Goal: Task Accomplishment & Management: Manage account settings

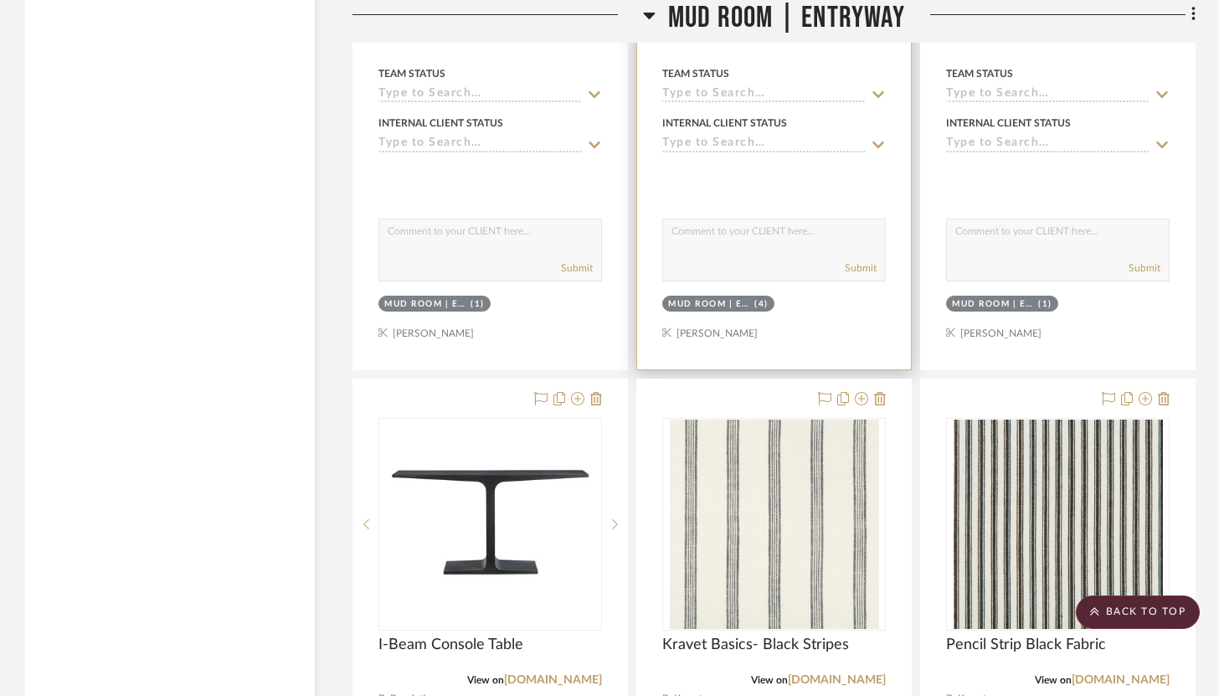
scroll to position [3847, 0]
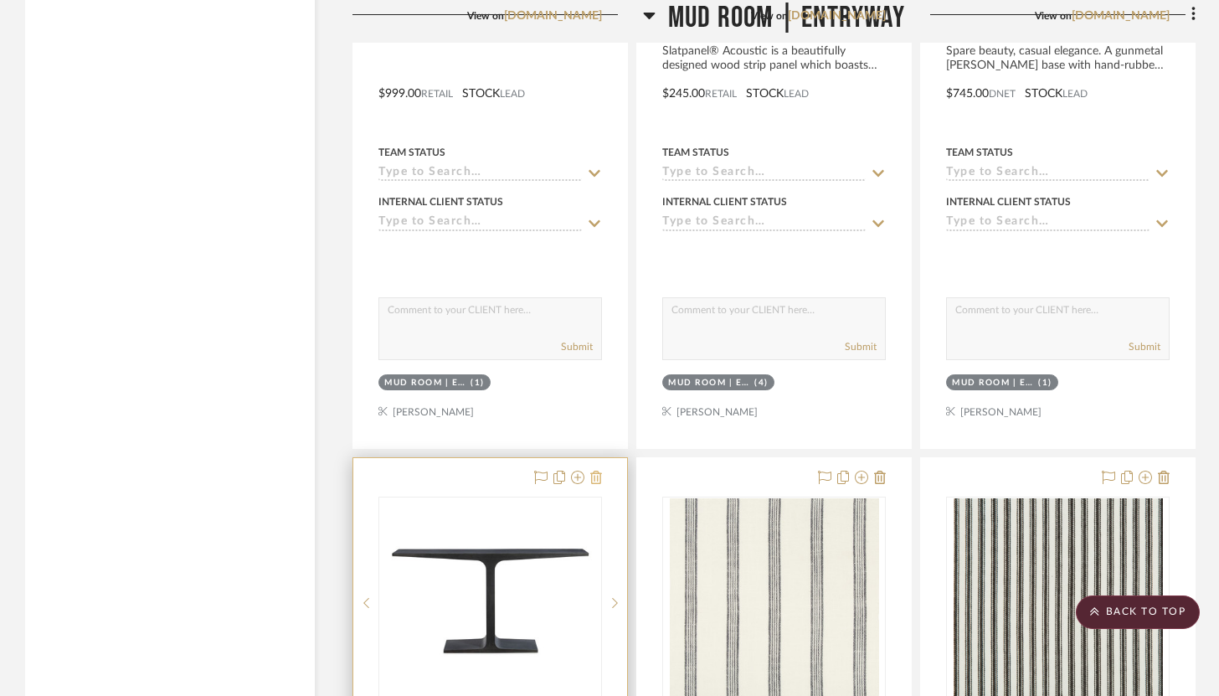
click at [596, 471] on icon at bounding box center [596, 477] width 12 height 13
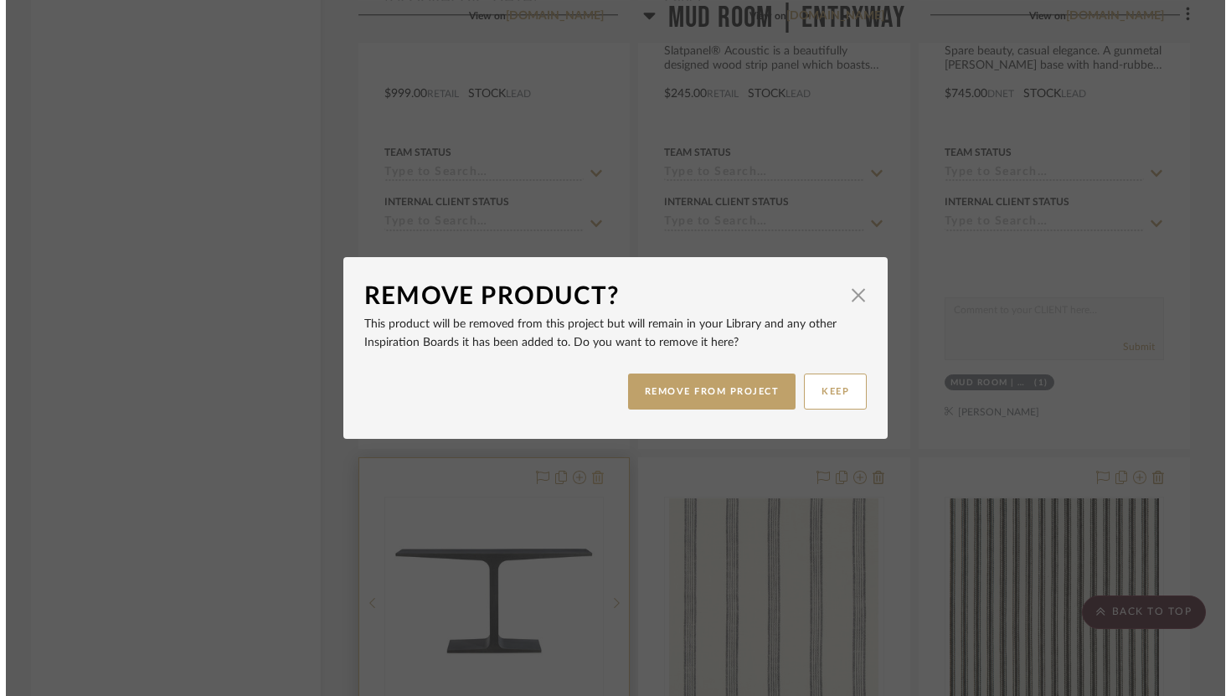
scroll to position [0, 0]
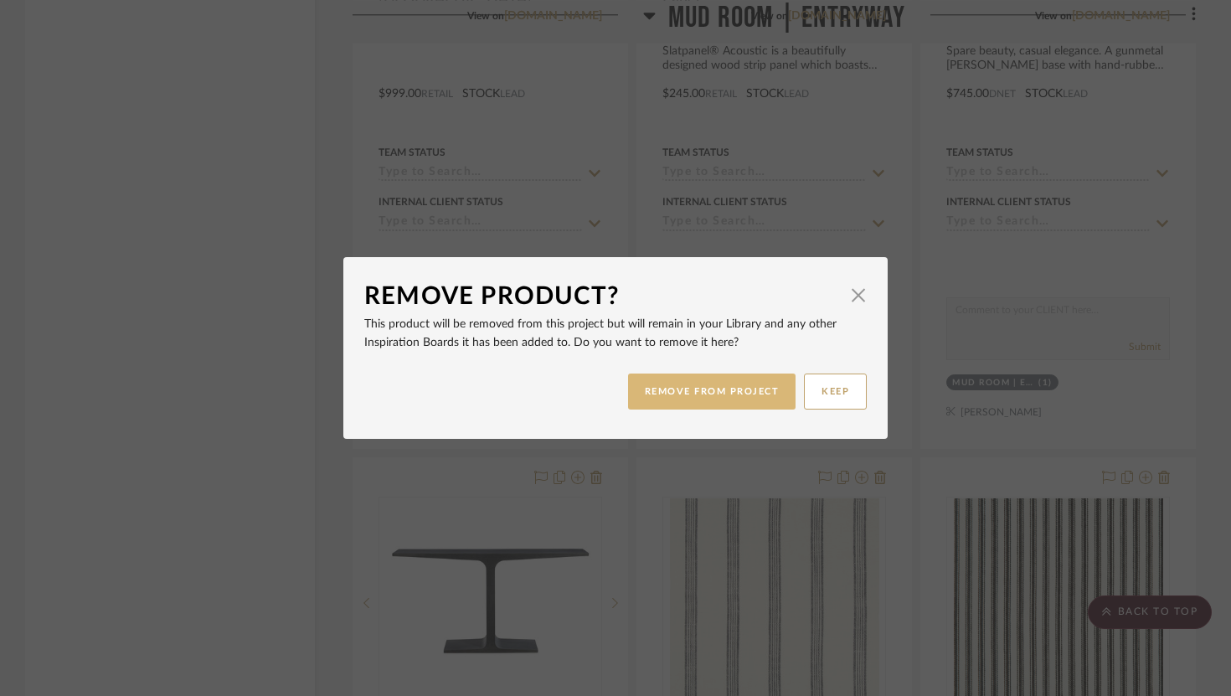
click at [698, 392] on button "REMOVE FROM PROJECT" at bounding box center [712, 391] width 168 height 36
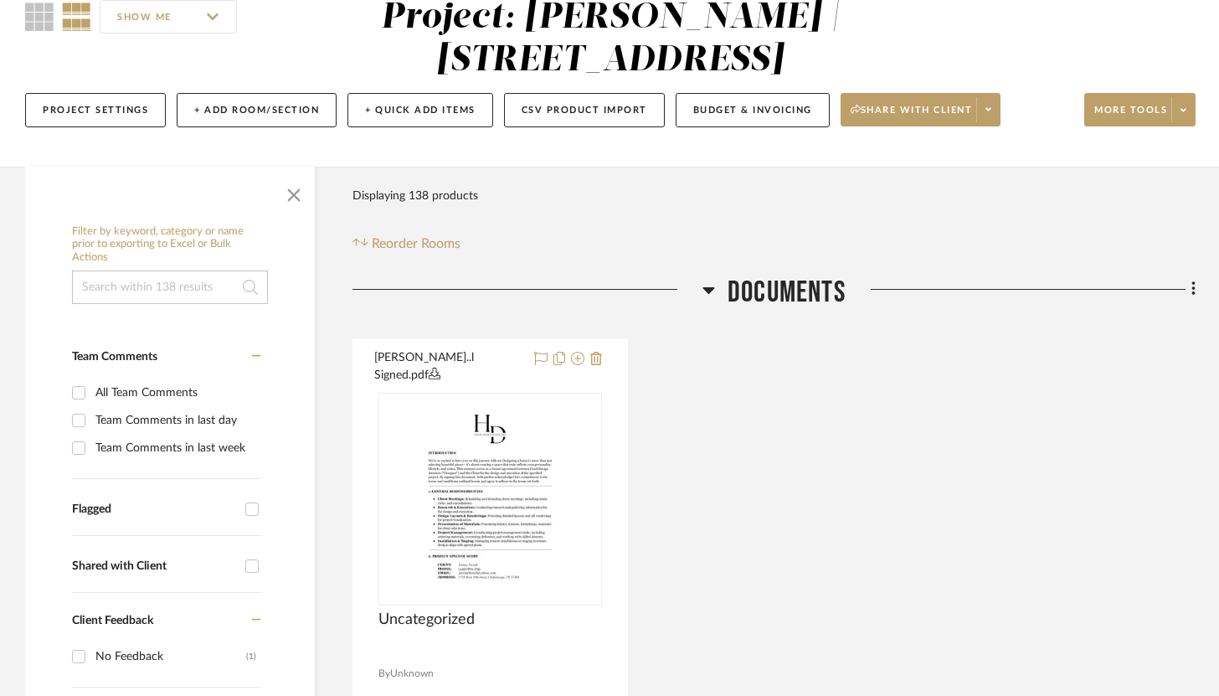
scroll to position [142, 0]
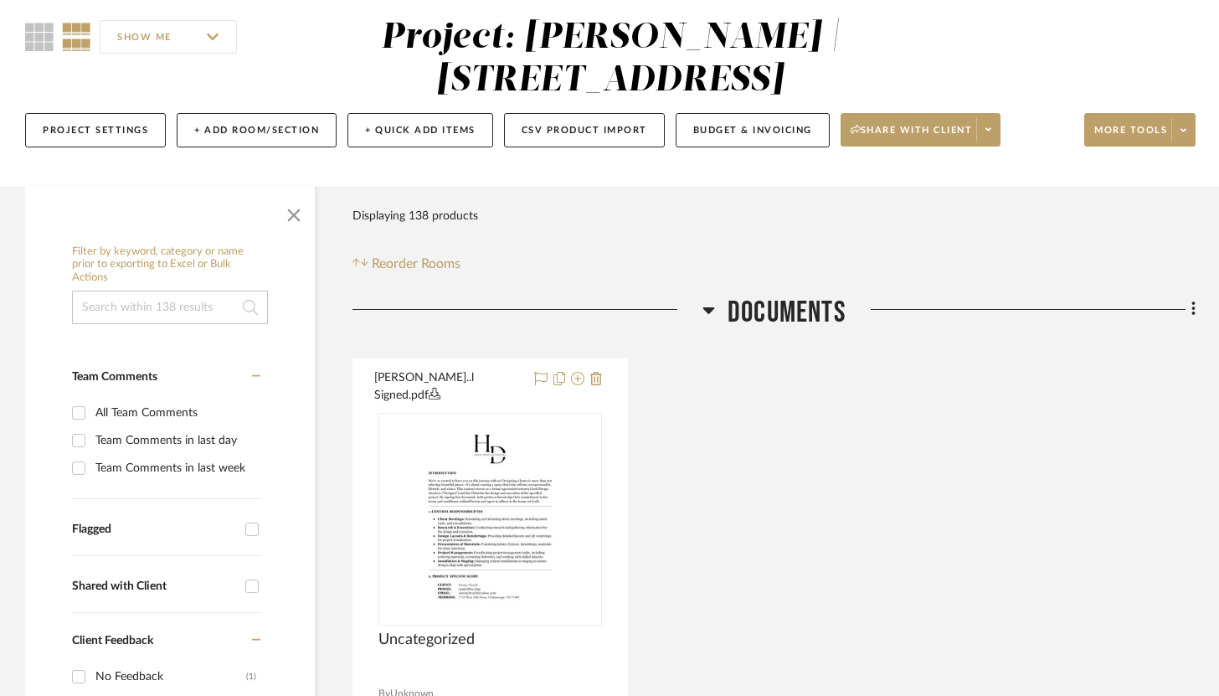
click at [219, 147] on div "Project Settings + Add Room/Section + Quick Add Items CSV Product Import Budget…" at bounding box center [610, 130] width 1171 height 56
click at [225, 138] on button "+ Add Room/Section" at bounding box center [257, 130] width 160 height 34
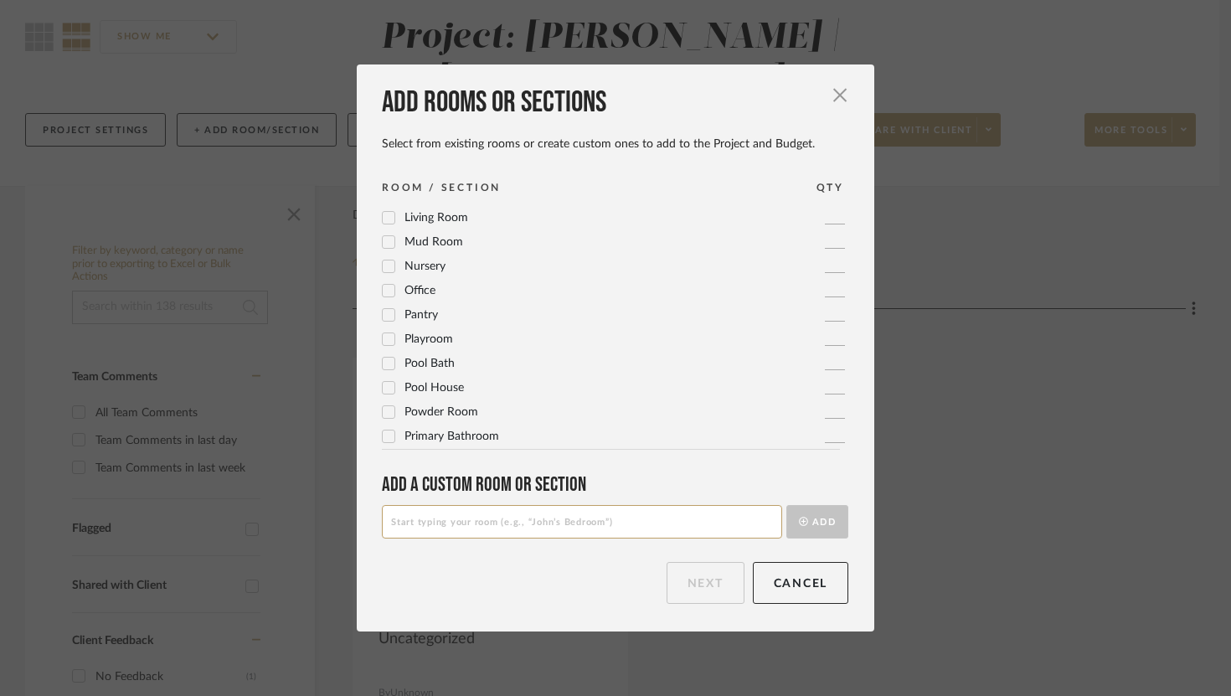
scroll to position [514, 0]
click at [383, 306] on icon at bounding box center [389, 309] width 12 height 12
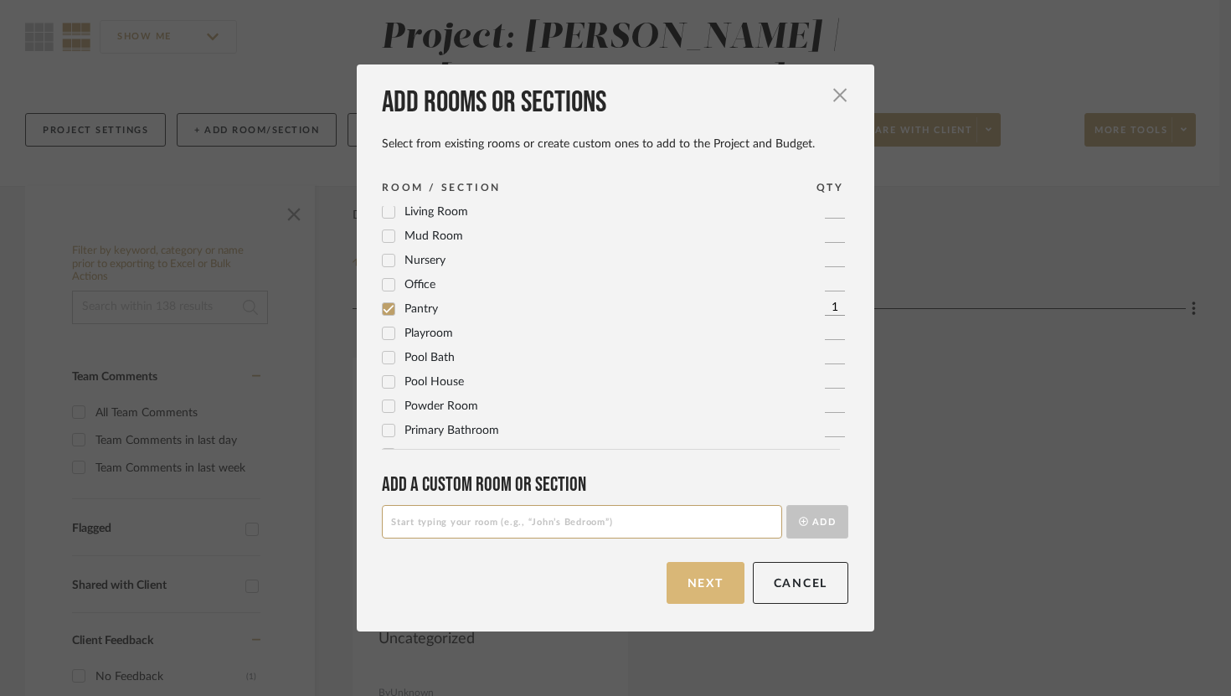
click at [702, 573] on button "Next" at bounding box center [705, 583] width 78 height 42
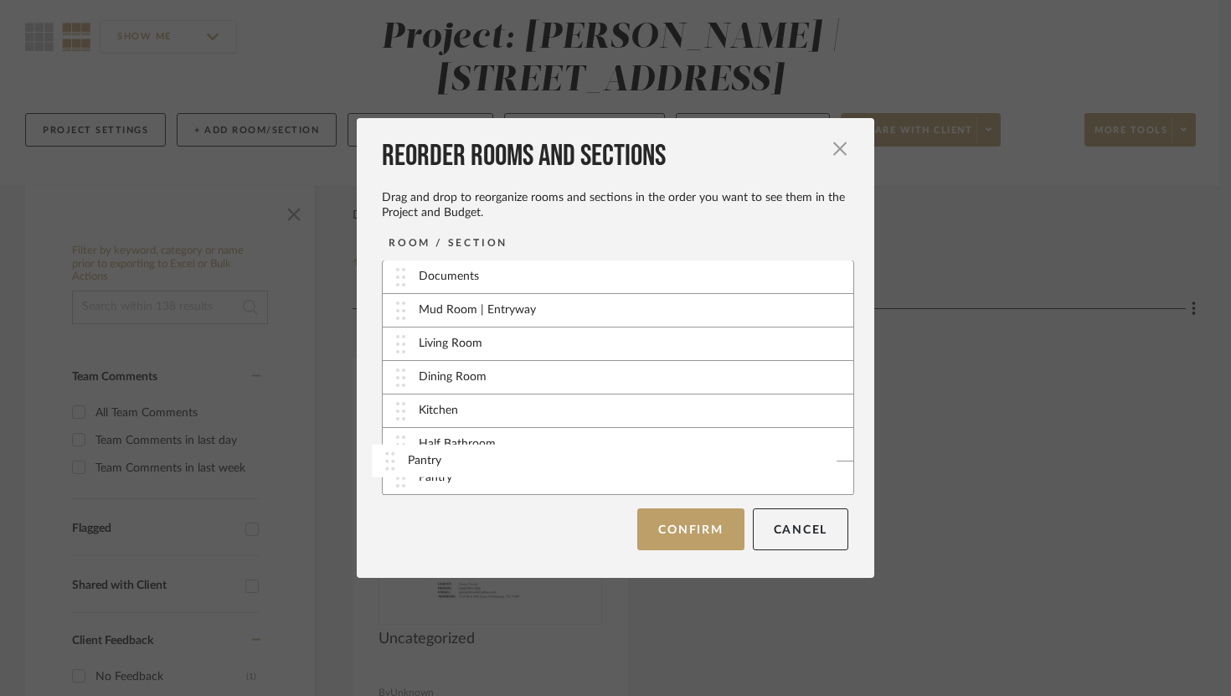
scroll to position [2, 0]
drag, startPoint x: 397, startPoint y: 477, endPoint x: 395, endPoint y: 431, distance: 46.1
drag, startPoint x: 401, startPoint y: 452, endPoint x: 399, endPoint y: 409, distance: 43.6
click at [691, 528] on button "Confirm" at bounding box center [690, 529] width 106 height 42
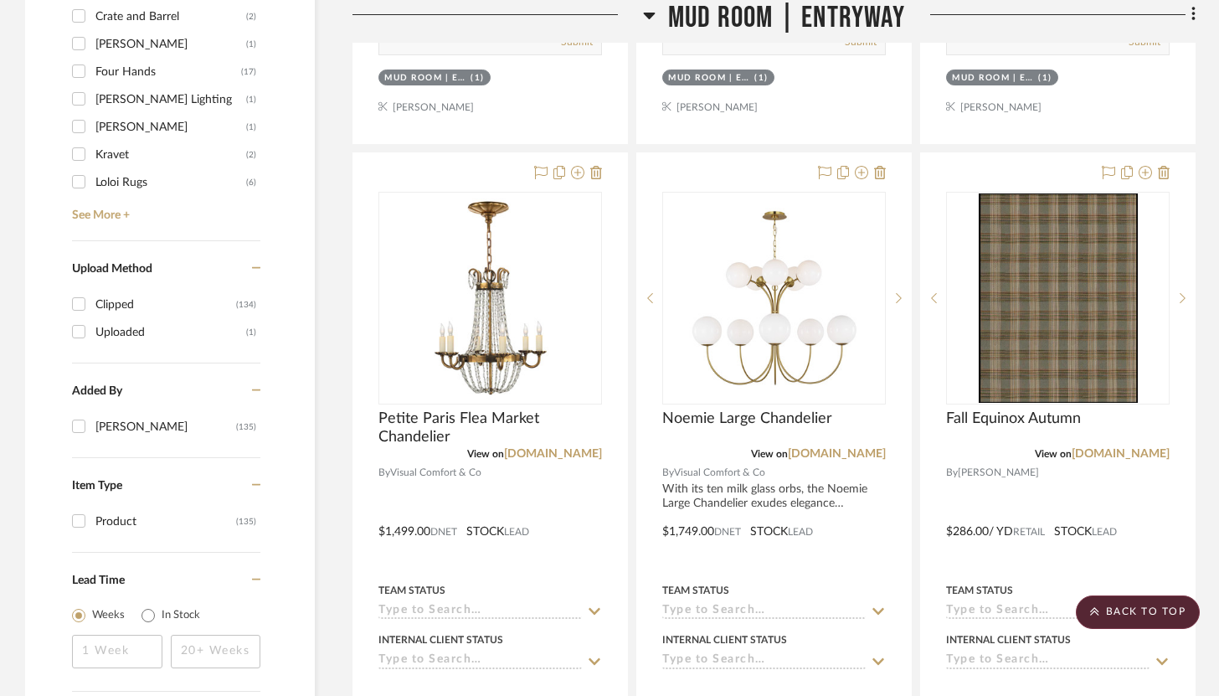
scroll to position [1917, 0]
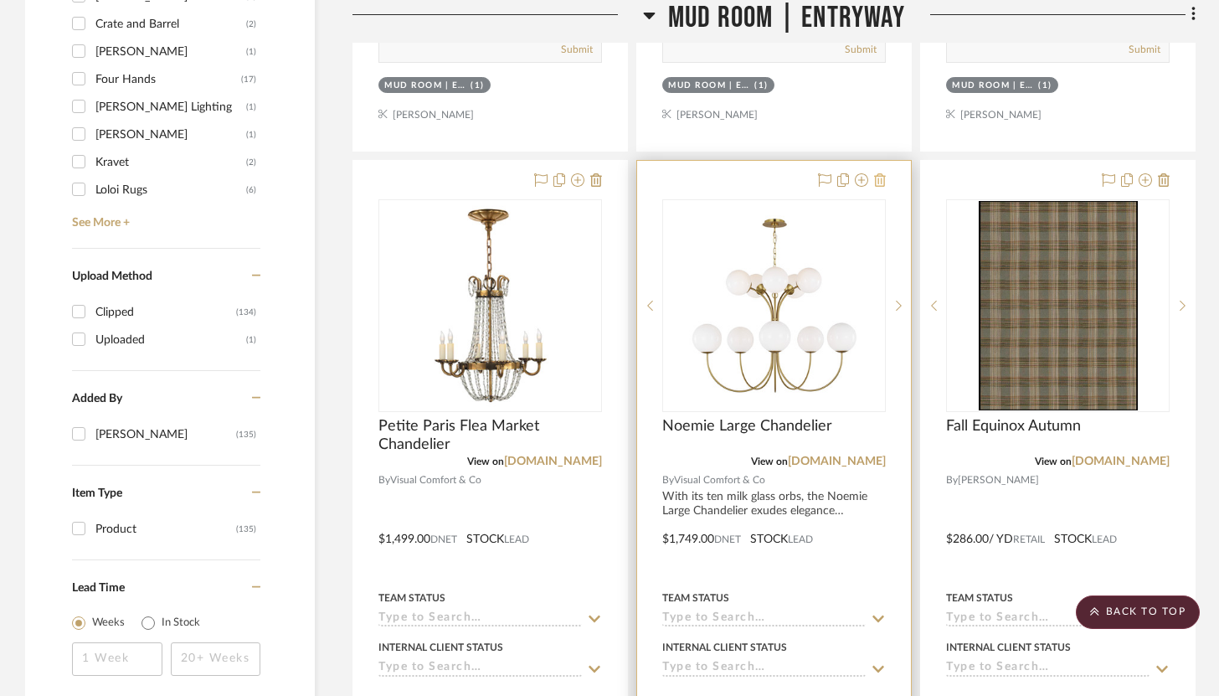
click at [883, 173] on icon at bounding box center [880, 179] width 12 height 13
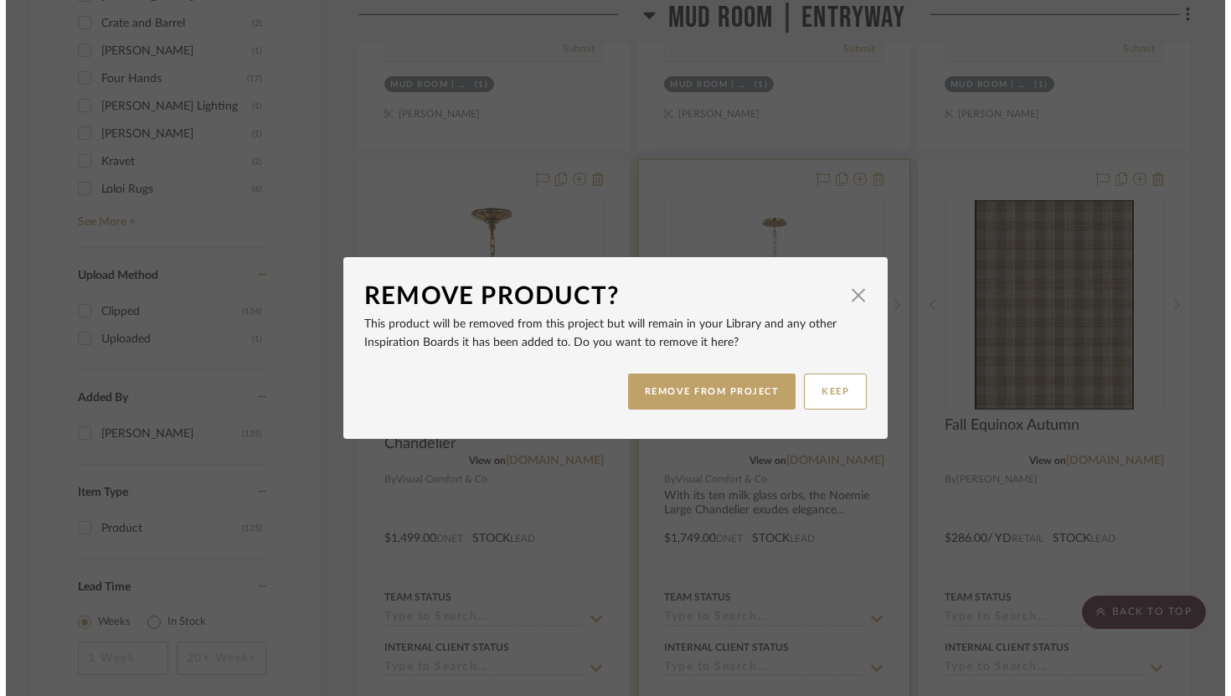
scroll to position [0, 0]
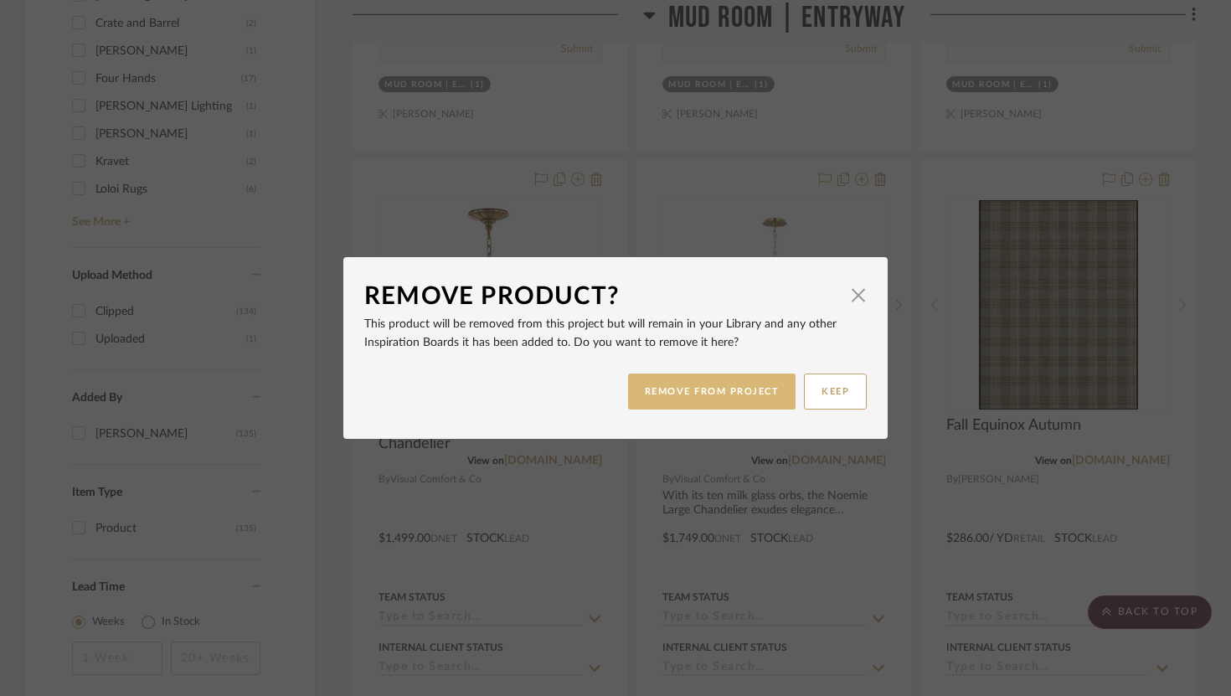
click at [739, 393] on button "REMOVE FROM PROJECT" at bounding box center [712, 391] width 168 height 36
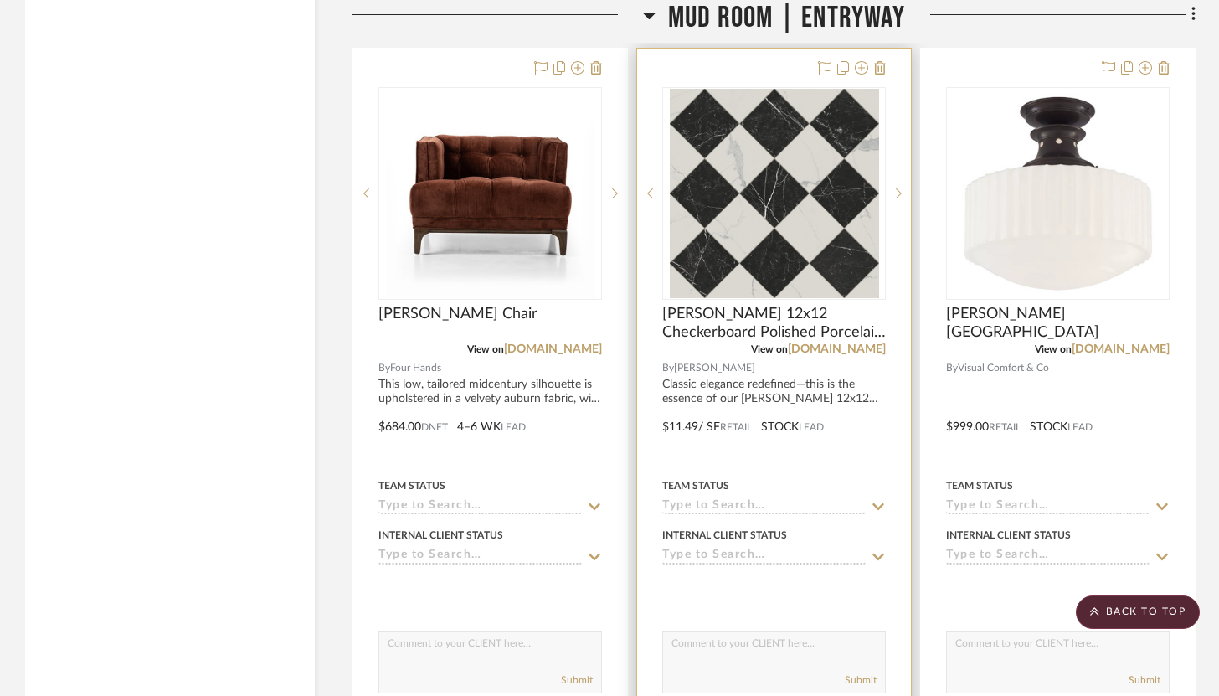
scroll to position [2708, 0]
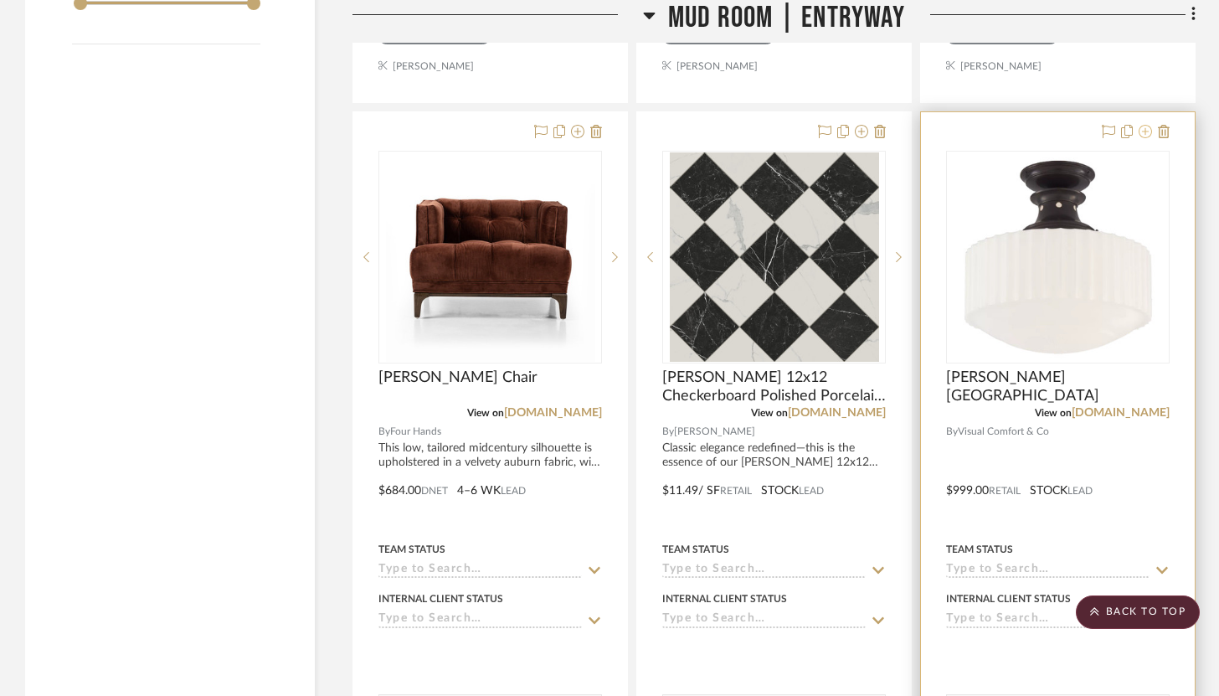
click at [1146, 125] on icon at bounding box center [1145, 131] width 13 height 13
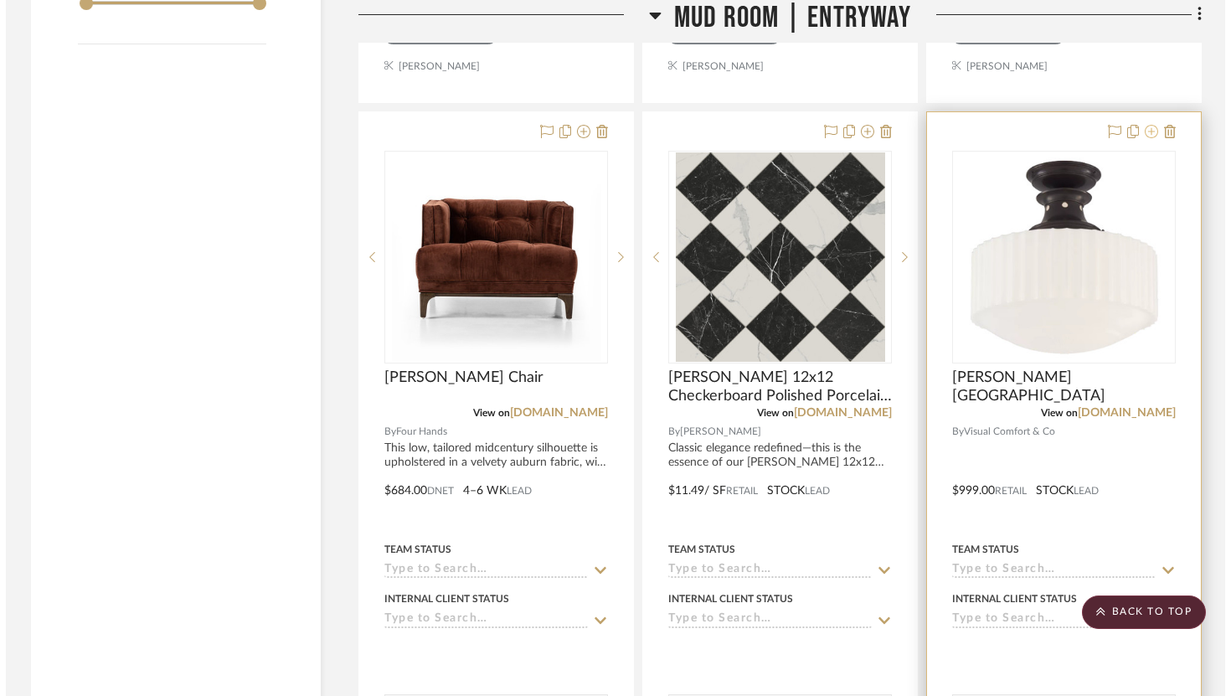
scroll to position [0, 0]
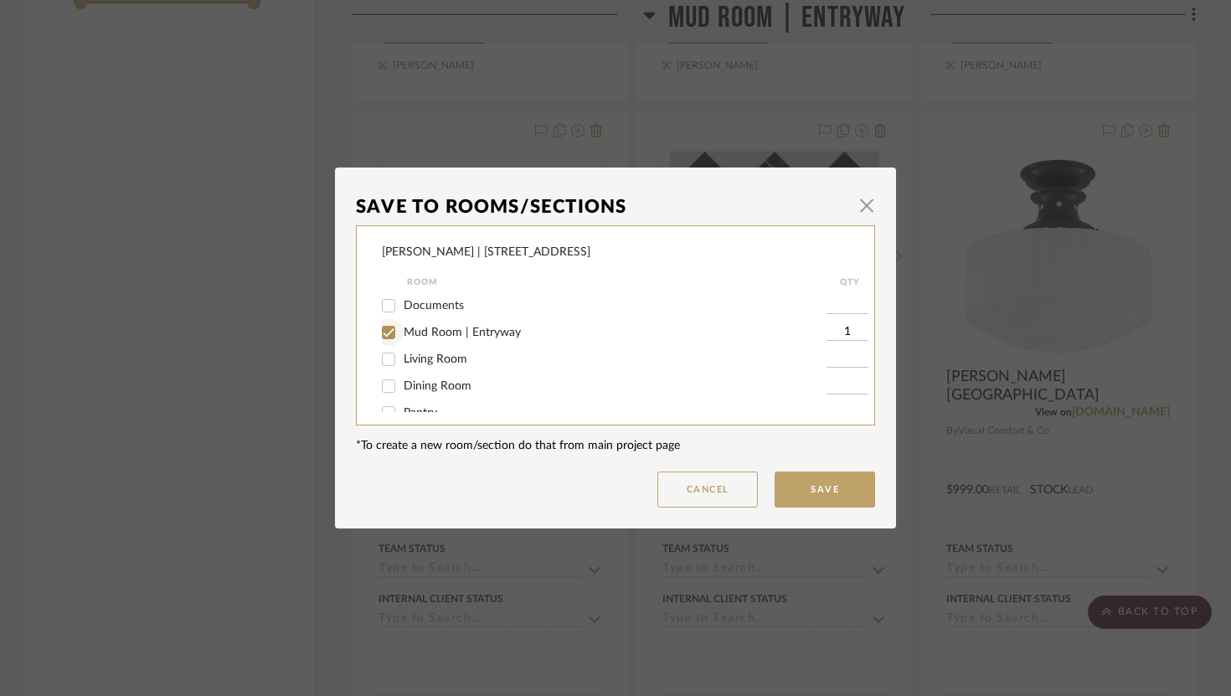
click at [384, 337] on input "Mud Room | Entryway" at bounding box center [388, 332] width 27 height 27
checkbox input "false"
click at [386, 373] on input "Pantry" at bounding box center [388, 366] width 27 height 27
checkbox input "true"
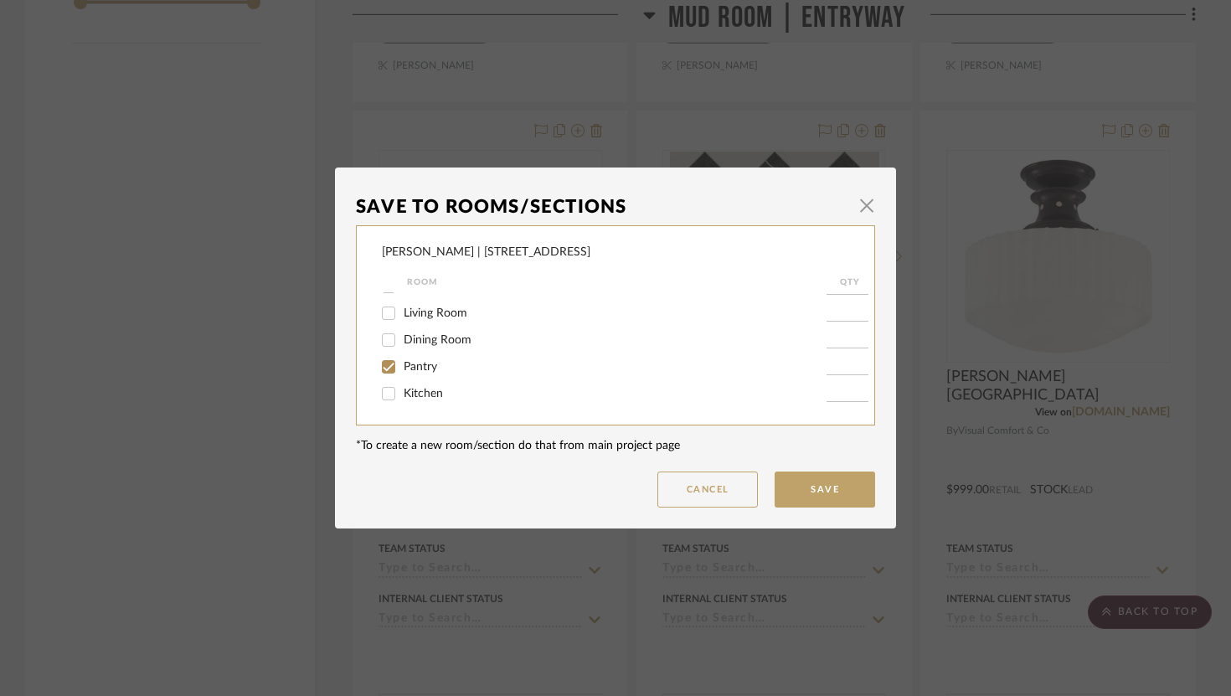
type input "1"
click at [823, 497] on button "Save" at bounding box center [824, 489] width 100 height 36
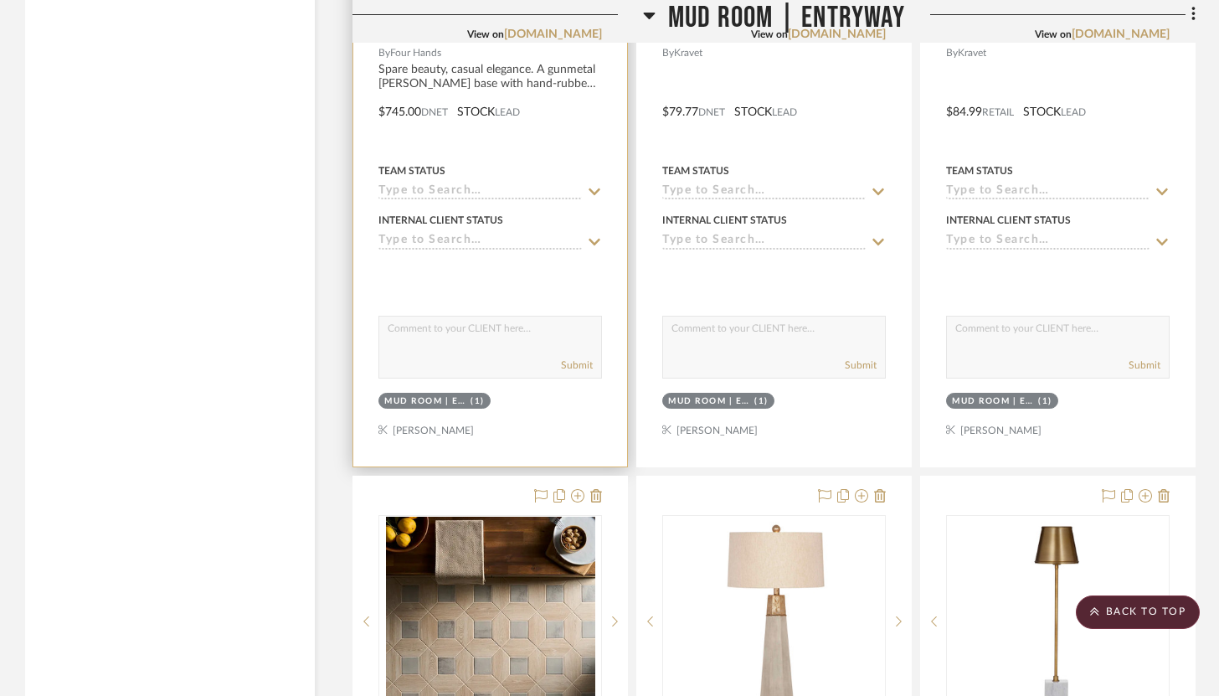
scroll to position [3830, 0]
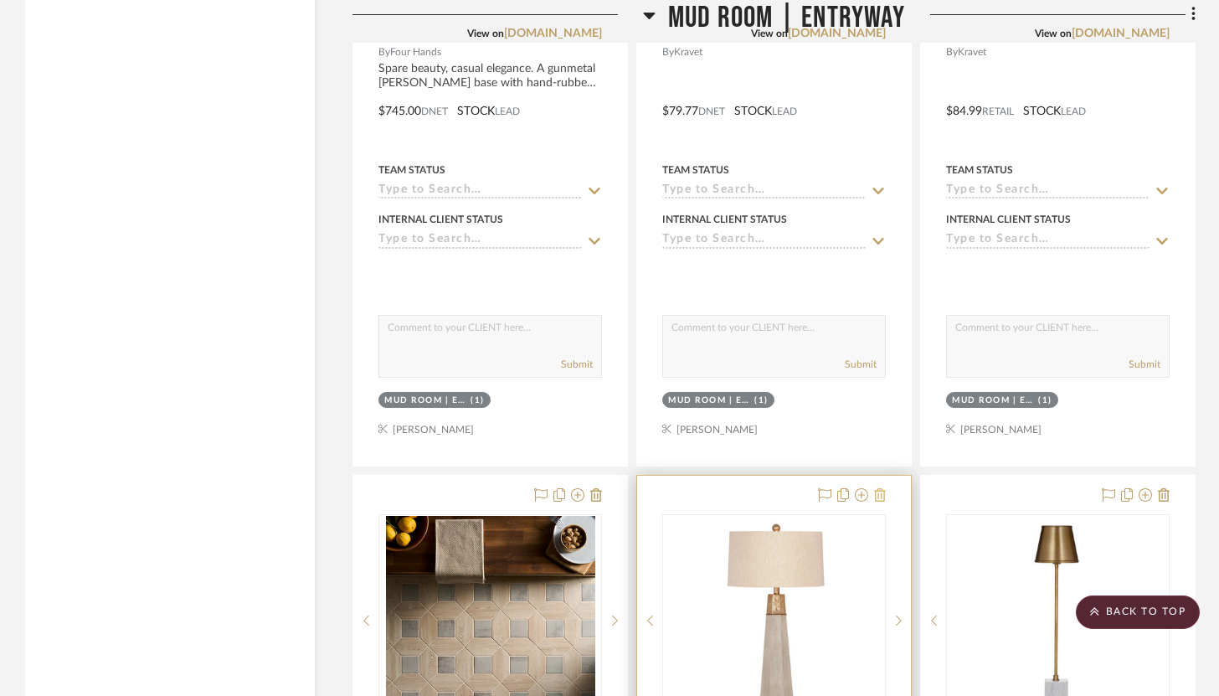
click at [882, 488] on icon at bounding box center [880, 494] width 12 height 13
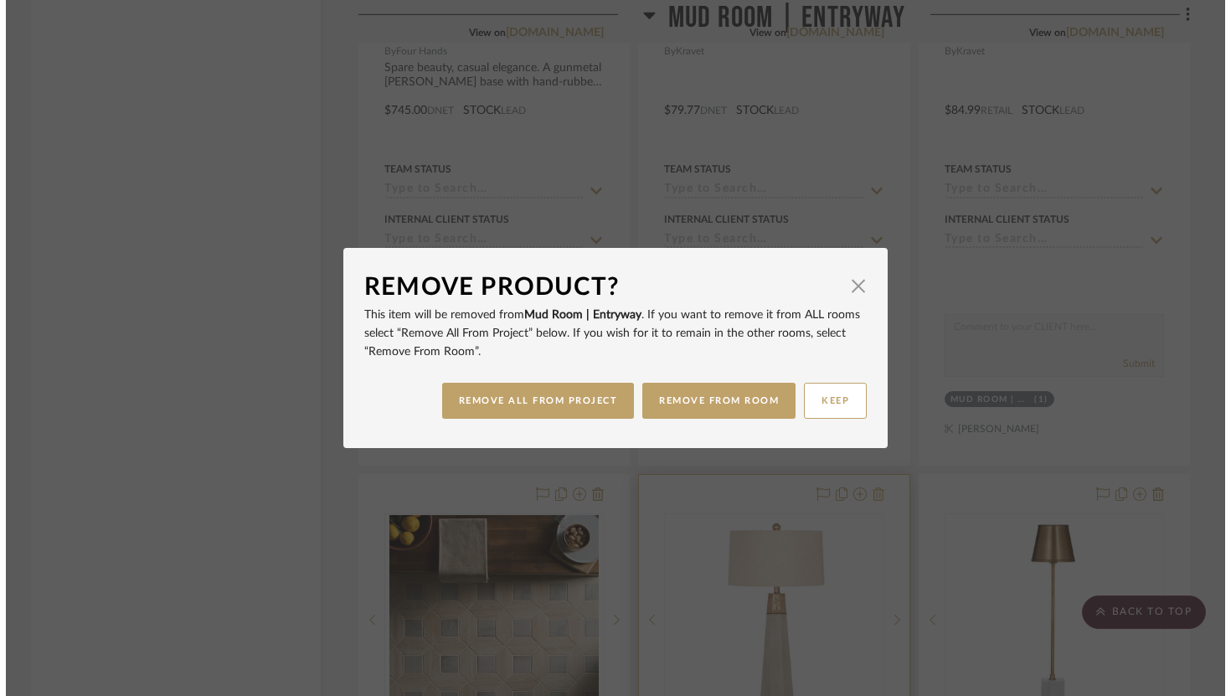
scroll to position [0, 0]
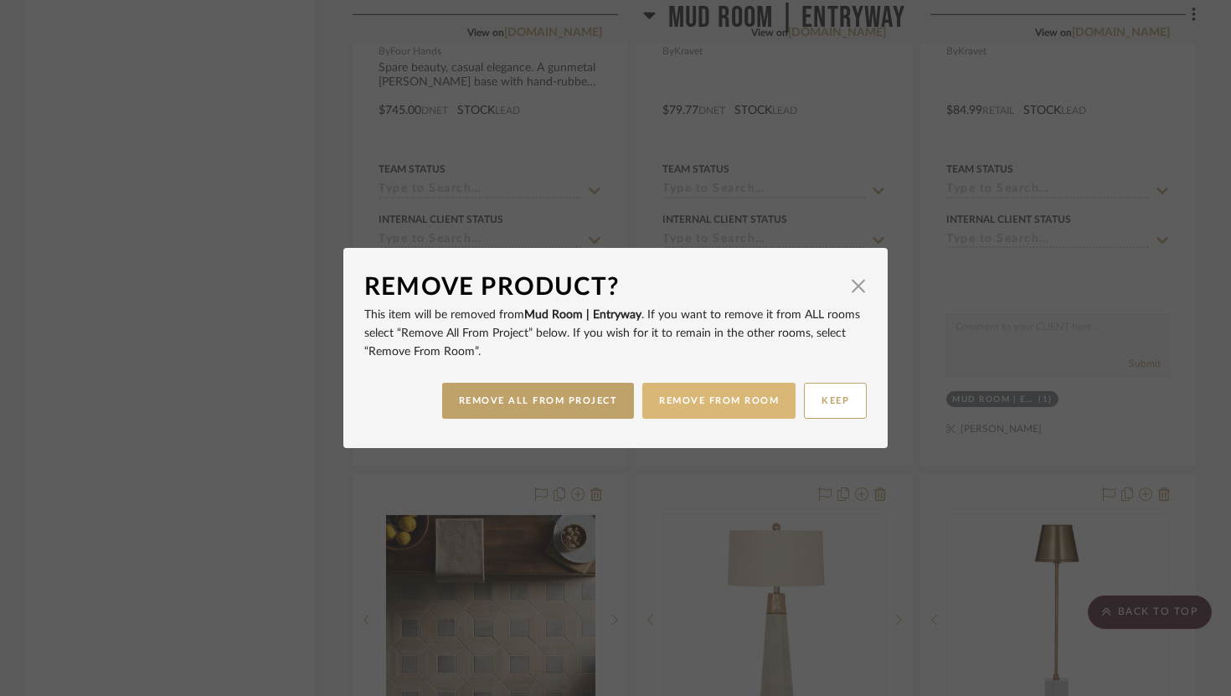
click at [718, 414] on button "REMOVE FROM ROOM" at bounding box center [718, 401] width 153 height 36
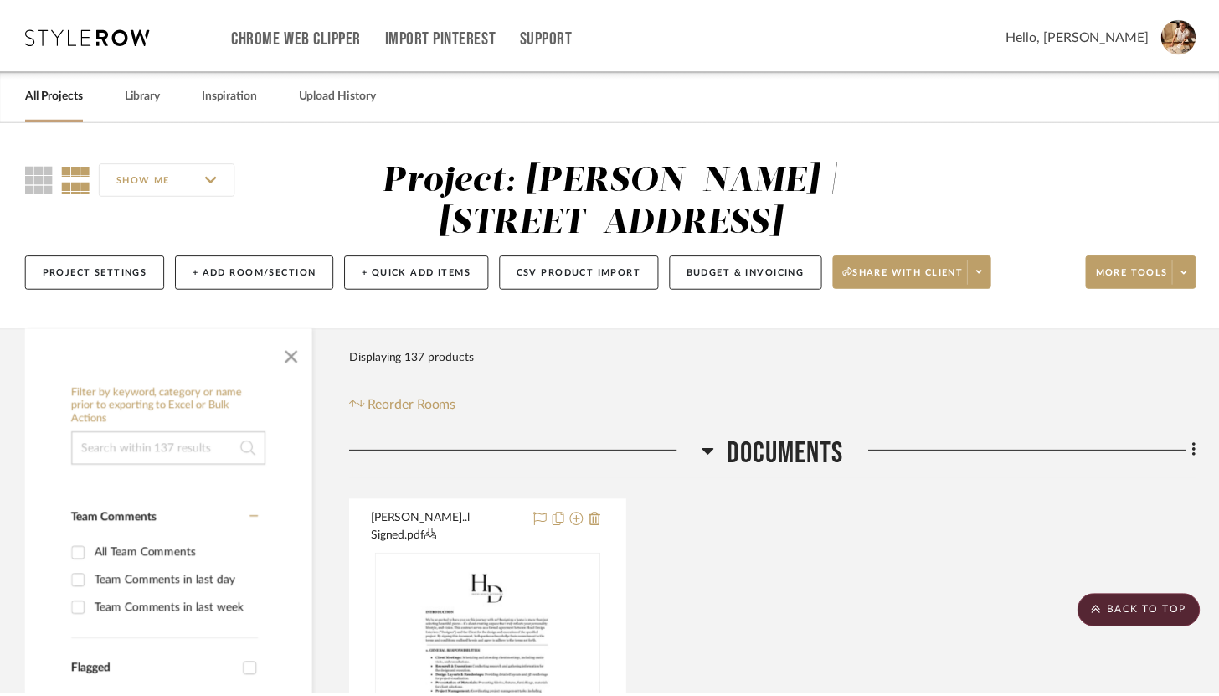
scroll to position [3830, 0]
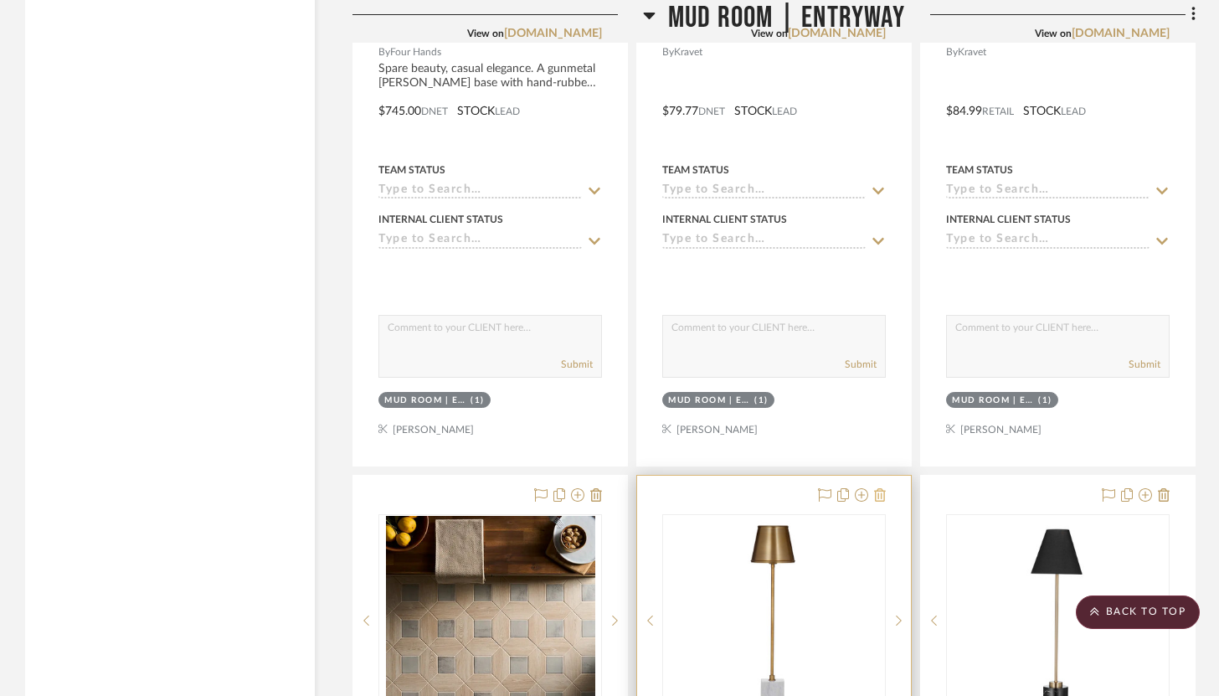
click at [883, 488] on icon at bounding box center [880, 494] width 12 height 13
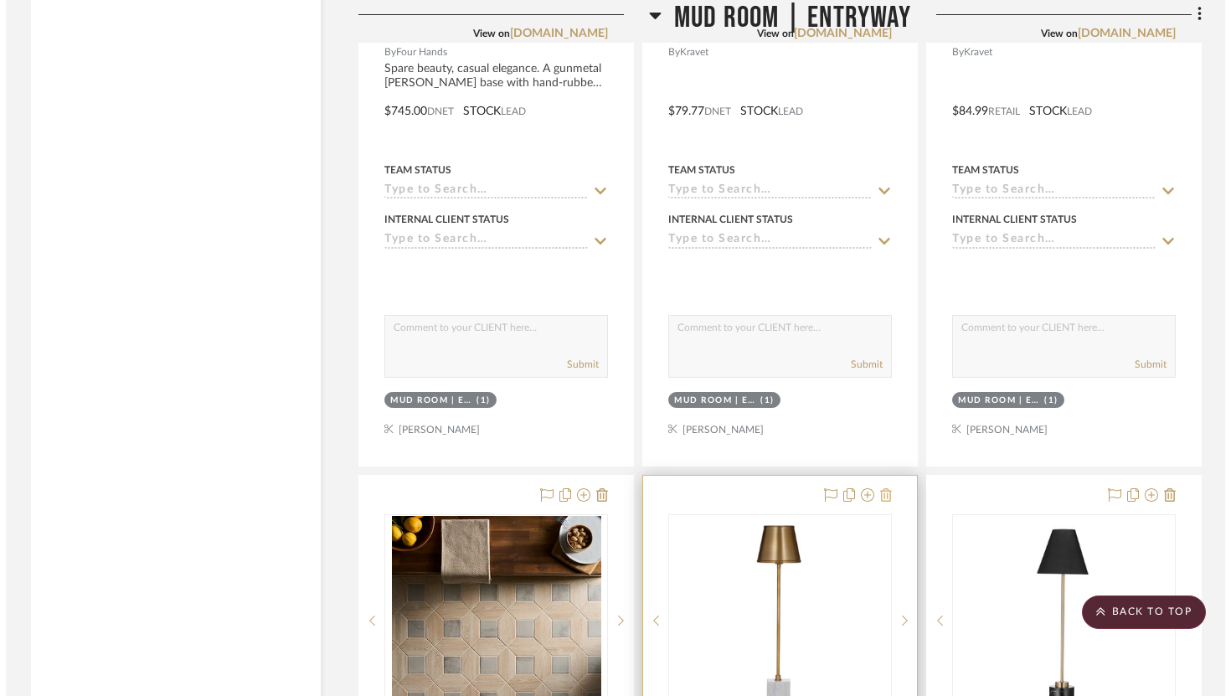
scroll to position [0, 0]
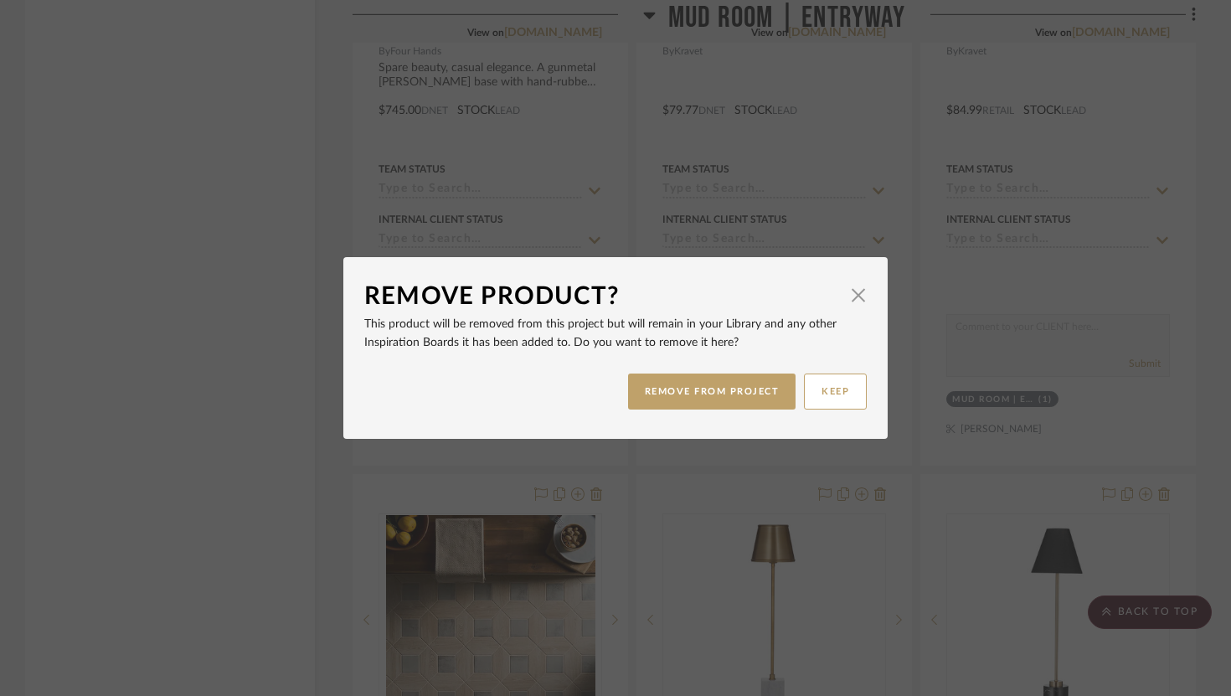
drag, startPoint x: 749, startPoint y: 400, endPoint x: 816, endPoint y: 469, distance: 96.5
click at [818, 470] on div "Remove Product? × This product will be removed from this project but will remai…" at bounding box center [615, 348] width 1231 height 696
click at [845, 301] on span "button" at bounding box center [857, 294] width 33 height 33
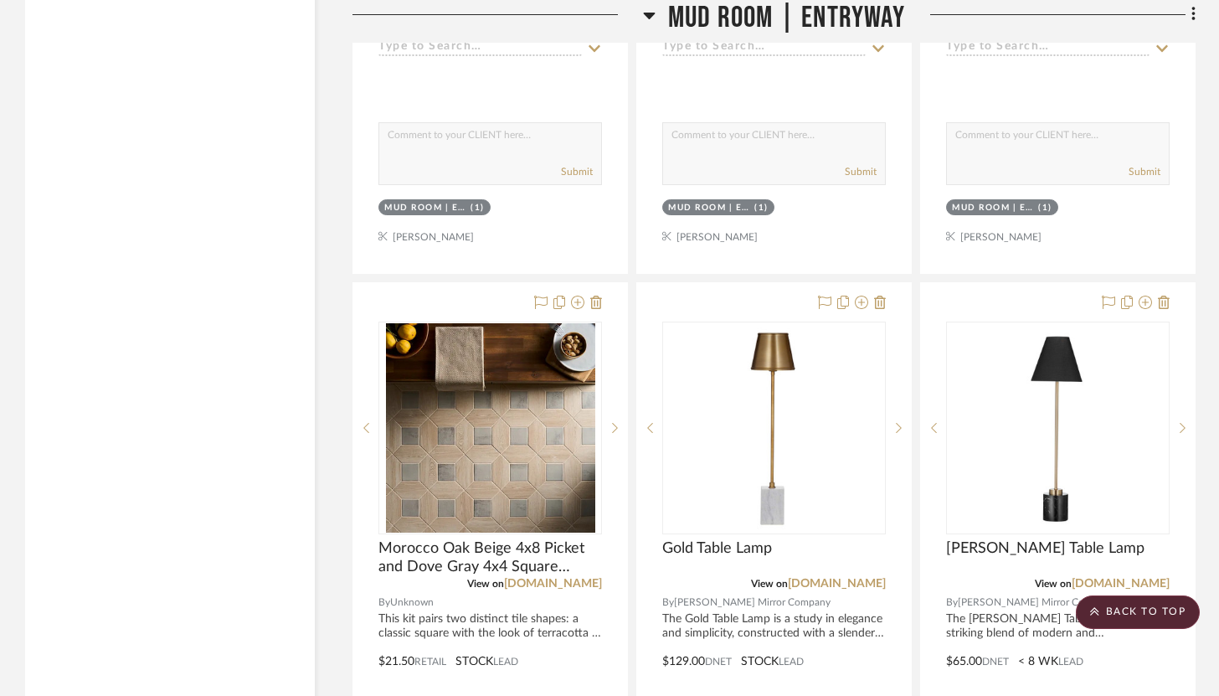
scroll to position [4077, 0]
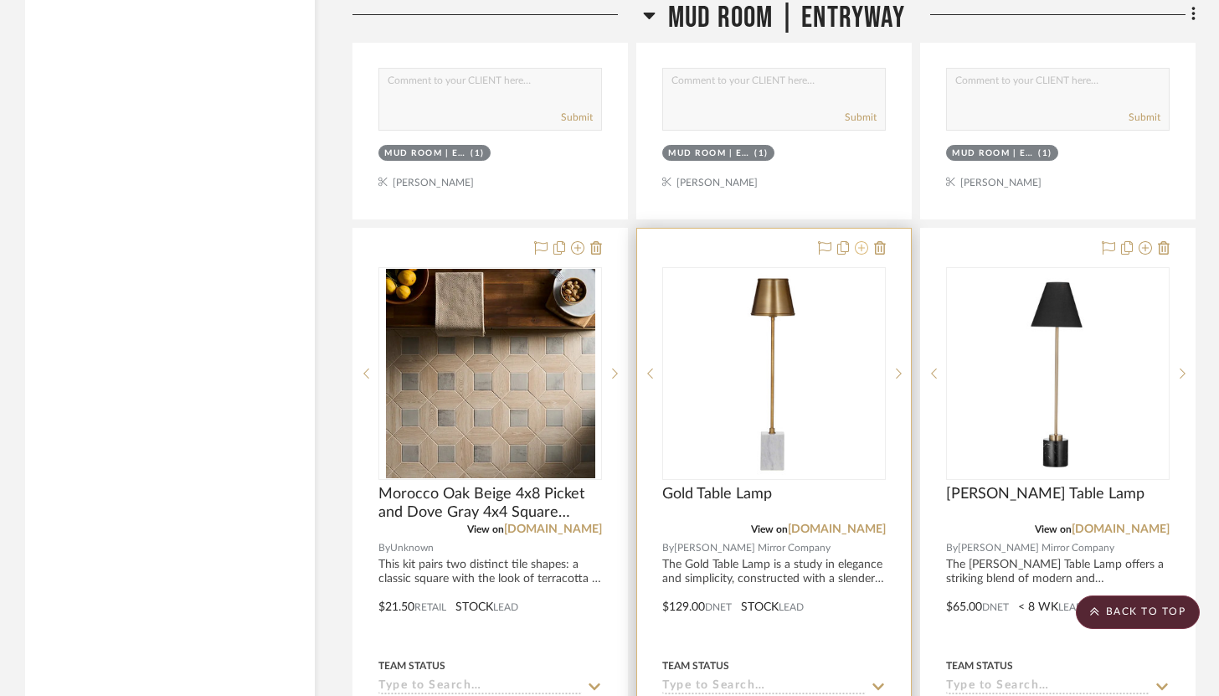
click at [855, 241] on icon at bounding box center [861, 247] width 13 height 13
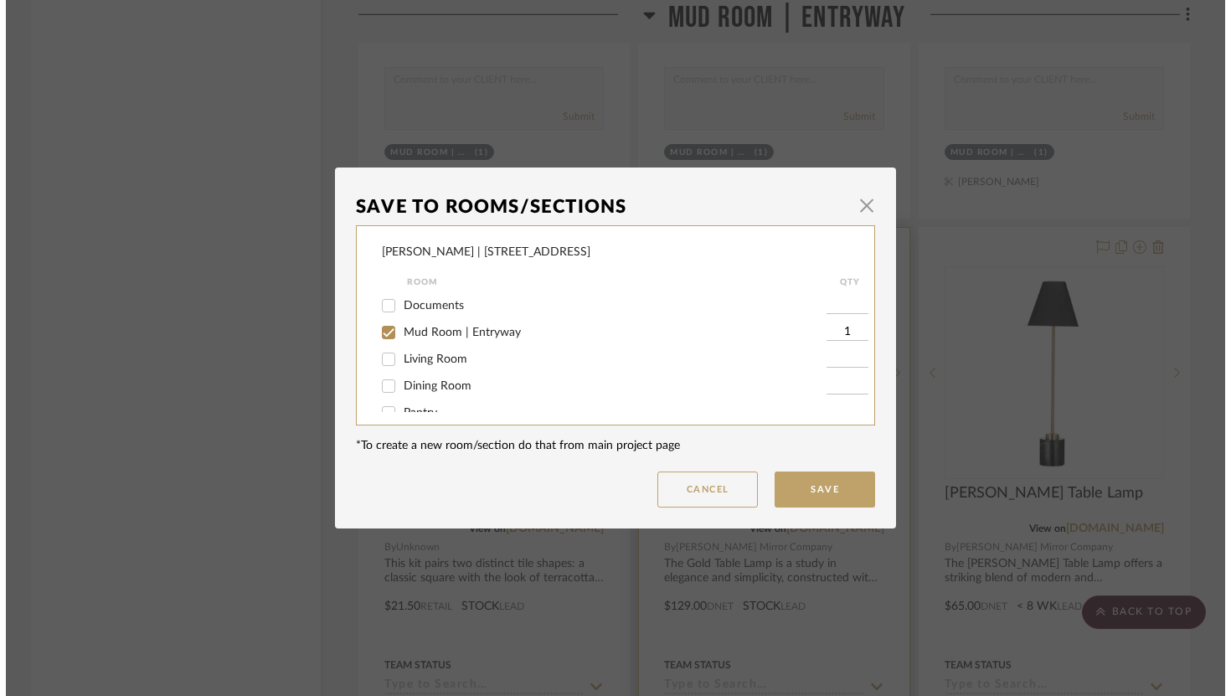
scroll to position [0, 0]
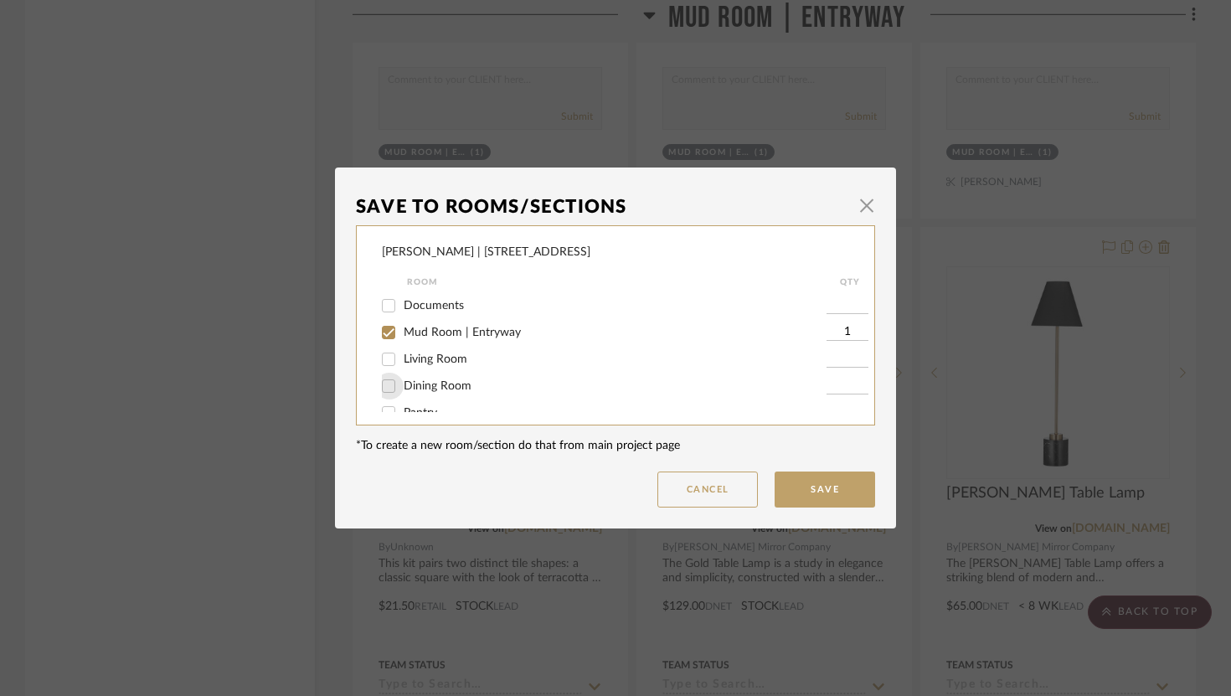
click at [385, 387] on input "Dining Room" at bounding box center [388, 386] width 27 height 27
checkbox input "true"
type input "1"
click at [384, 334] on input "Mud Room | Entryway" at bounding box center [388, 332] width 27 height 27
checkbox input "false"
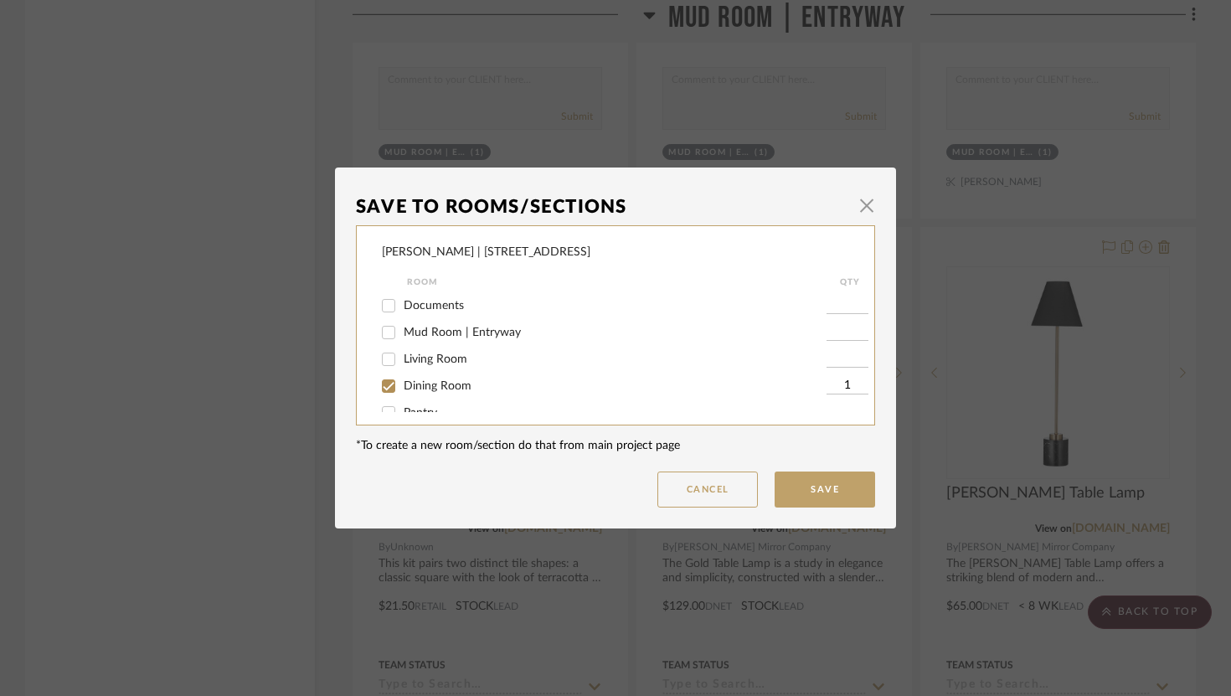
click at [846, 390] on input "1" at bounding box center [847, 386] width 42 height 17
type input "2"
click at [846, 486] on button "Save" at bounding box center [824, 489] width 100 height 36
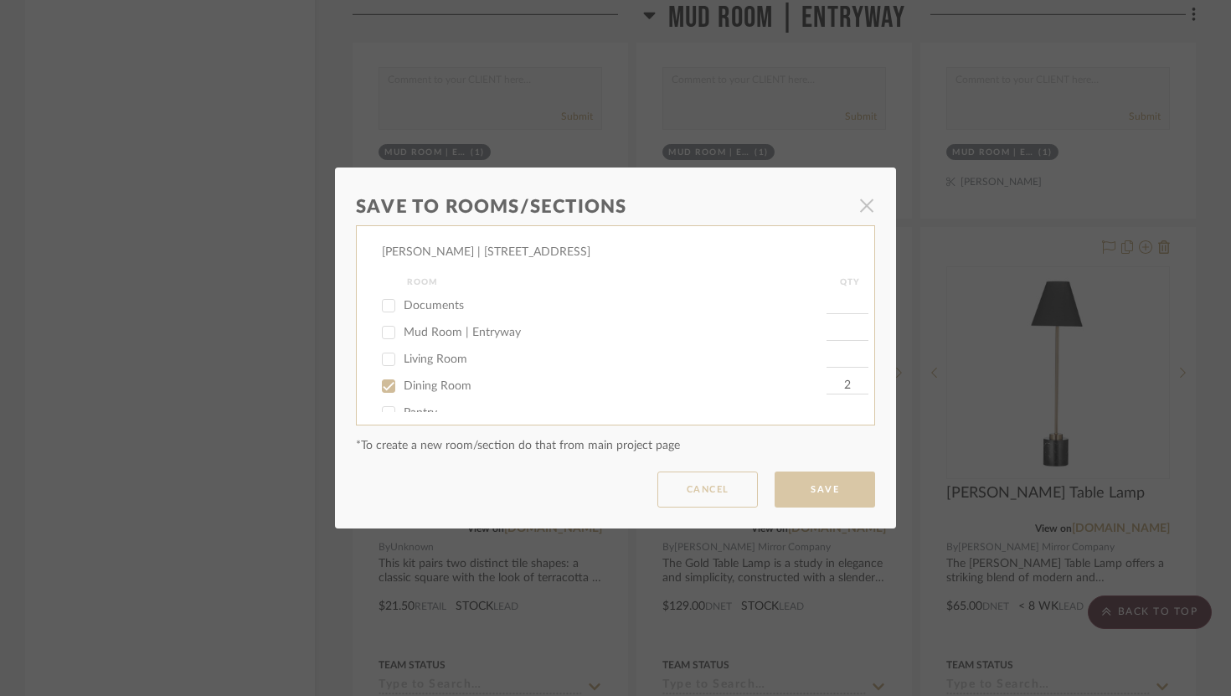
click at [867, 210] on dialog-content "Save To Rooms/Sections × [PERSON_NAME] | [STREET_ADDRESS][GEOGRAPHIC_DATA] QTY …" at bounding box center [615, 347] width 561 height 361
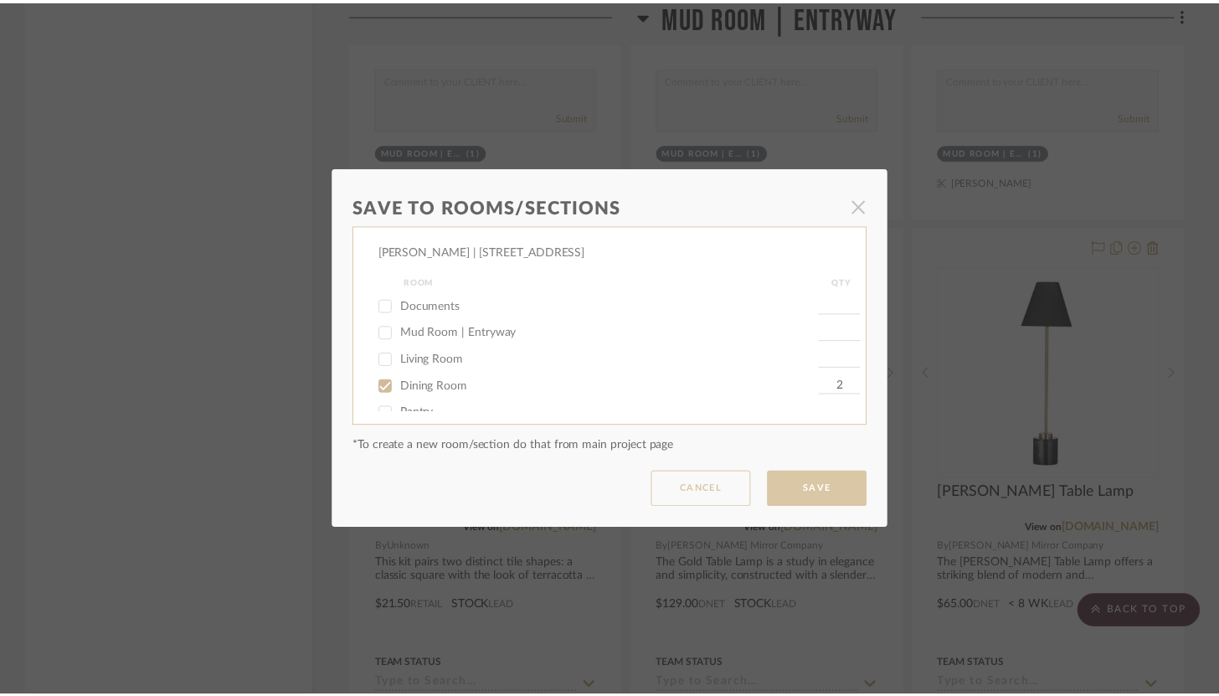
scroll to position [4077, 0]
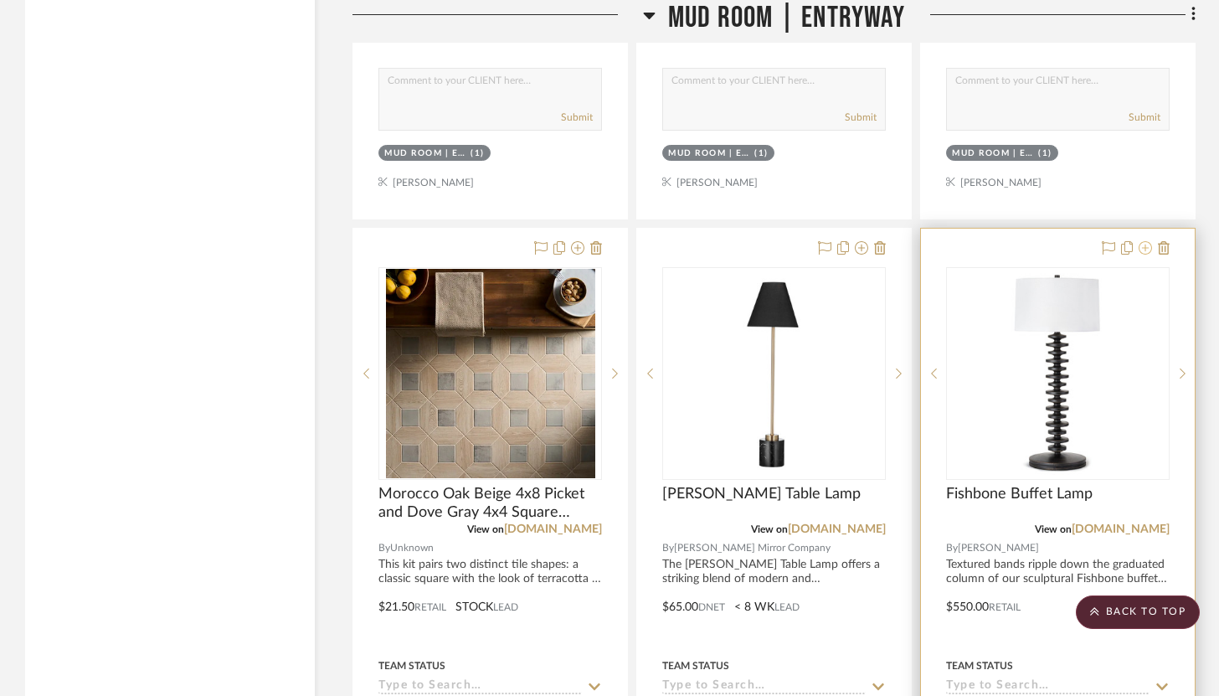
click at [1146, 241] on icon at bounding box center [1145, 247] width 13 height 13
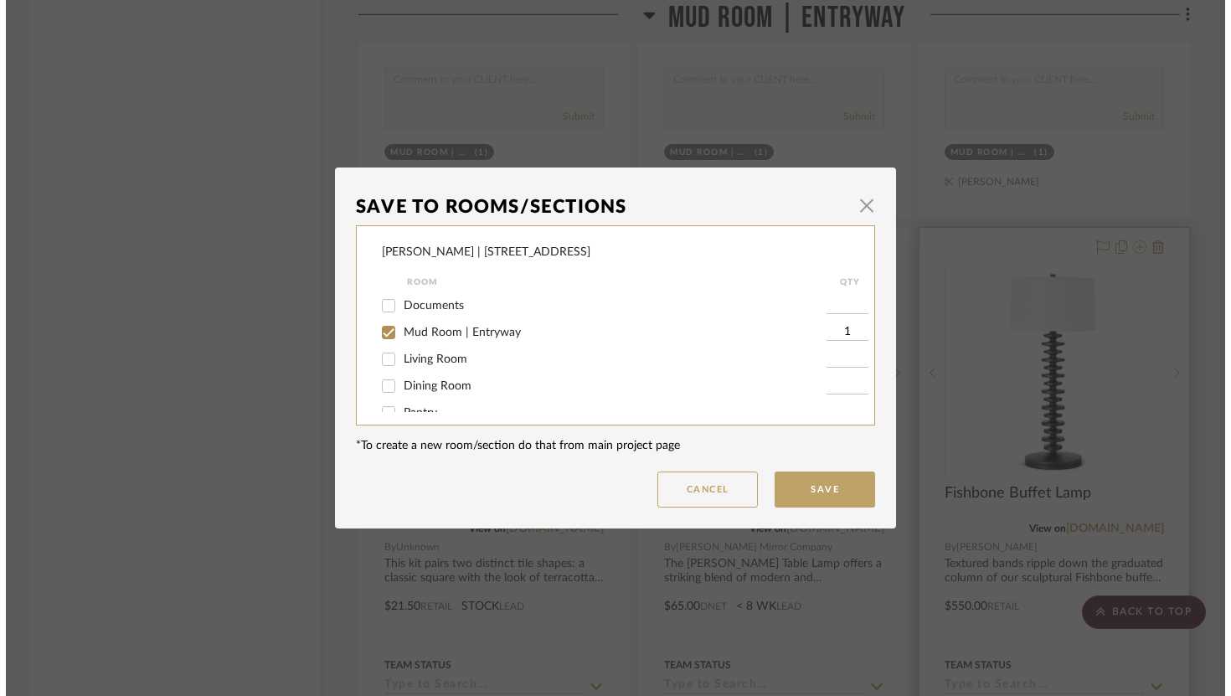
scroll to position [0, 0]
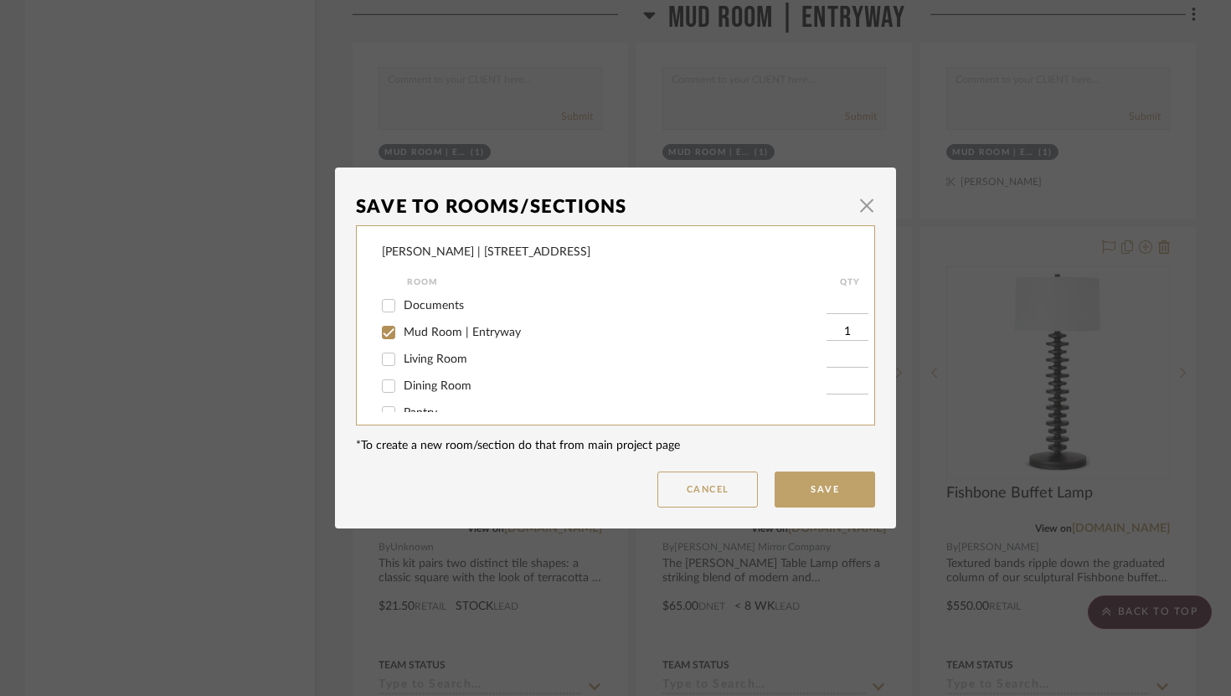
click at [386, 363] on input "Living Room" at bounding box center [388, 359] width 27 height 27
checkbox input "true"
type input "1"
click at [384, 333] on input "Mud Room | Entryway" at bounding box center [388, 332] width 27 height 27
checkbox input "false"
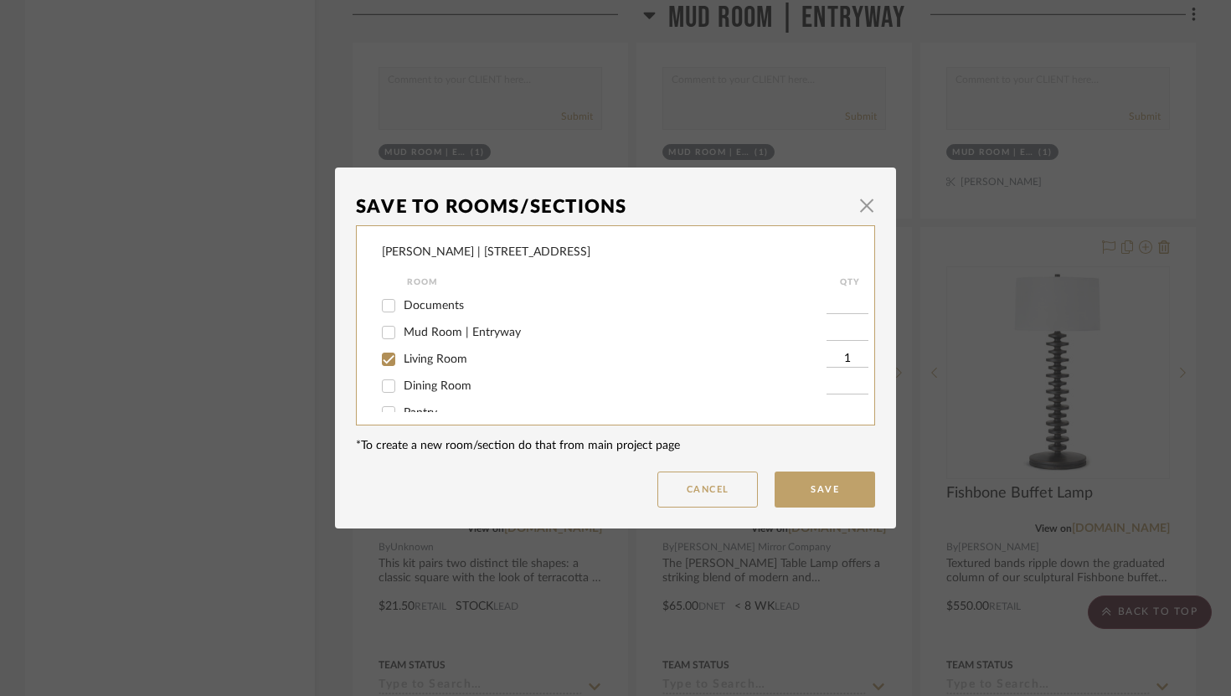
click at [843, 364] on input "1" at bounding box center [847, 359] width 42 height 17
type input "2"
click at [841, 483] on button "Save" at bounding box center [824, 489] width 100 height 36
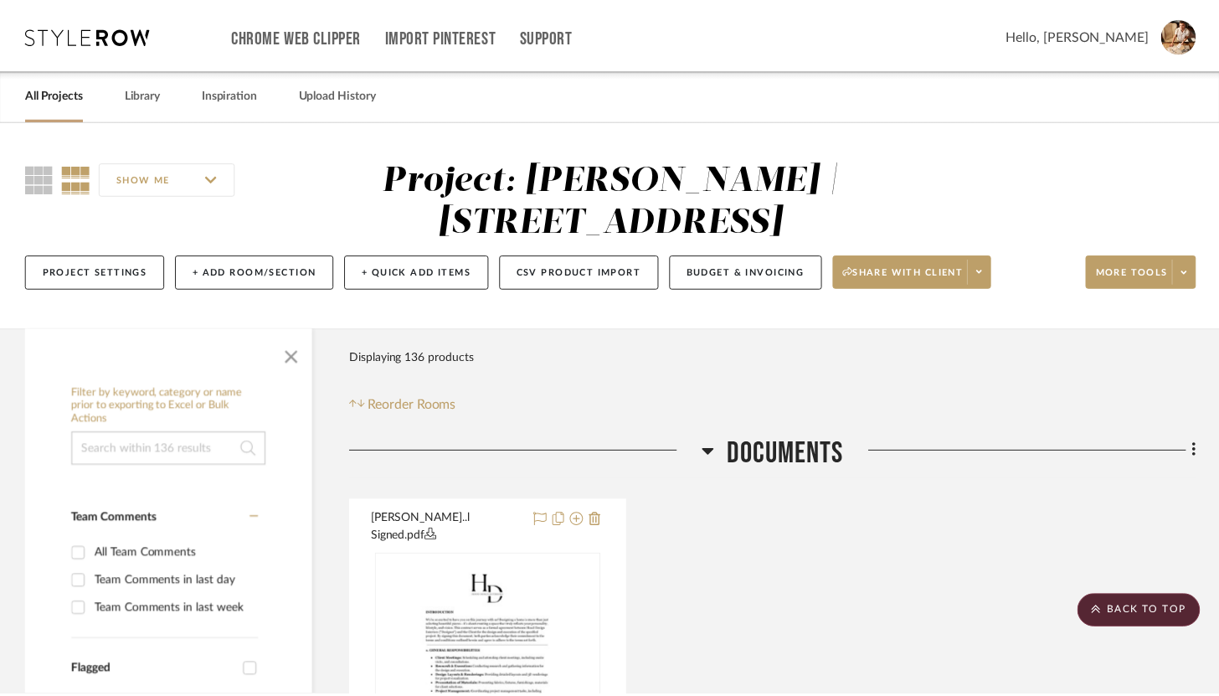
scroll to position [4077, 0]
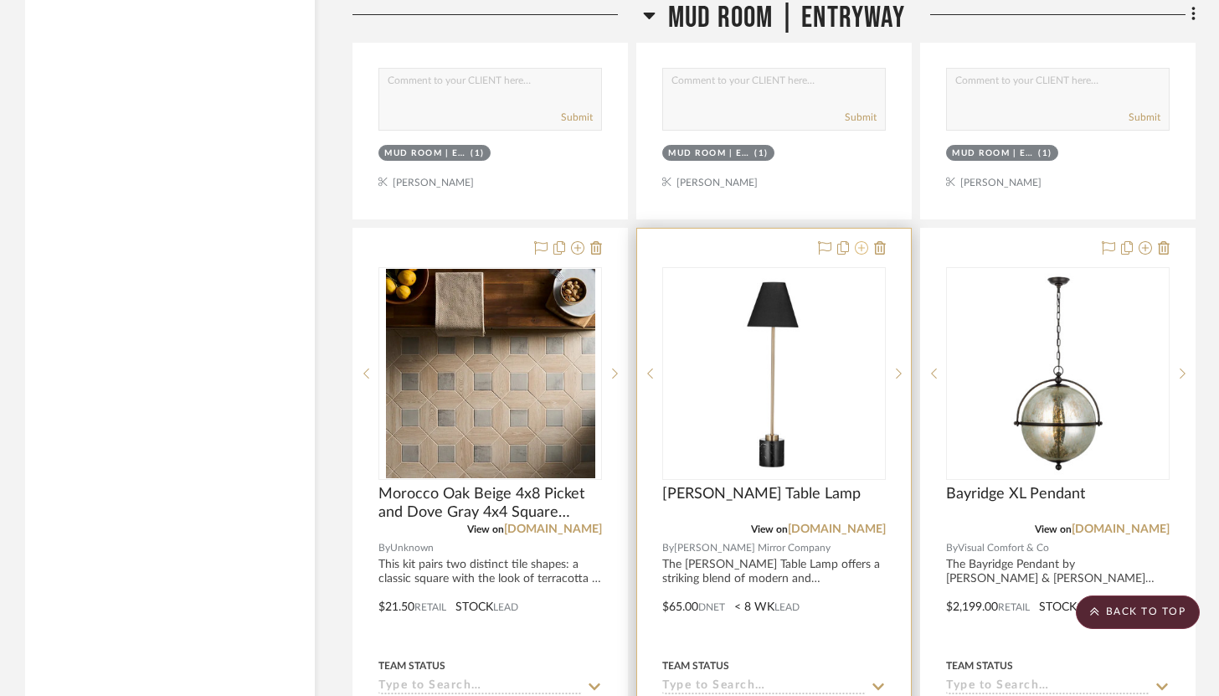
click at [862, 241] on icon at bounding box center [861, 247] width 13 height 13
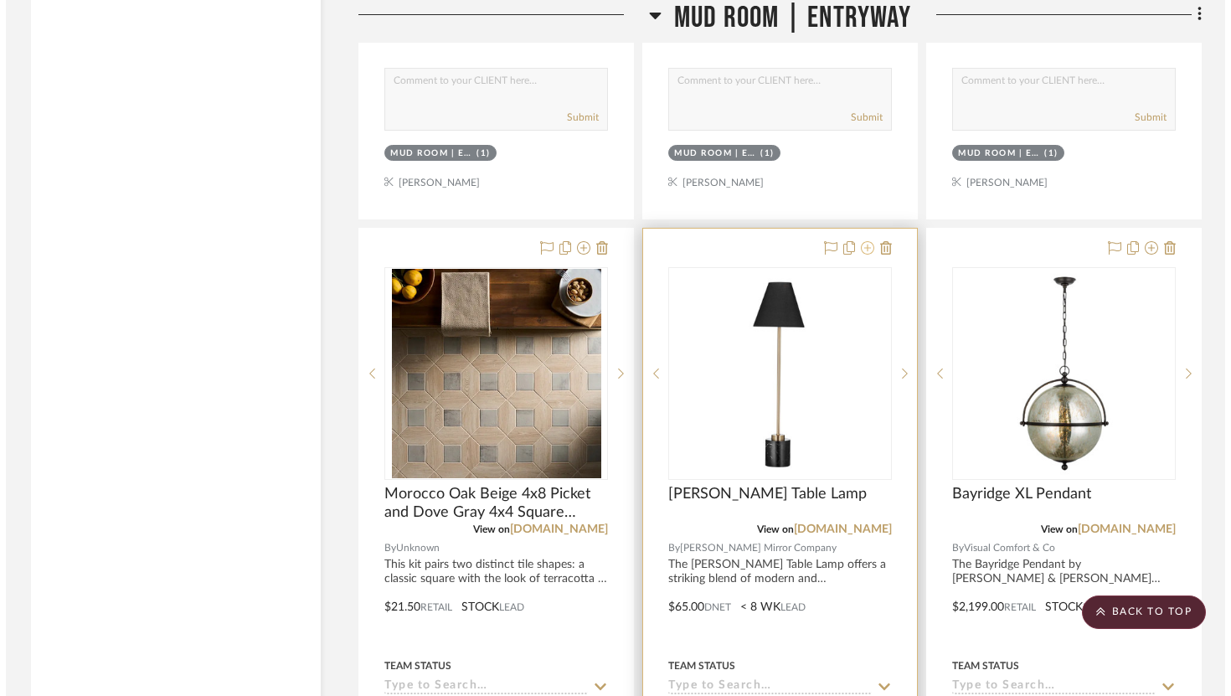
scroll to position [0, 0]
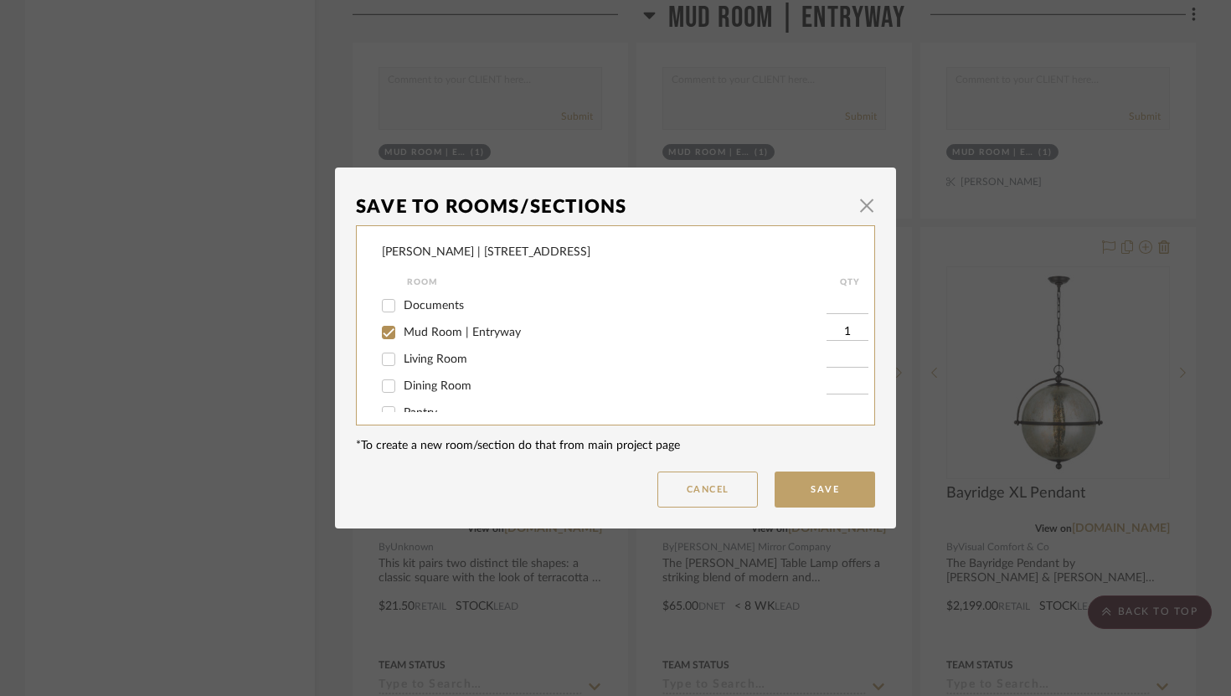
click at [379, 327] on input "Mud Room | Entryway" at bounding box center [388, 332] width 27 height 27
checkbox input "false"
click at [383, 389] on input "Dining Room" at bounding box center [388, 386] width 27 height 27
checkbox input "true"
click at [844, 388] on input "1" at bounding box center [847, 386] width 42 height 17
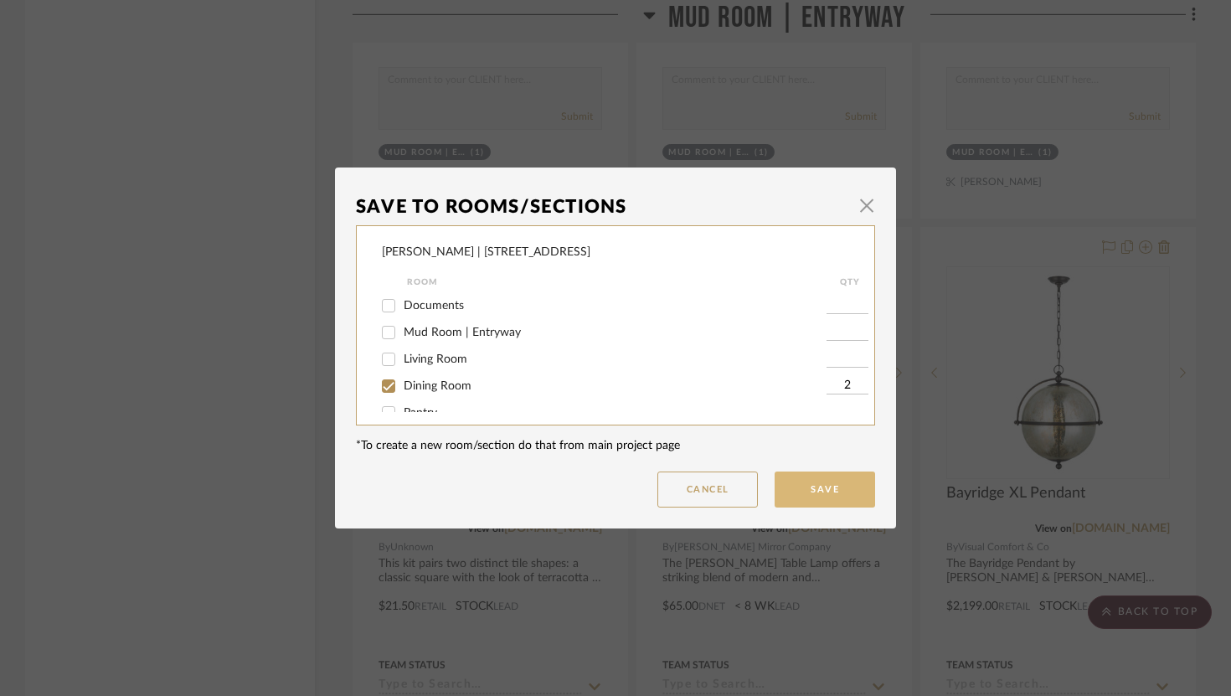
type input "2"
click at [852, 486] on button "Save" at bounding box center [824, 489] width 100 height 36
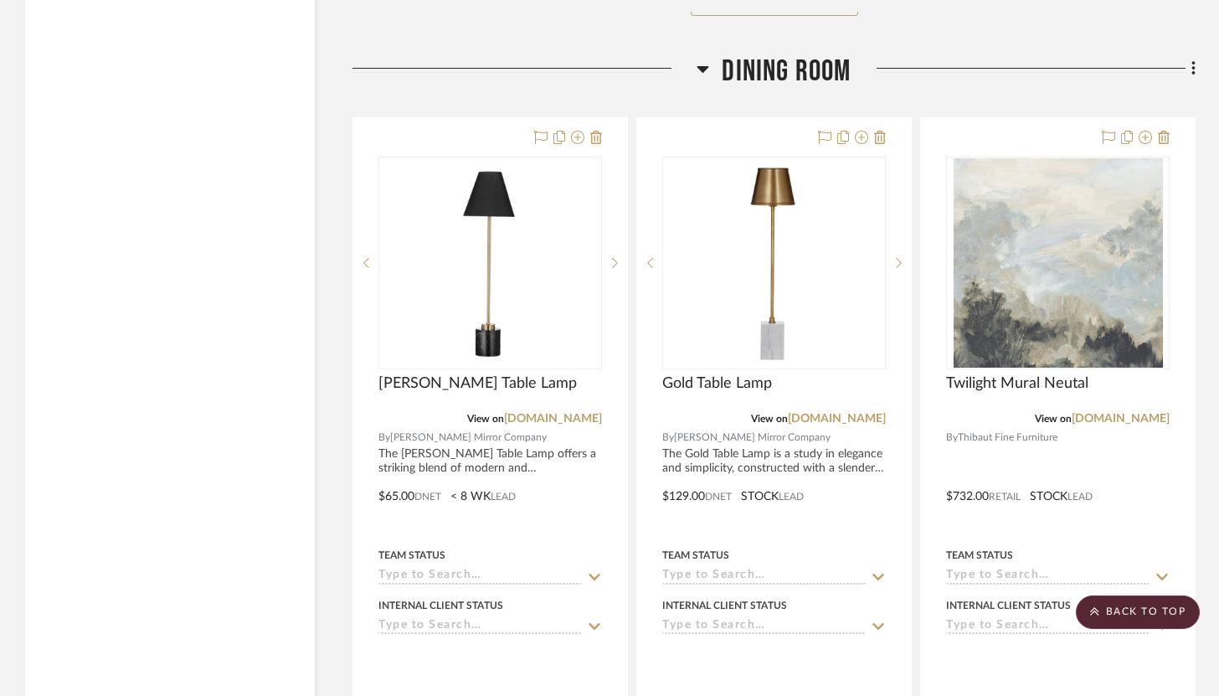
scroll to position [8191, 0]
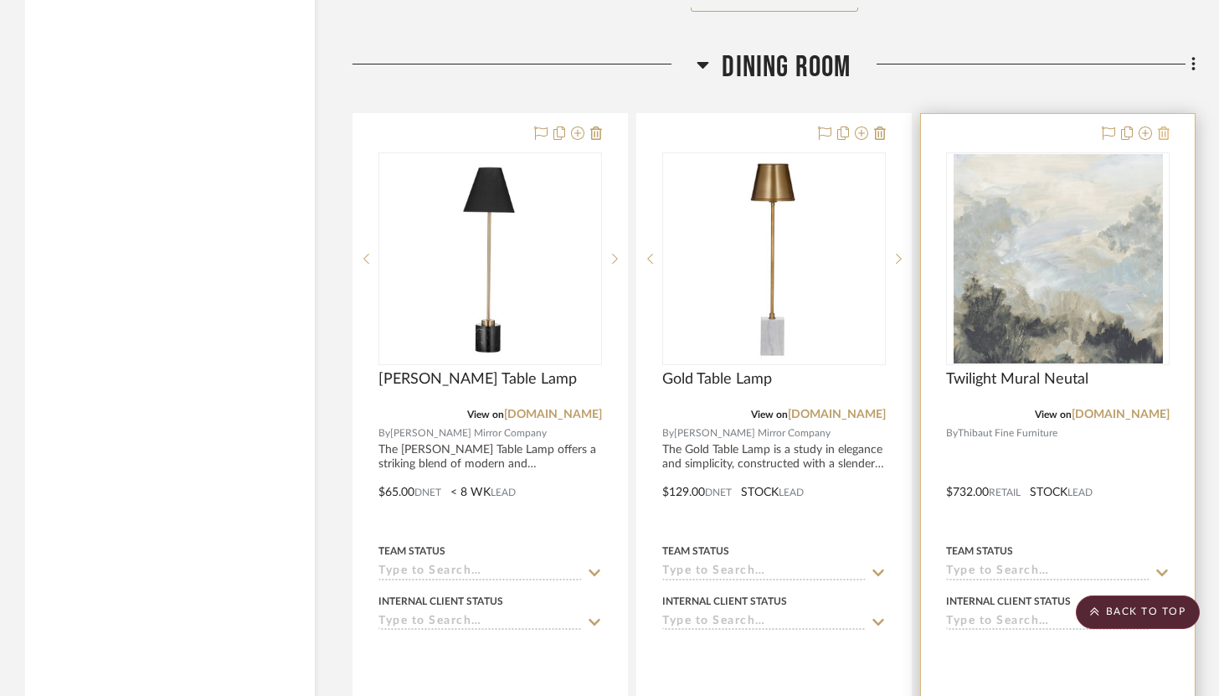
click at [1169, 126] on icon at bounding box center [1164, 132] width 12 height 13
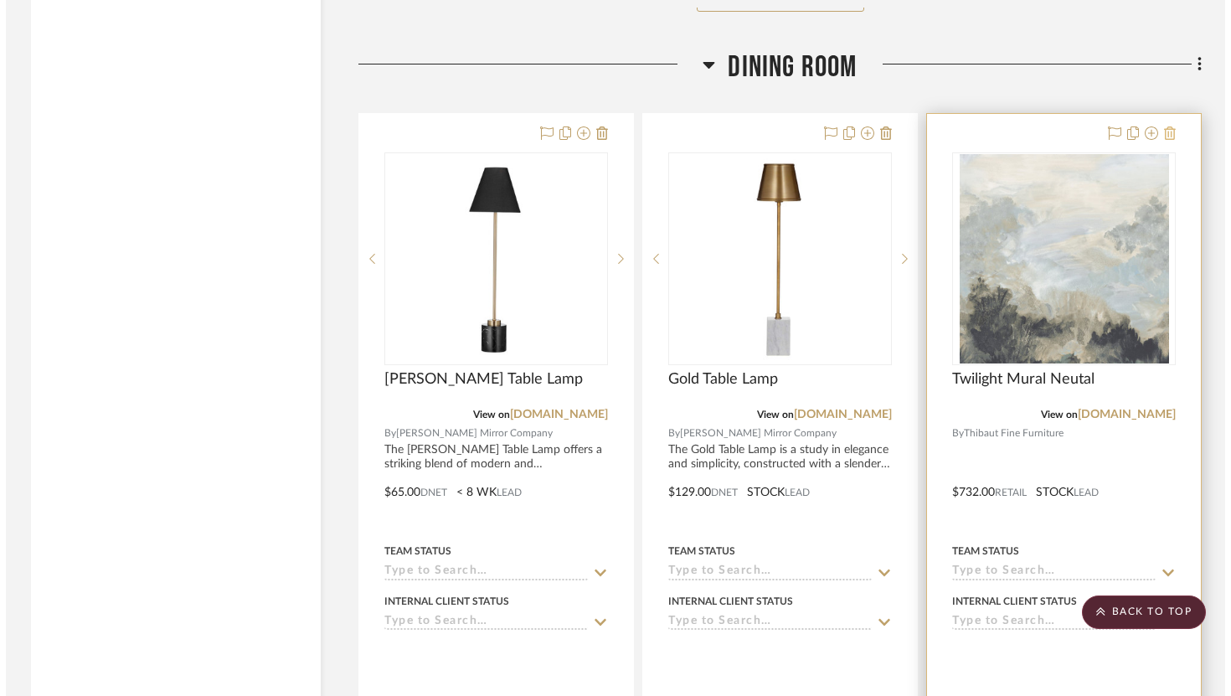
scroll to position [0, 0]
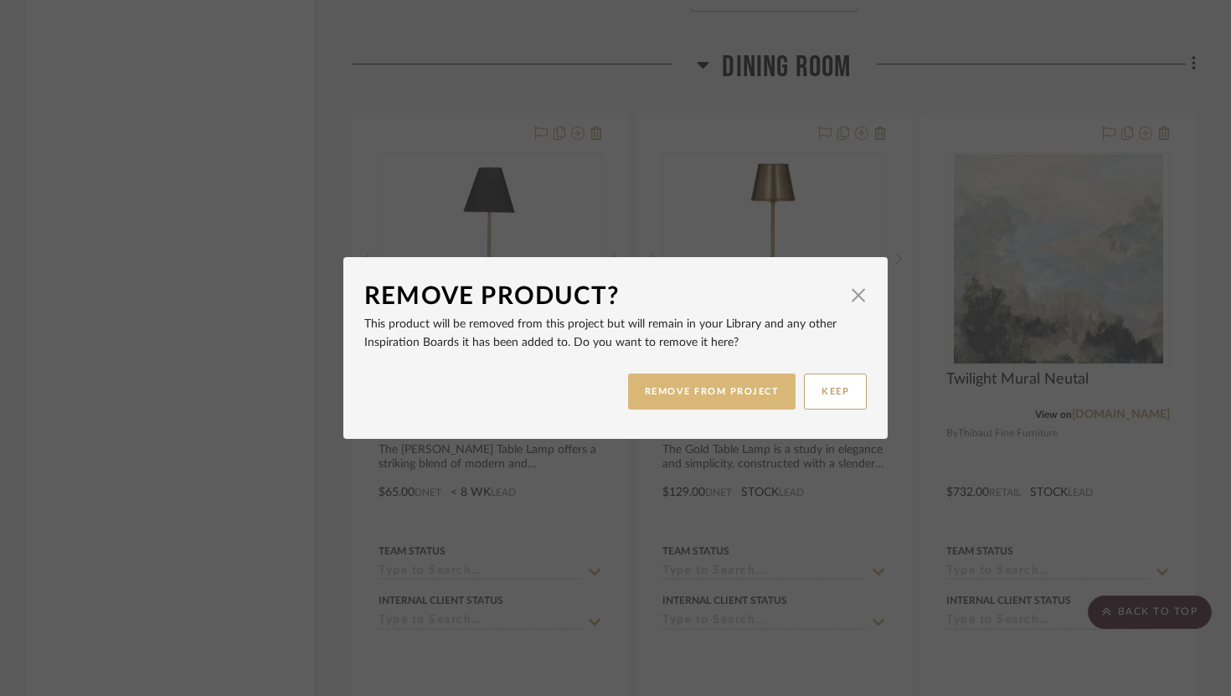
click at [705, 399] on button "REMOVE FROM PROJECT" at bounding box center [712, 391] width 168 height 36
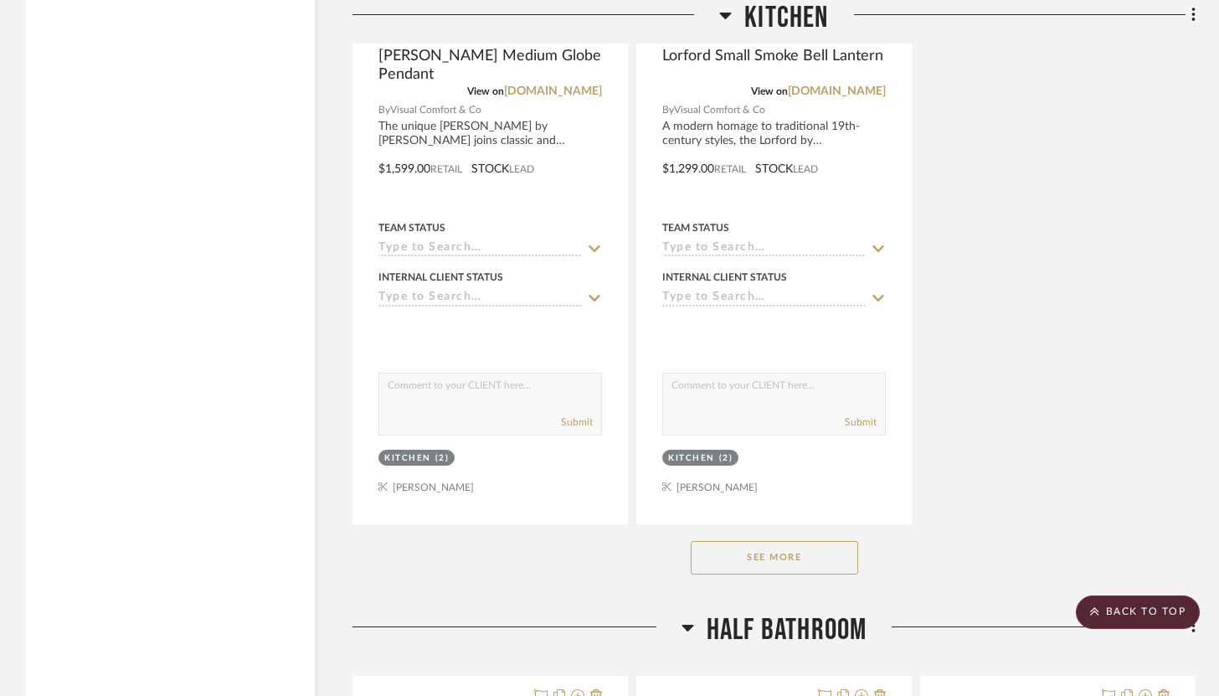
scroll to position [13202, 0]
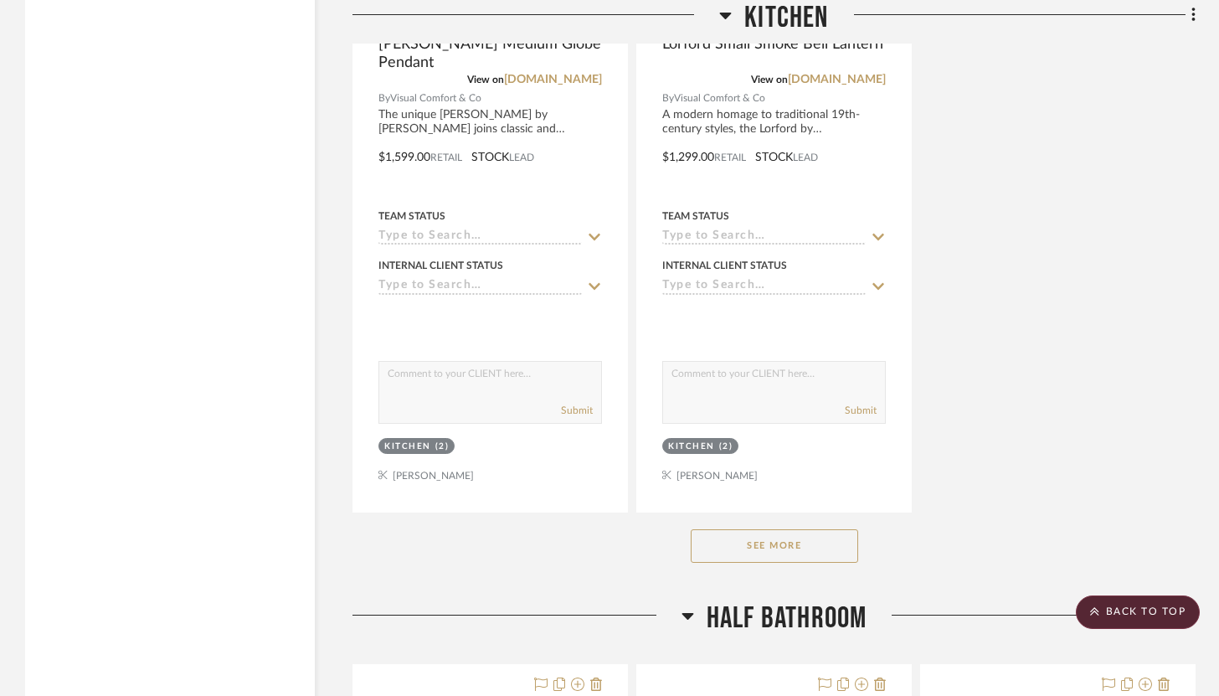
click at [824, 529] on button "See More" at bounding box center [774, 545] width 167 height 33
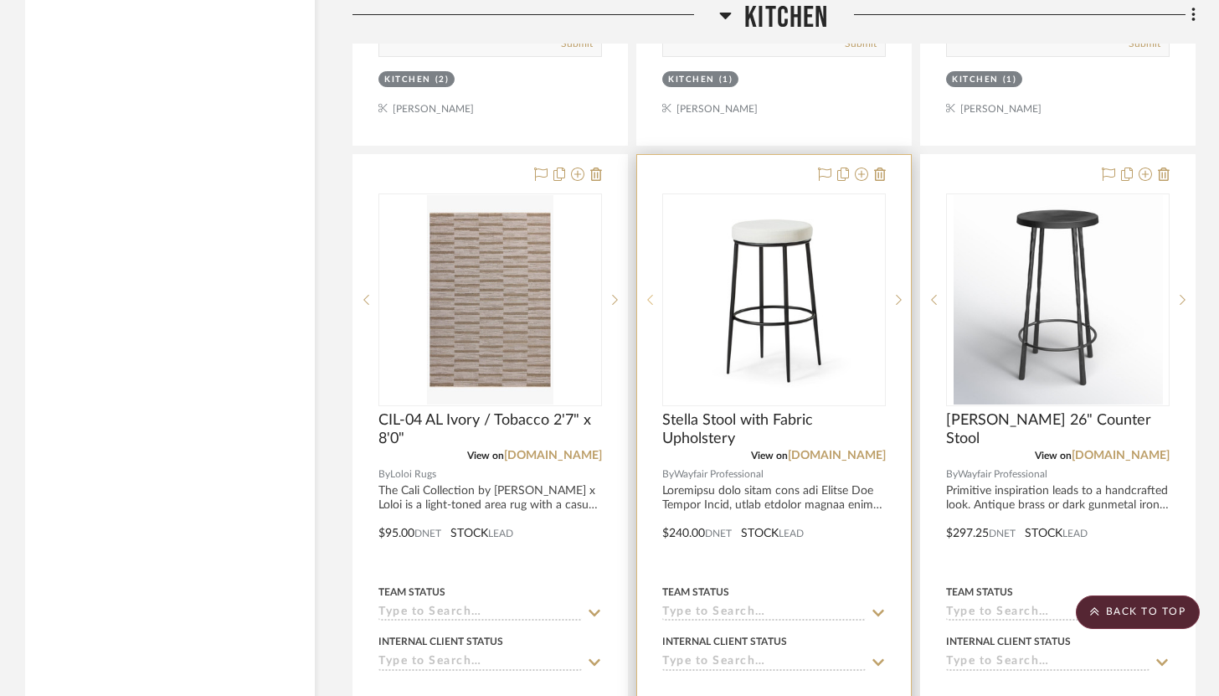
scroll to position [14248, 0]
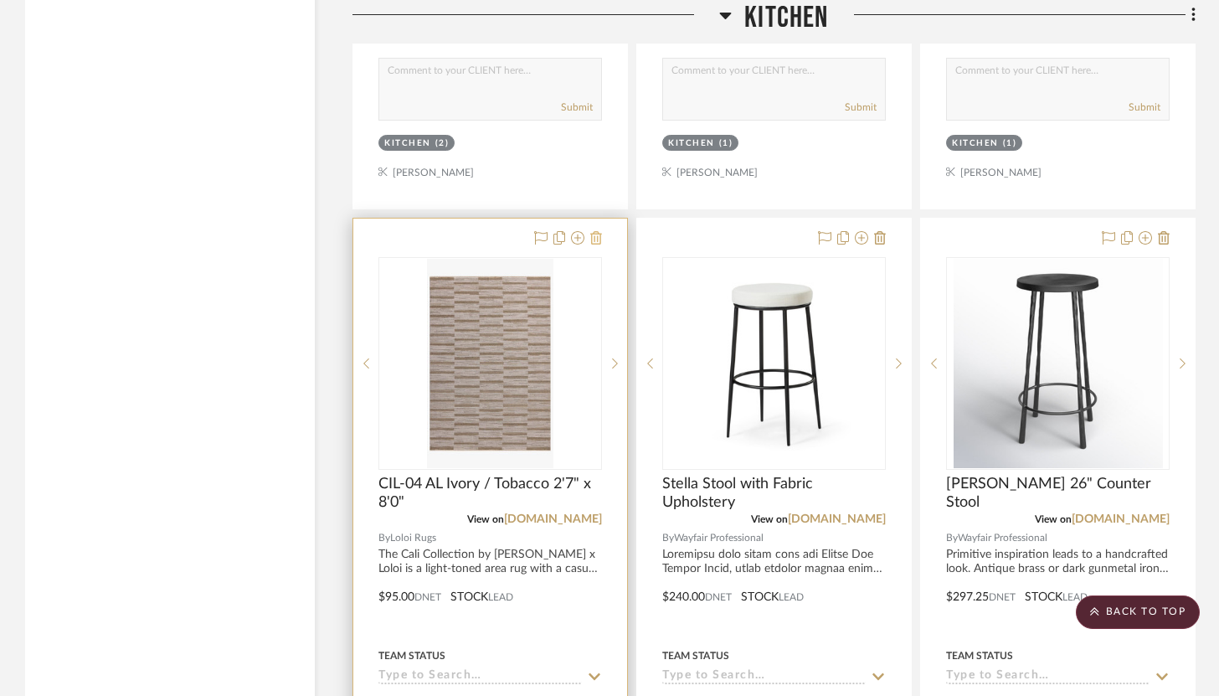
click at [598, 232] on fa-icon at bounding box center [596, 238] width 12 height 13
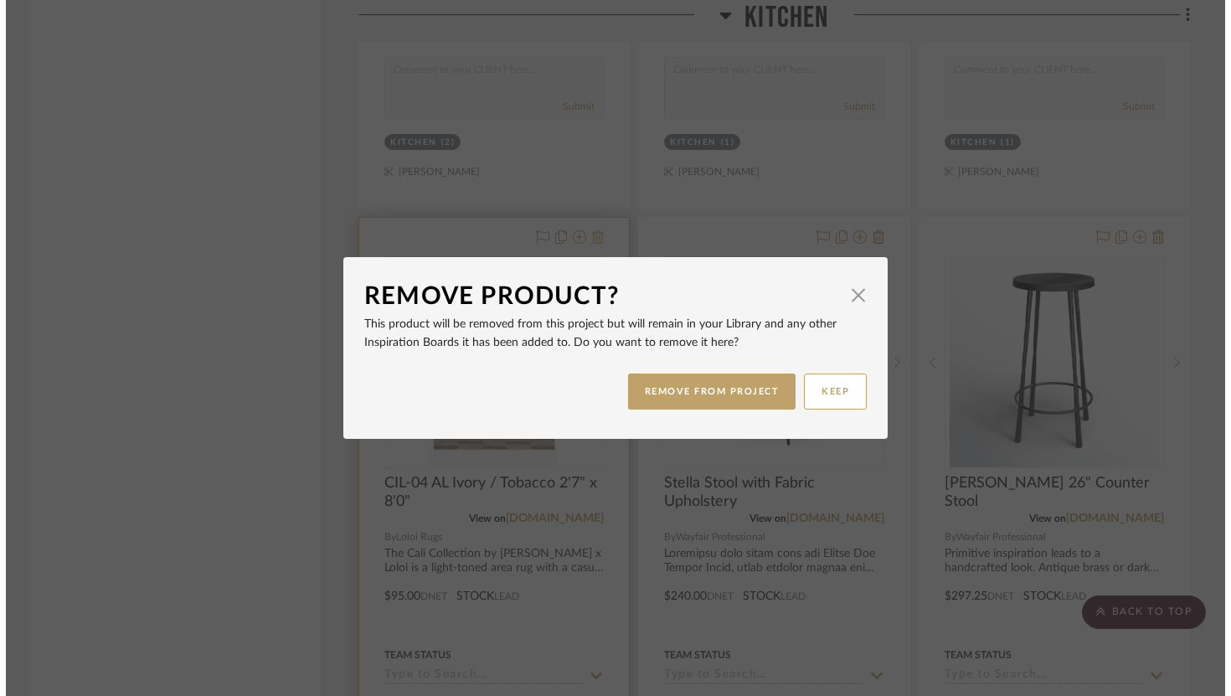
scroll to position [0, 0]
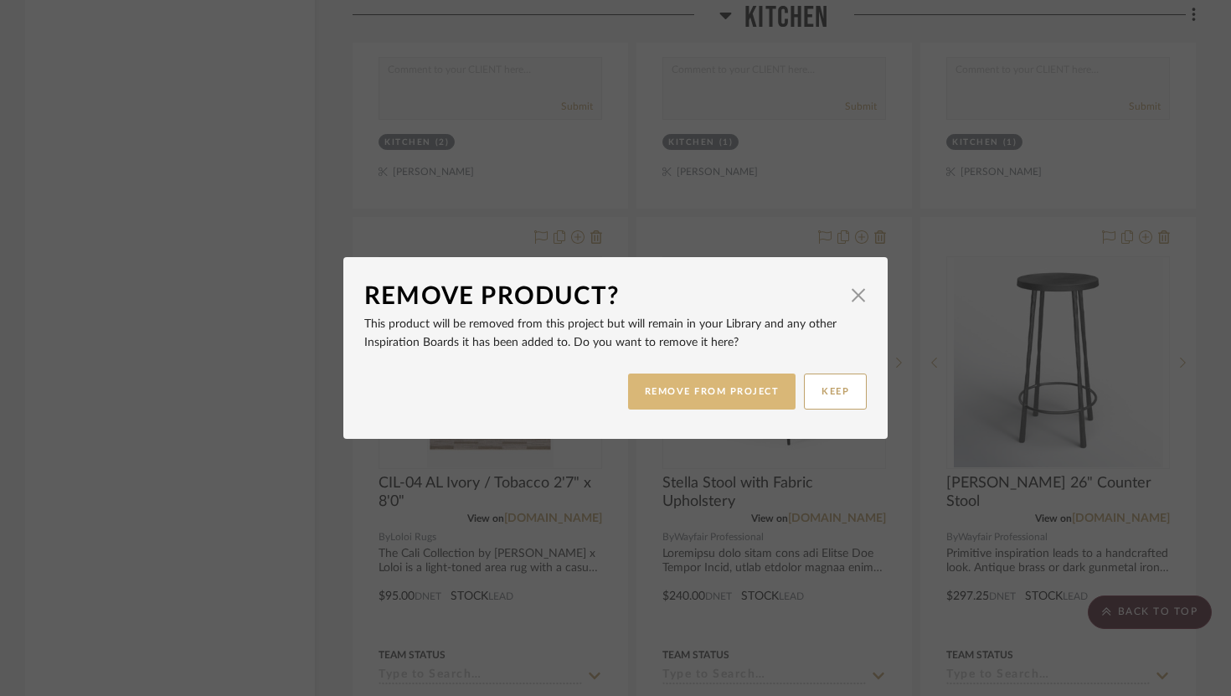
click at [737, 377] on button "REMOVE FROM PROJECT" at bounding box center [712, 391] width 168 height 36
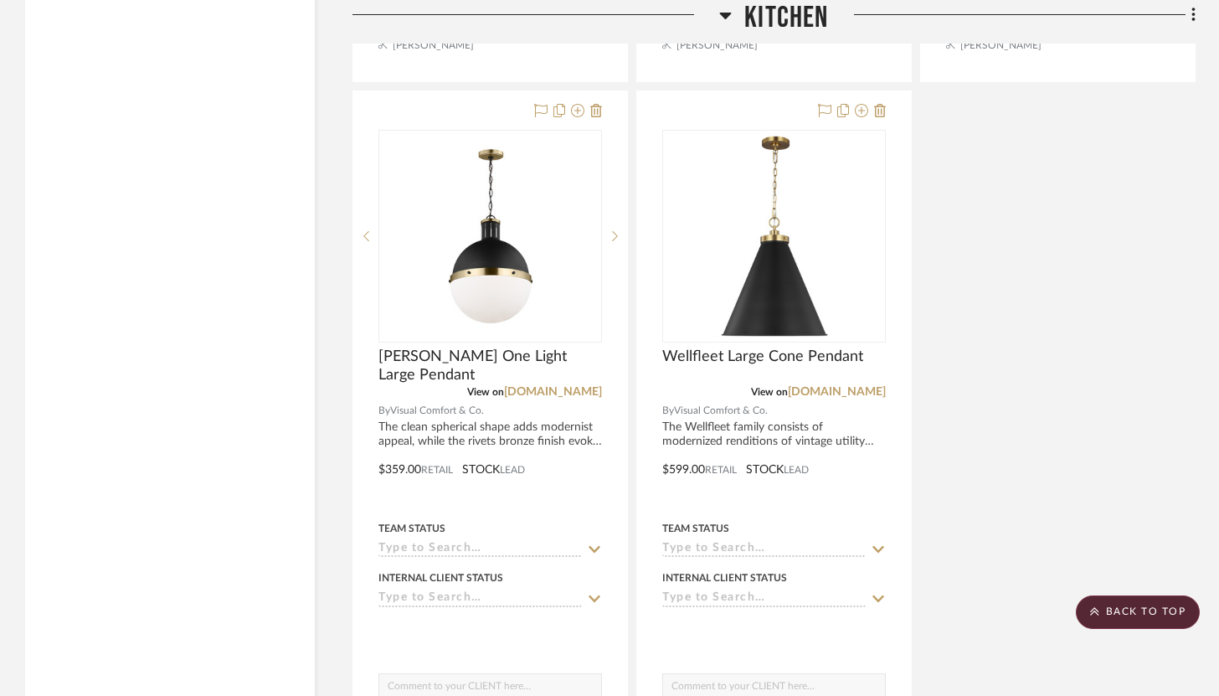
scroll to position [15864, 0]
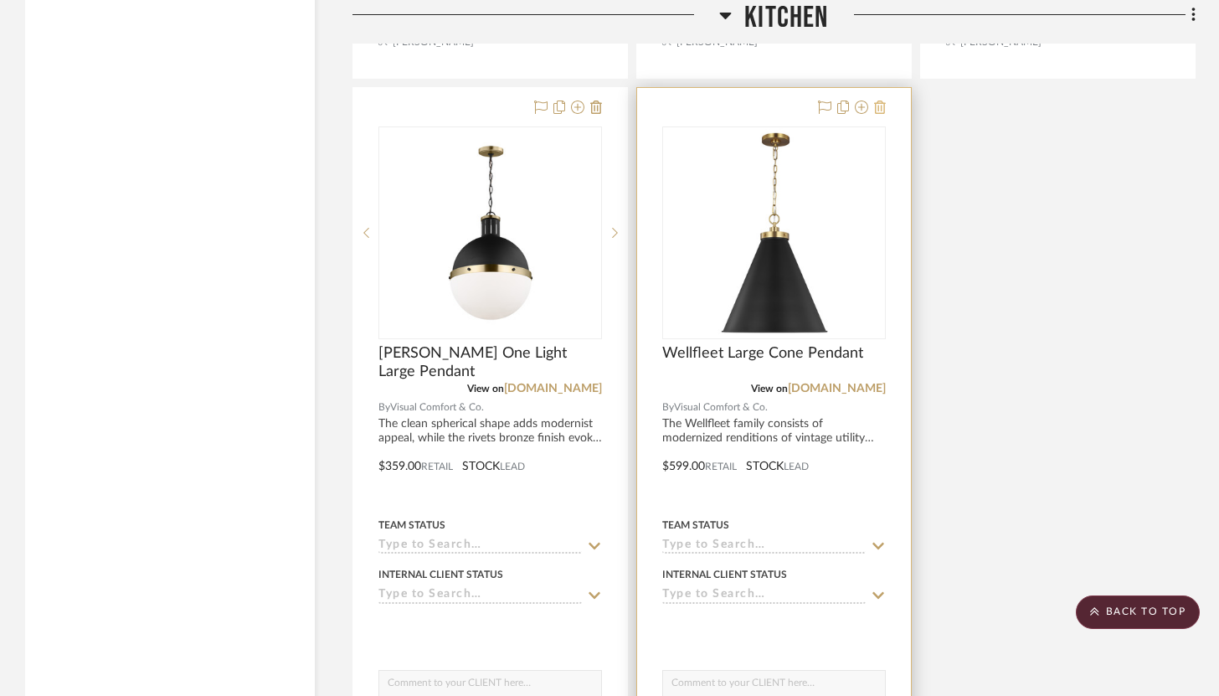
click at [883, 100] on icon at bounding box center [880, 106] width 12 height 13
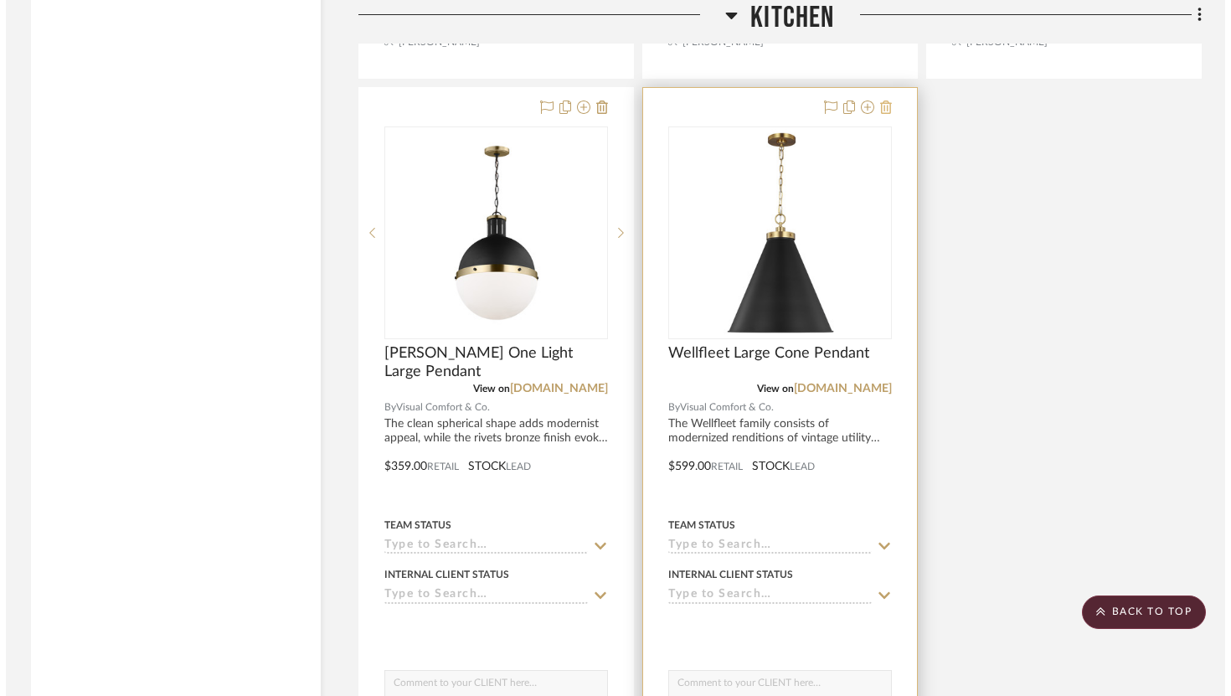
scroll to position [0, 0]
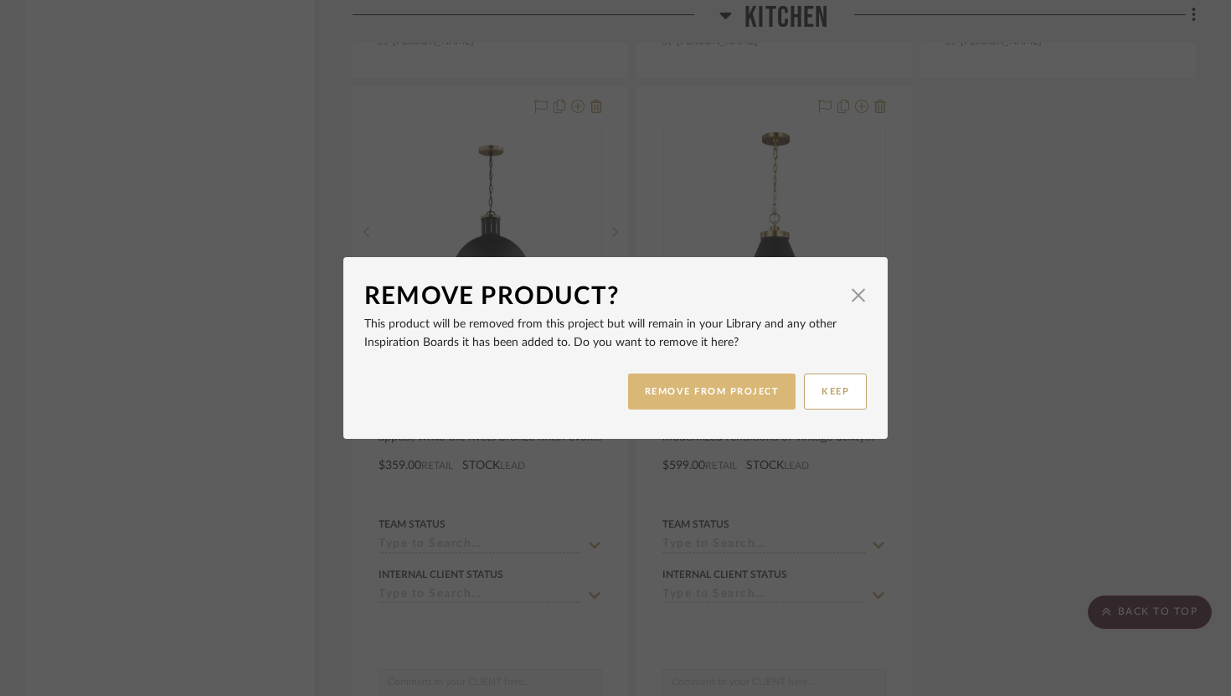
click at [753, 394] on button "REMOVE FROM PROJECT" at bounding box center [712, 391] width 168 height 36
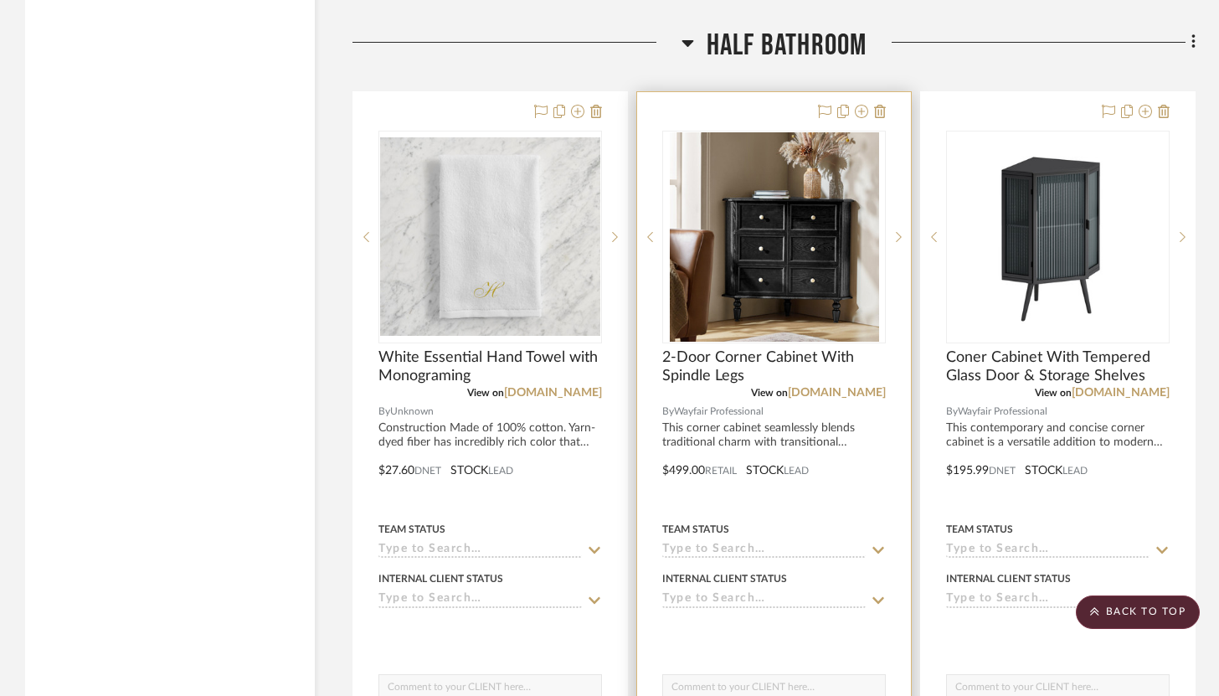
scroll to position [16733, 0]
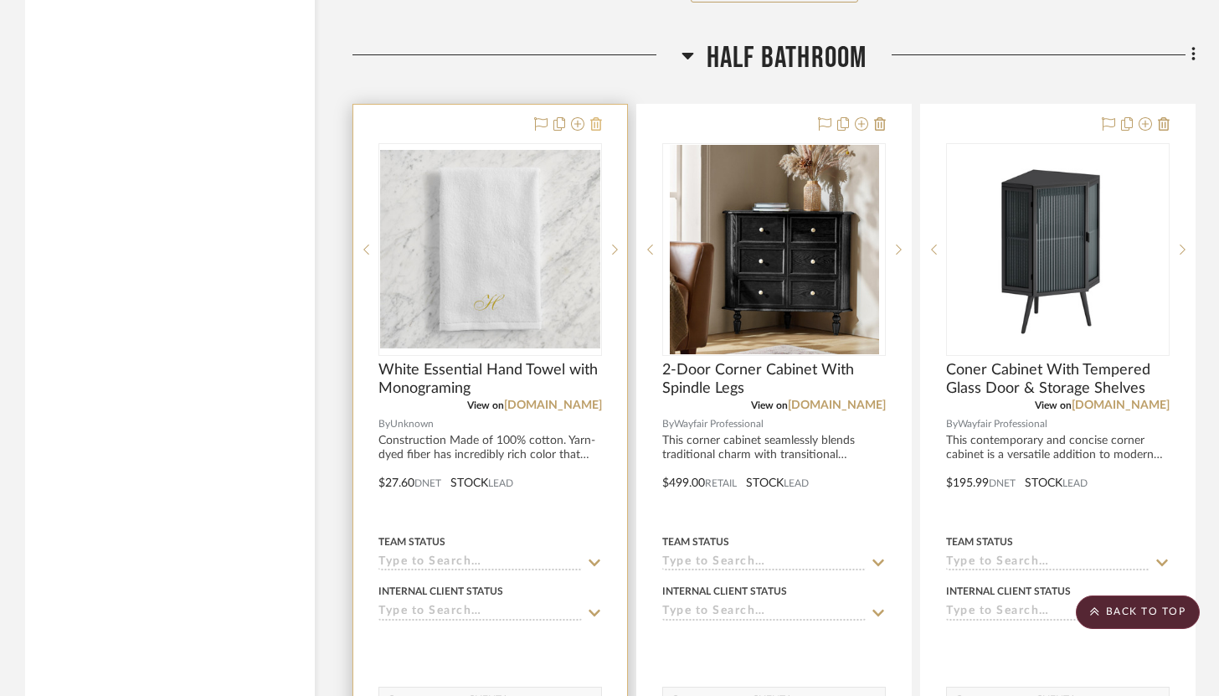
click at [599, 117] on icon at bounding box center [596, 123] width 12 height 13
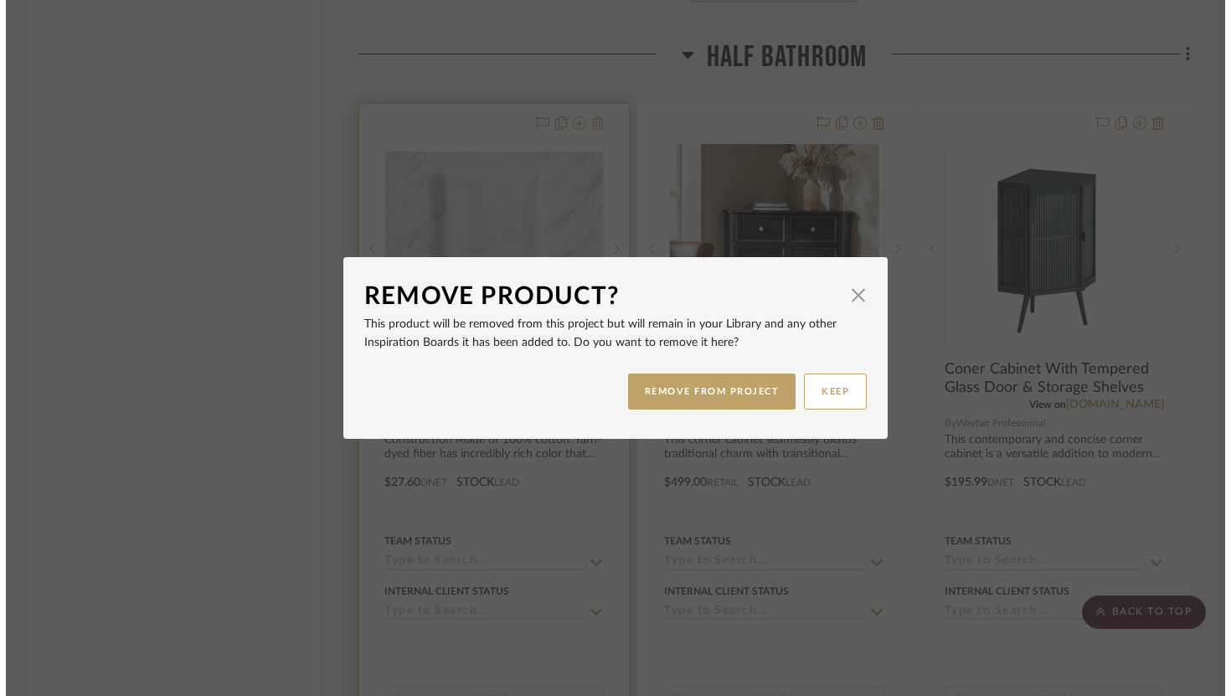
scroll to position [0, 0]
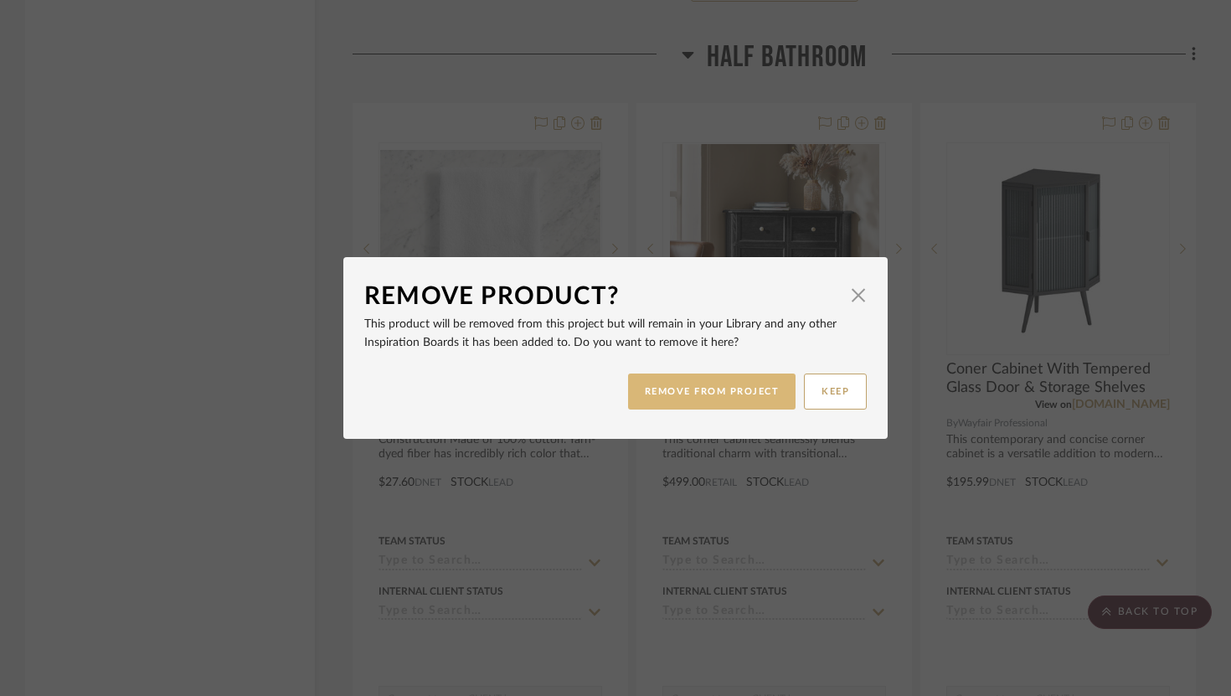
click at [716, 388] on button "REMOVE FROM PROJECT" at bounding box center [712, 391] width 168 height 36
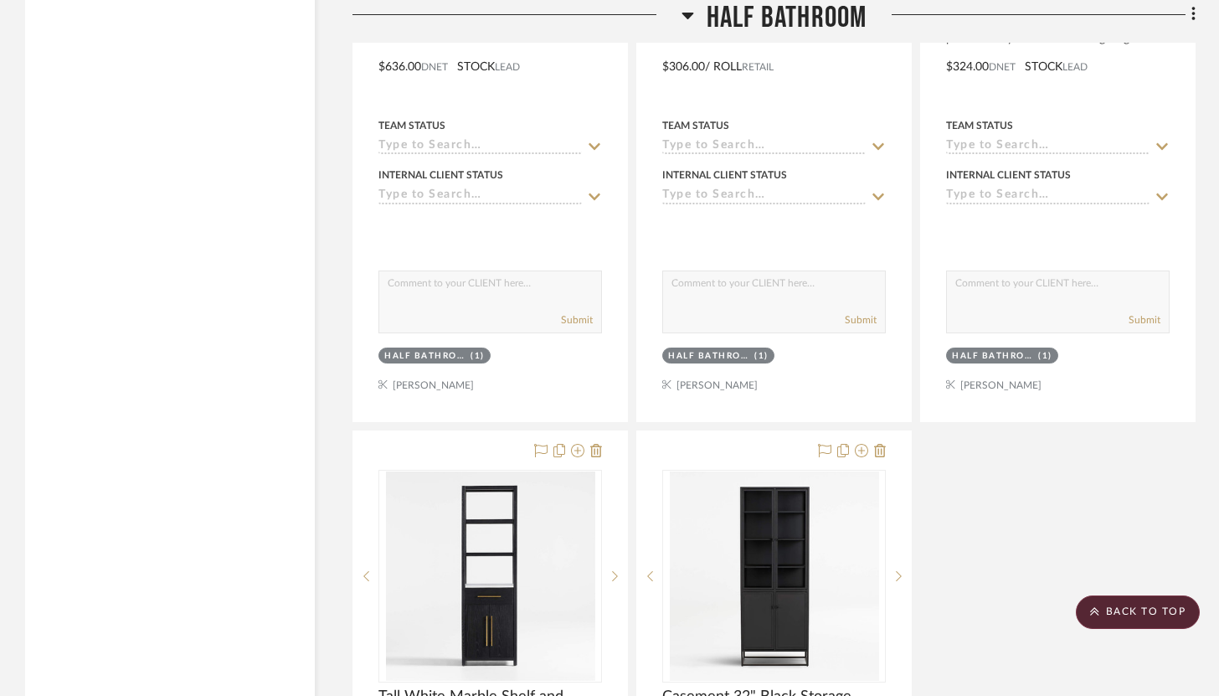
scroll to position [17900, 0]
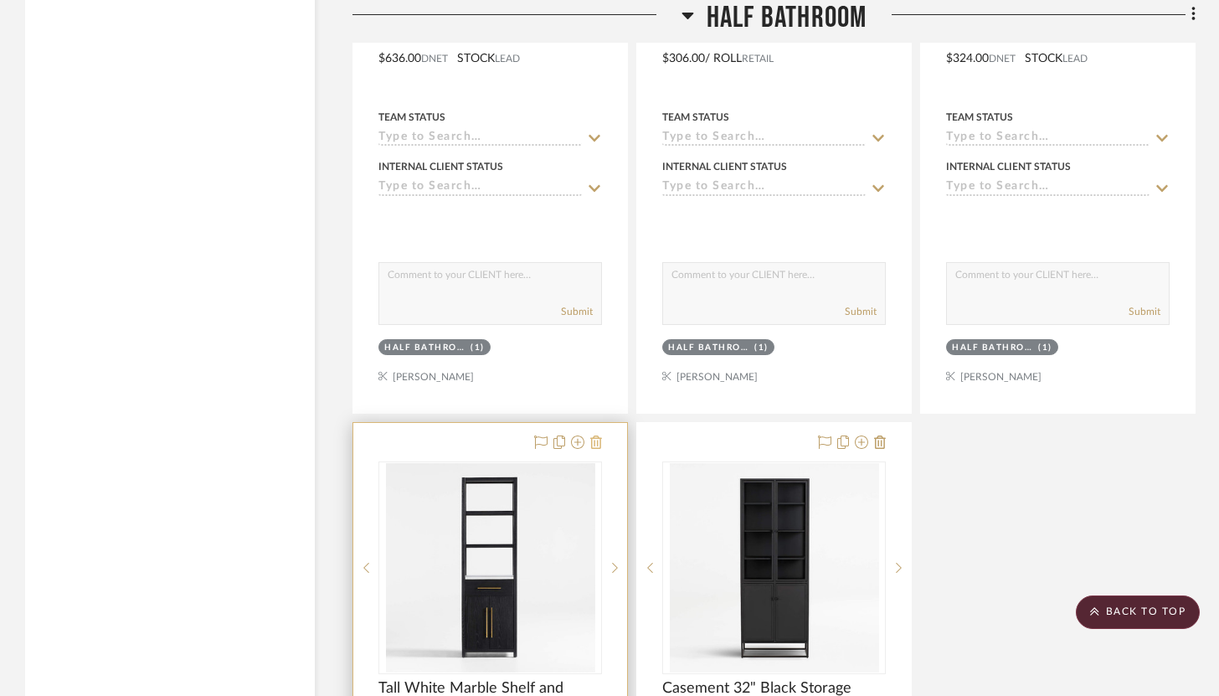
click at [600, 435] on icon at bounding box center [596, 441] width 12 height 13
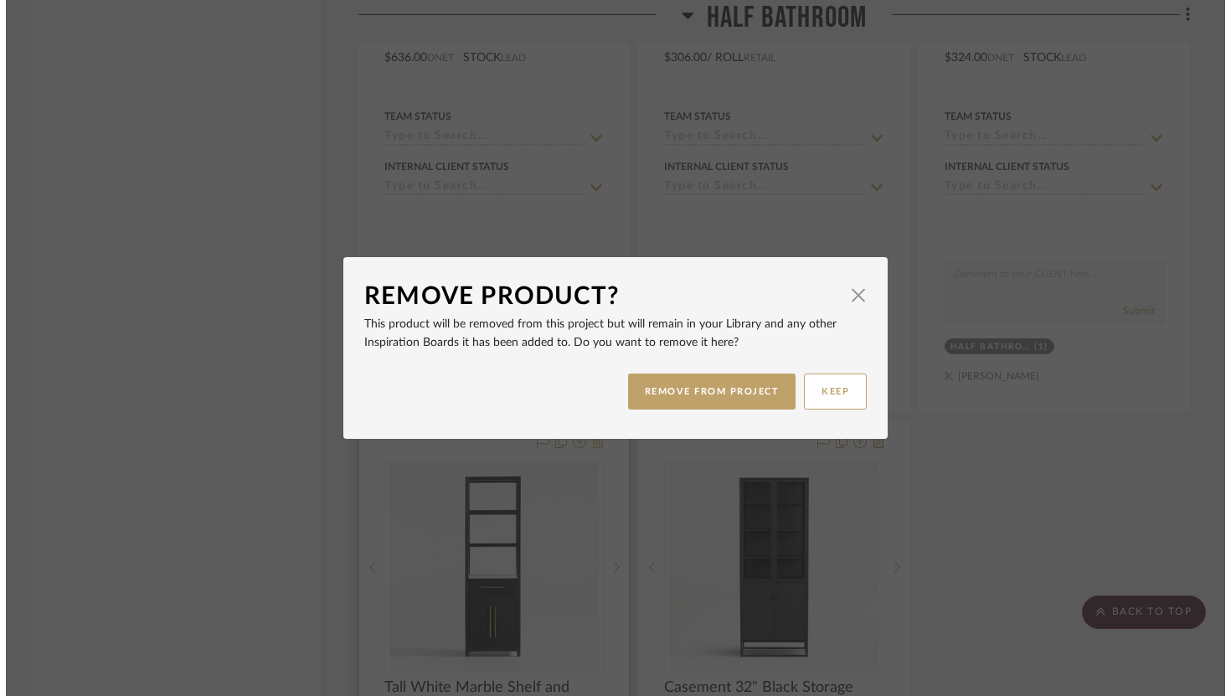
scroll to position [0, 0]
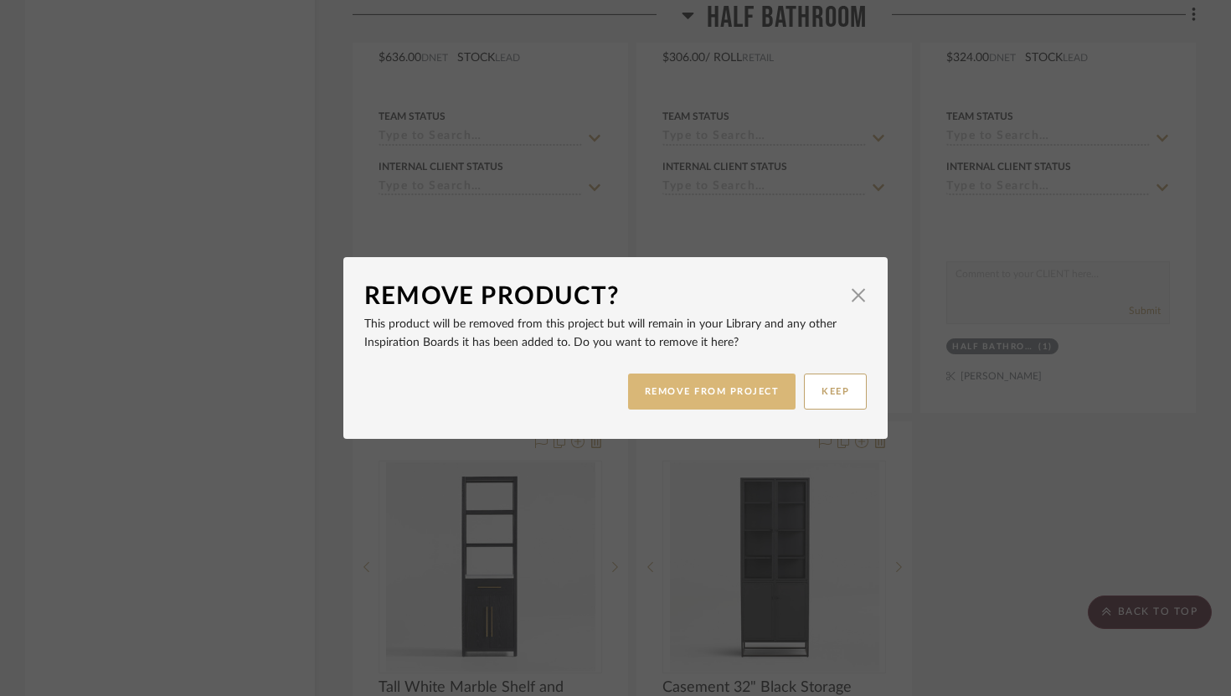
click at [670, 399] on button "REMOVE FROM PROJECT" at bounding box center [712, 391] width 168 height 36
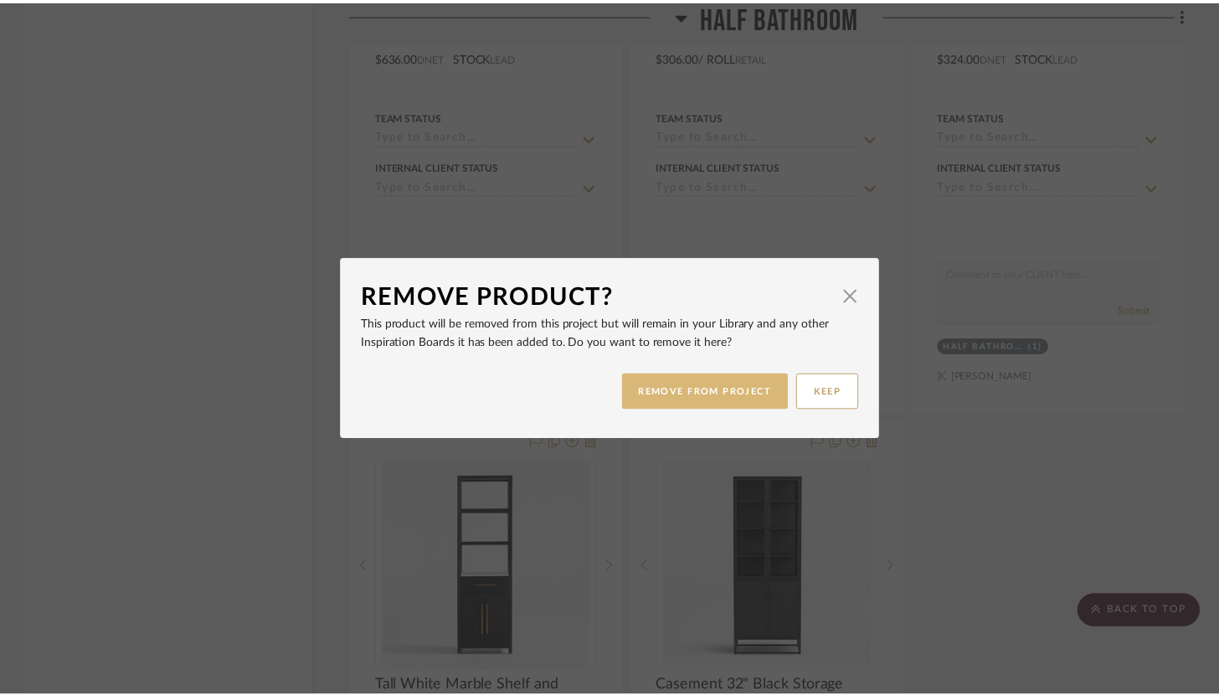
scroll to position [17900, 0]
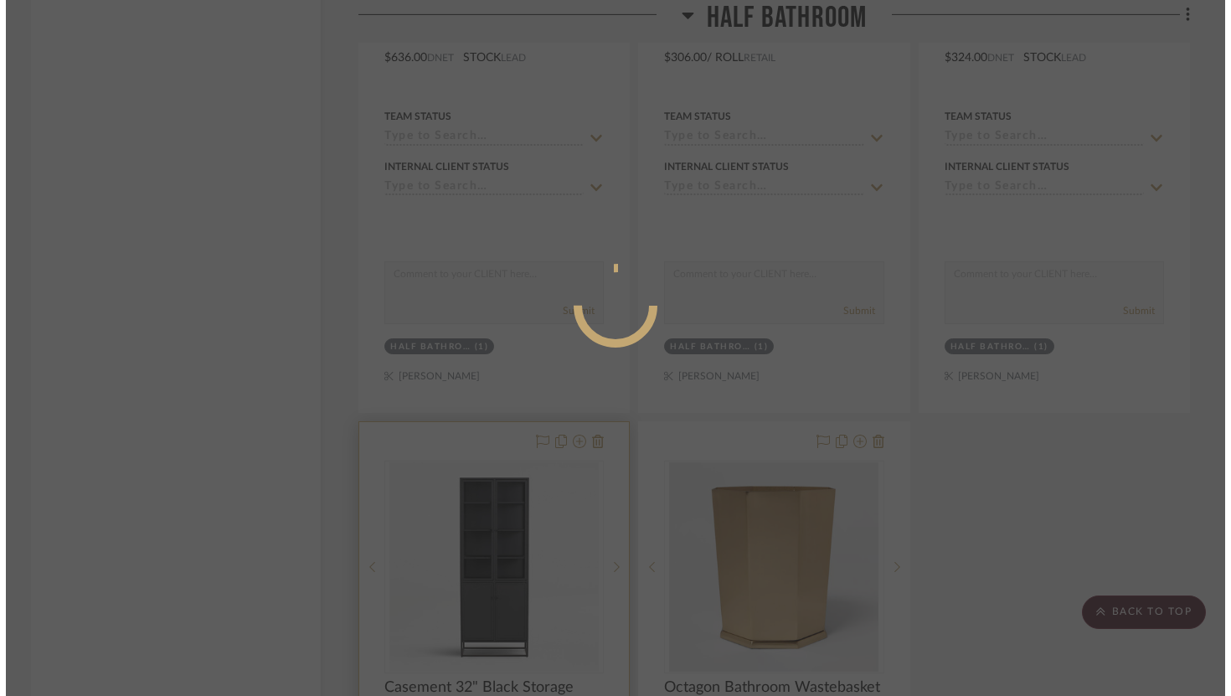
scroll to position [0, 0]
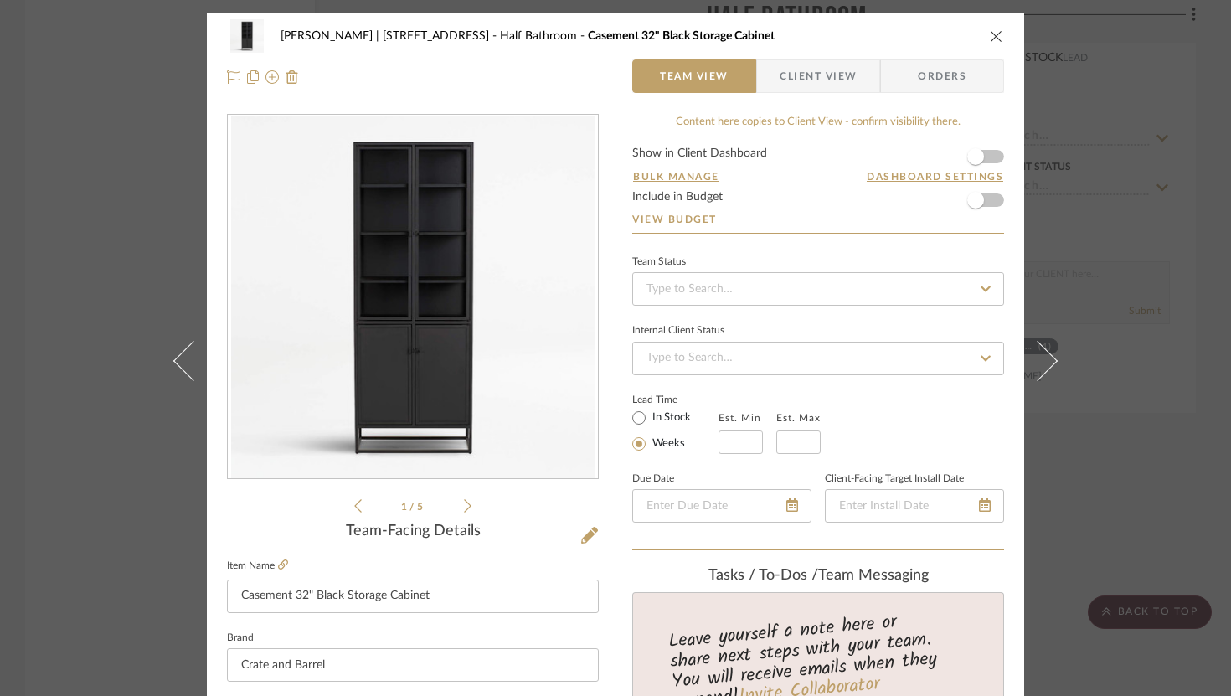
click at [994, 38] on icon "close" at bounding box center [996, 35] width 13 height 13
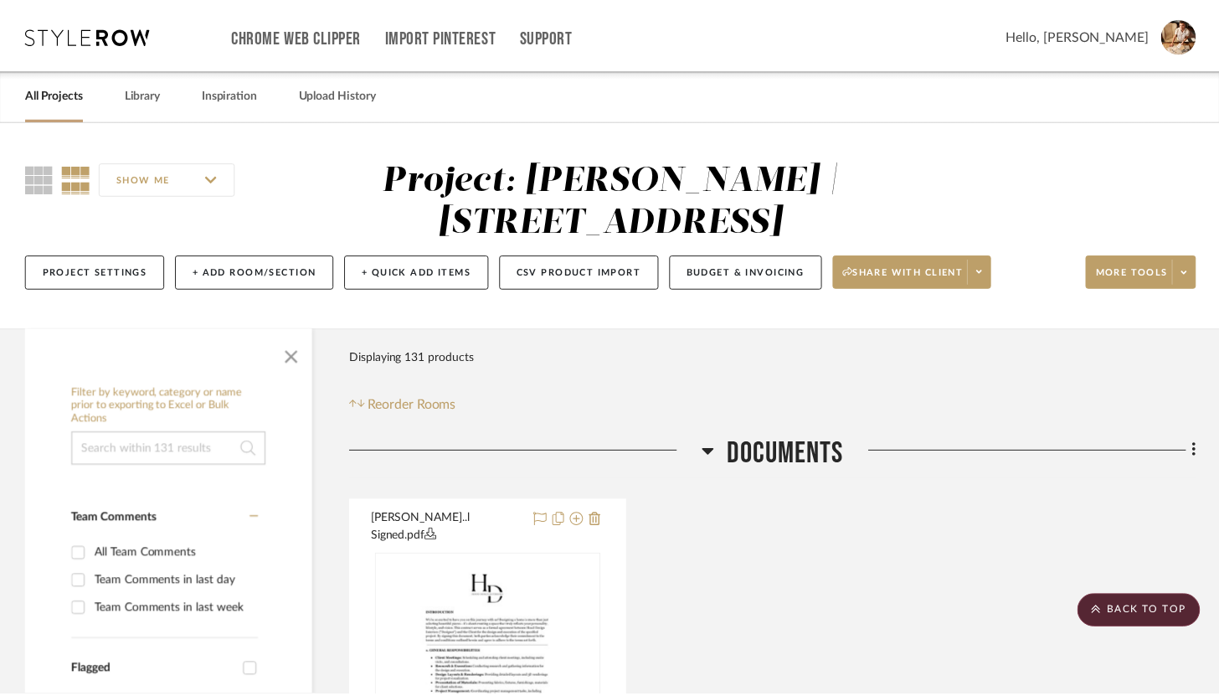
scroll to position [17900, 0]
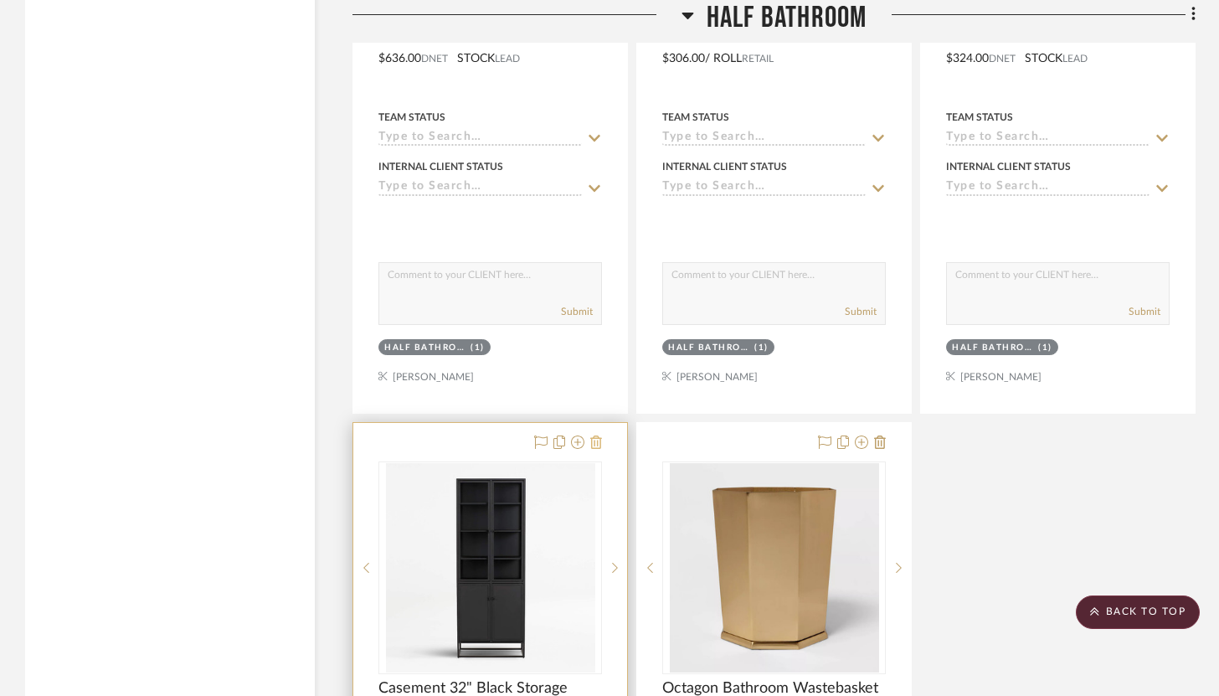
click at [599, 435] on icon at bounding box center [596, 441] width 12 height 13
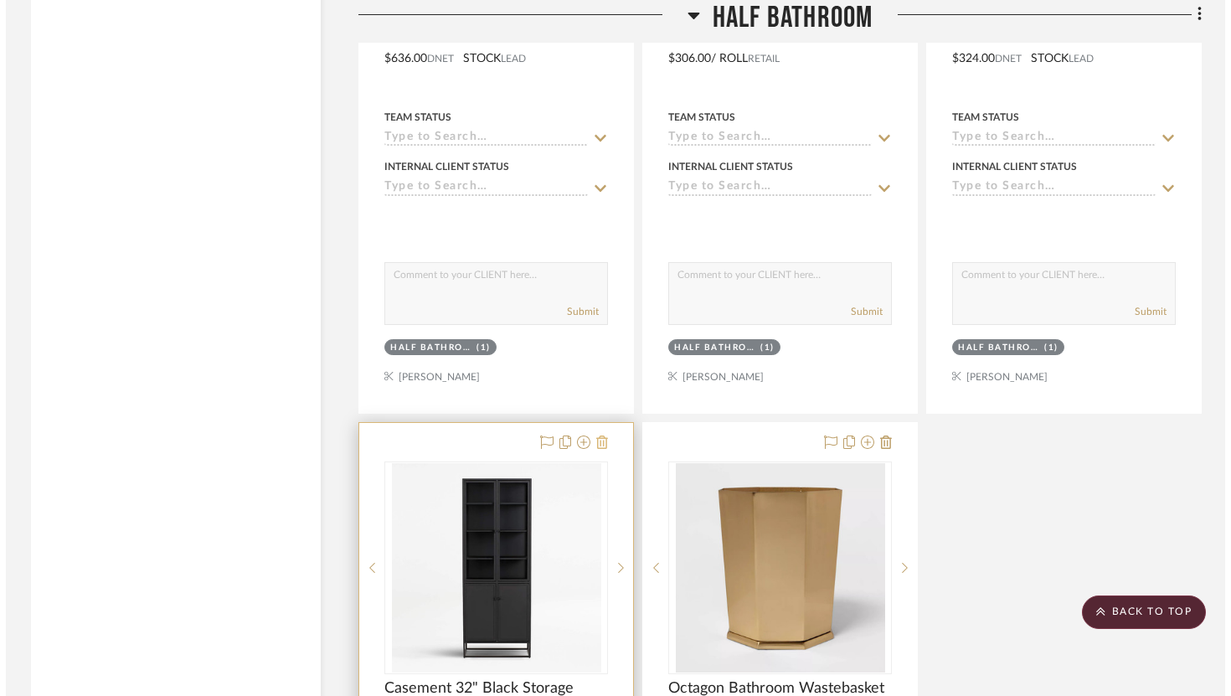
scroll to position [0, 0]
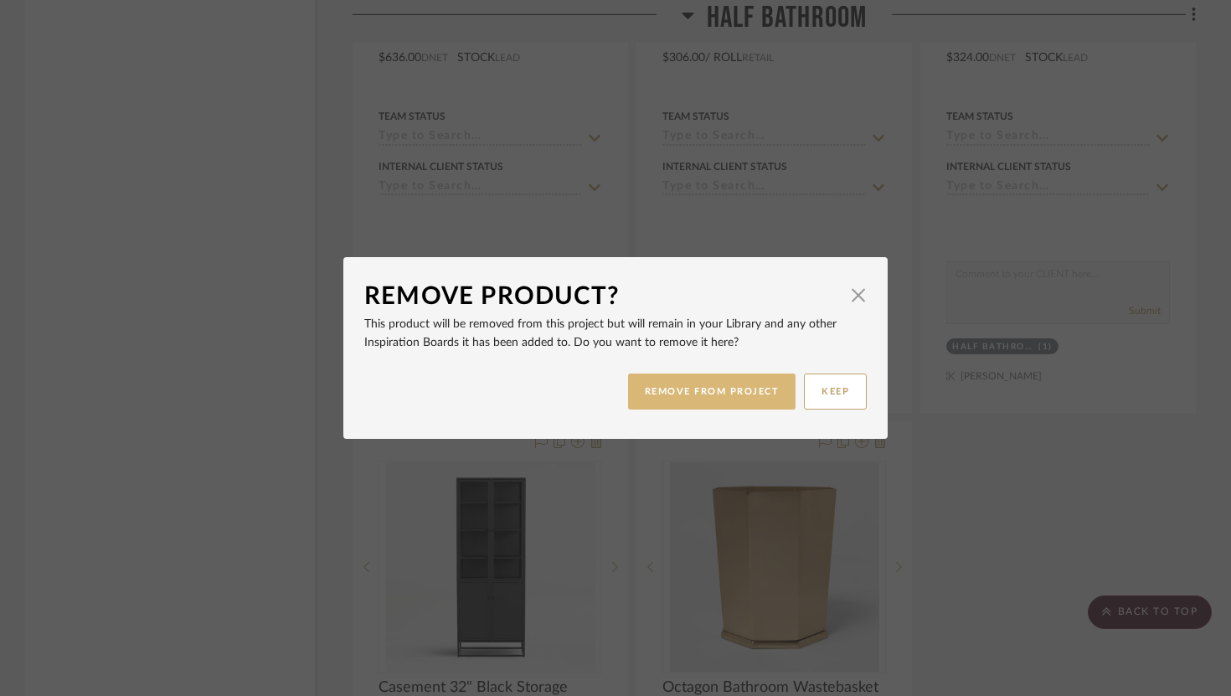
click at [688, 399] on button "REMOVE FROM PROJECT" at bounding box center [712, 391] width 168 height 36
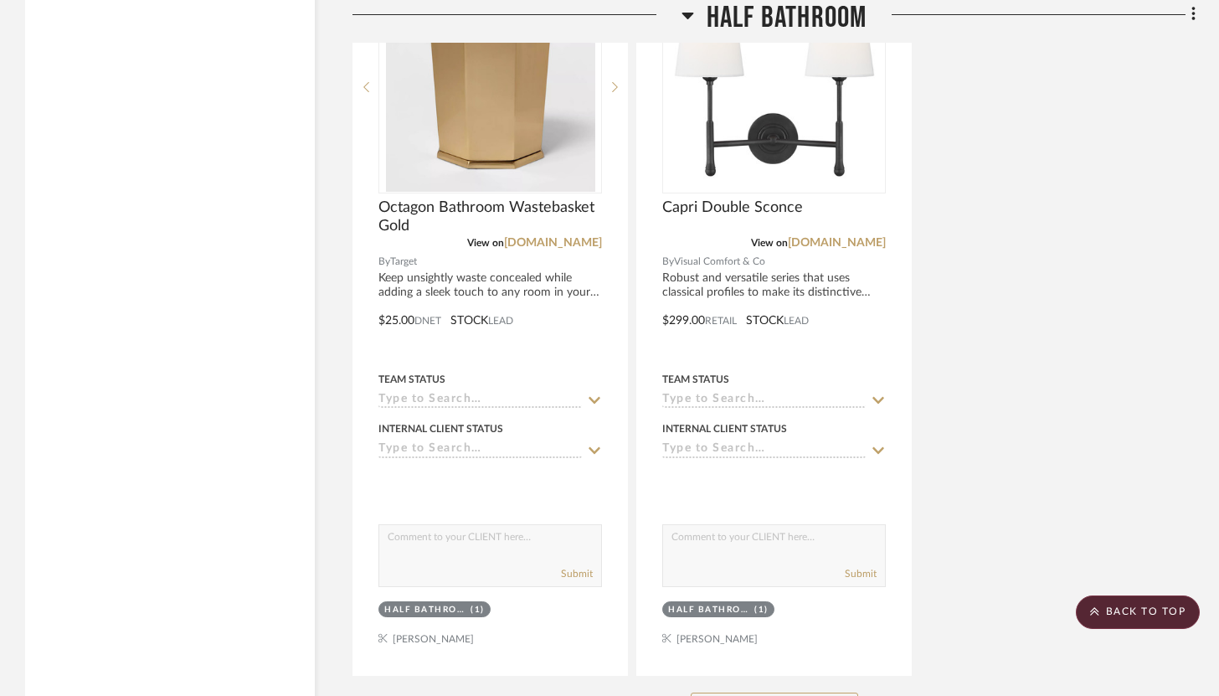
scroll to position [18503, 0]
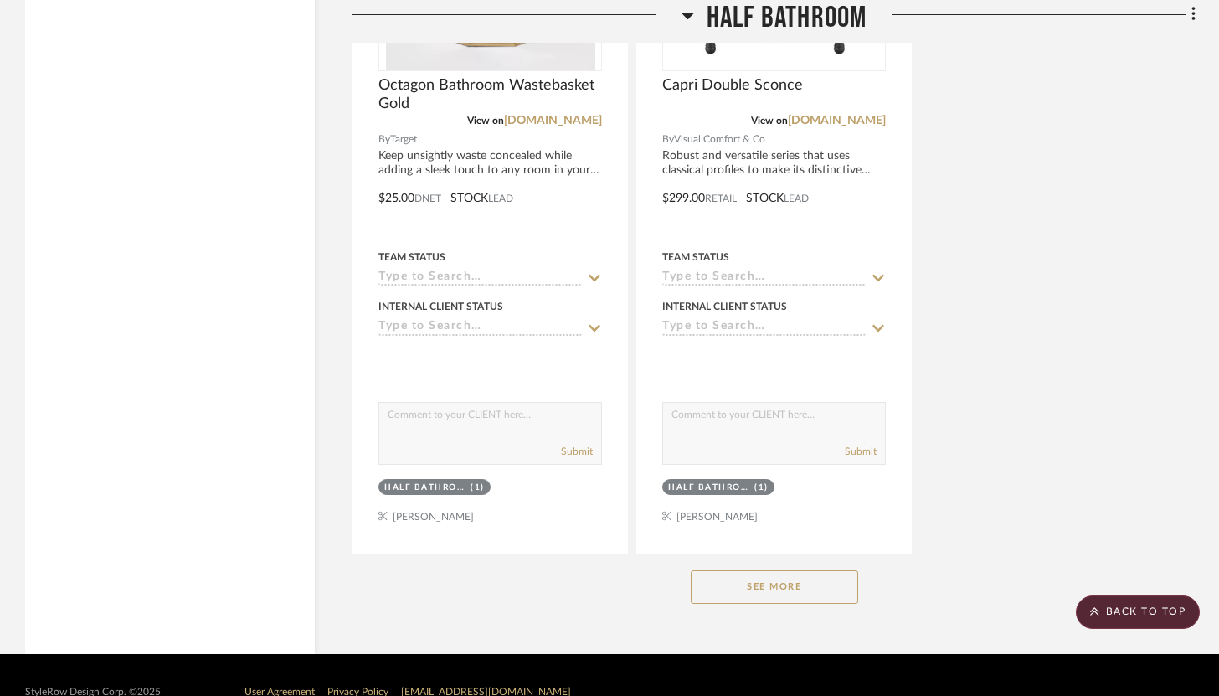
click at [792, 570] on button "See More" at bounding box center [774, 586] width 167 height 33
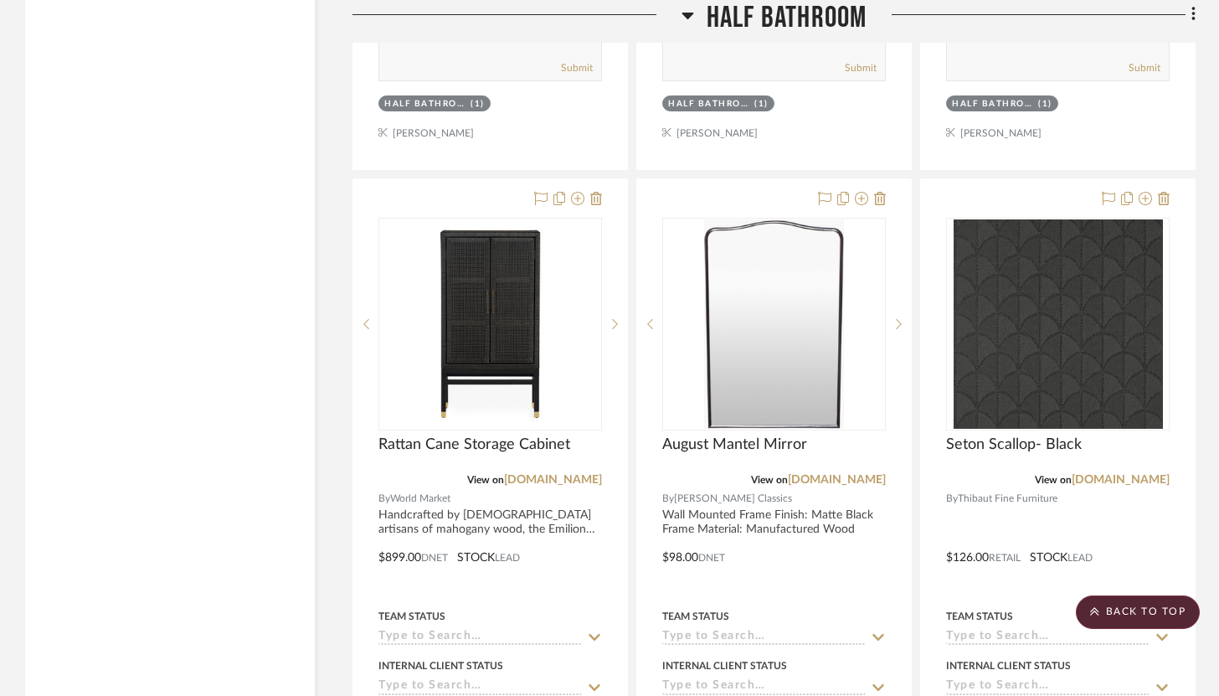
scroll to position [19632, 0]
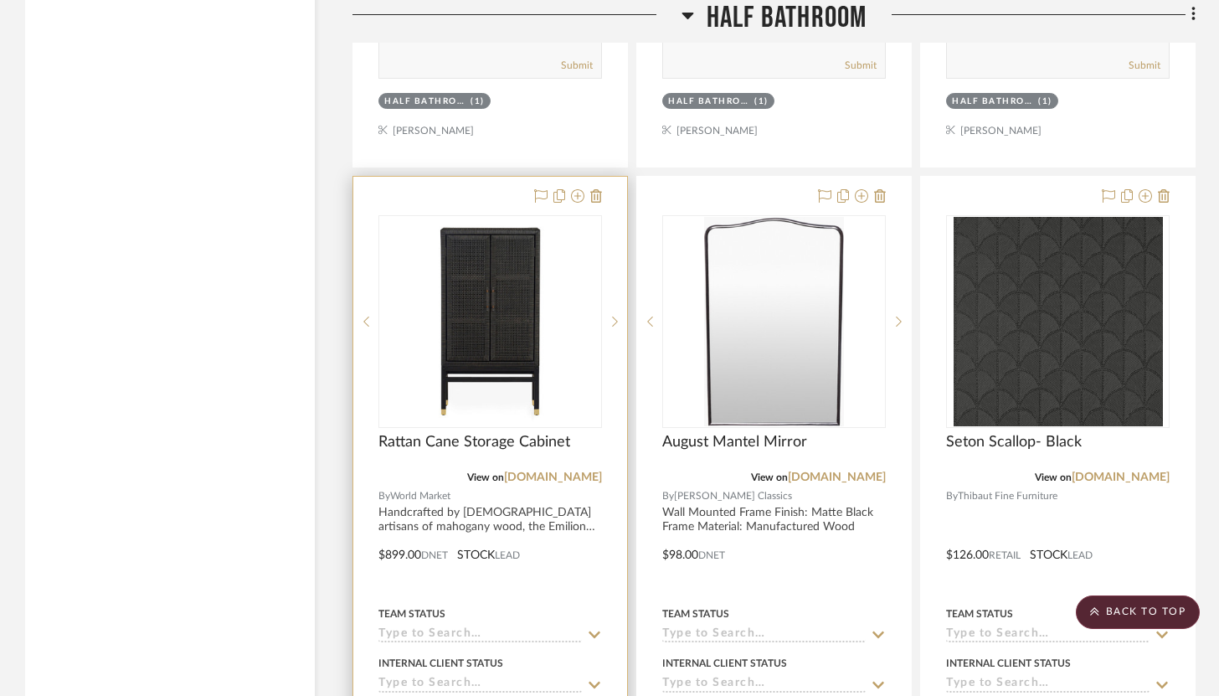
click at [602, 177] on div at bounding box center [490, 543] width 274 height 733
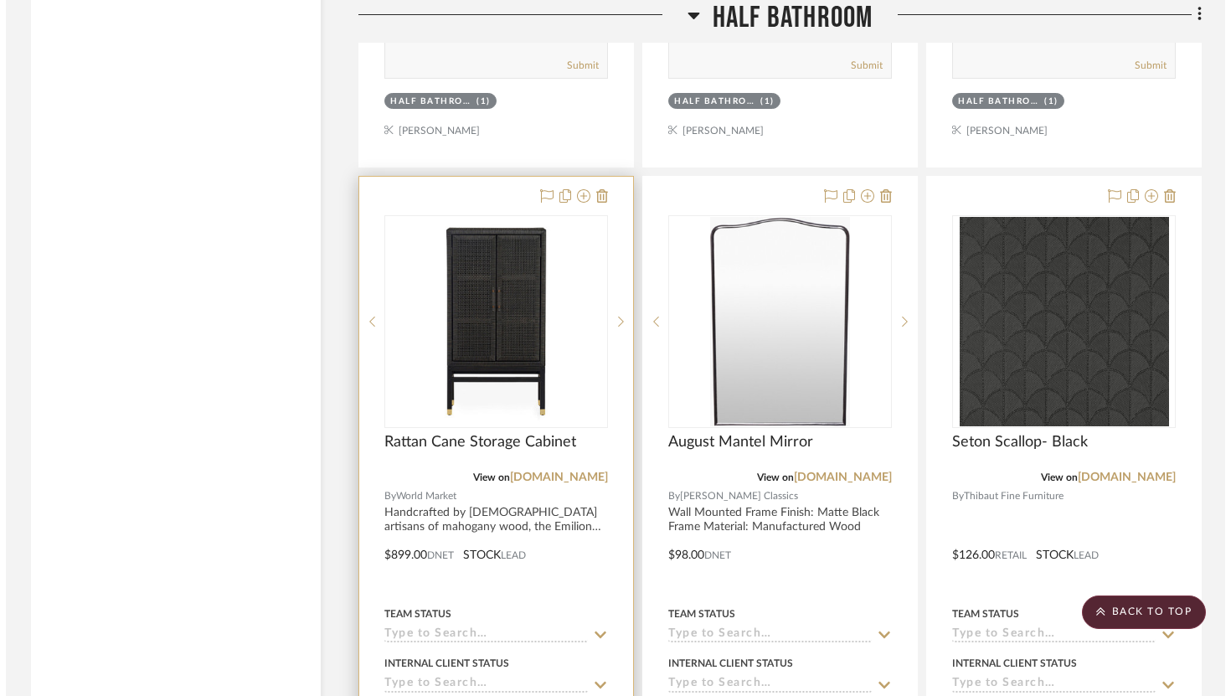
scroll to position [0, 0]
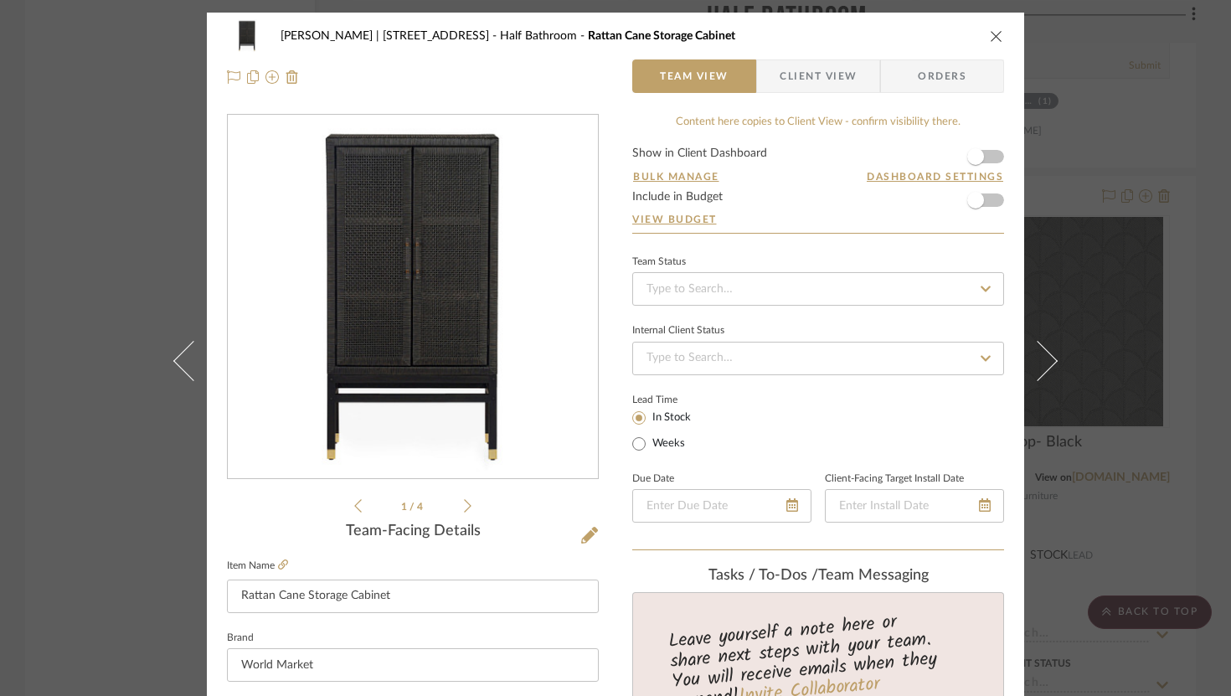
click at [990, 36] on icon "close" at bounding box center [996, 35] width 13 height 13
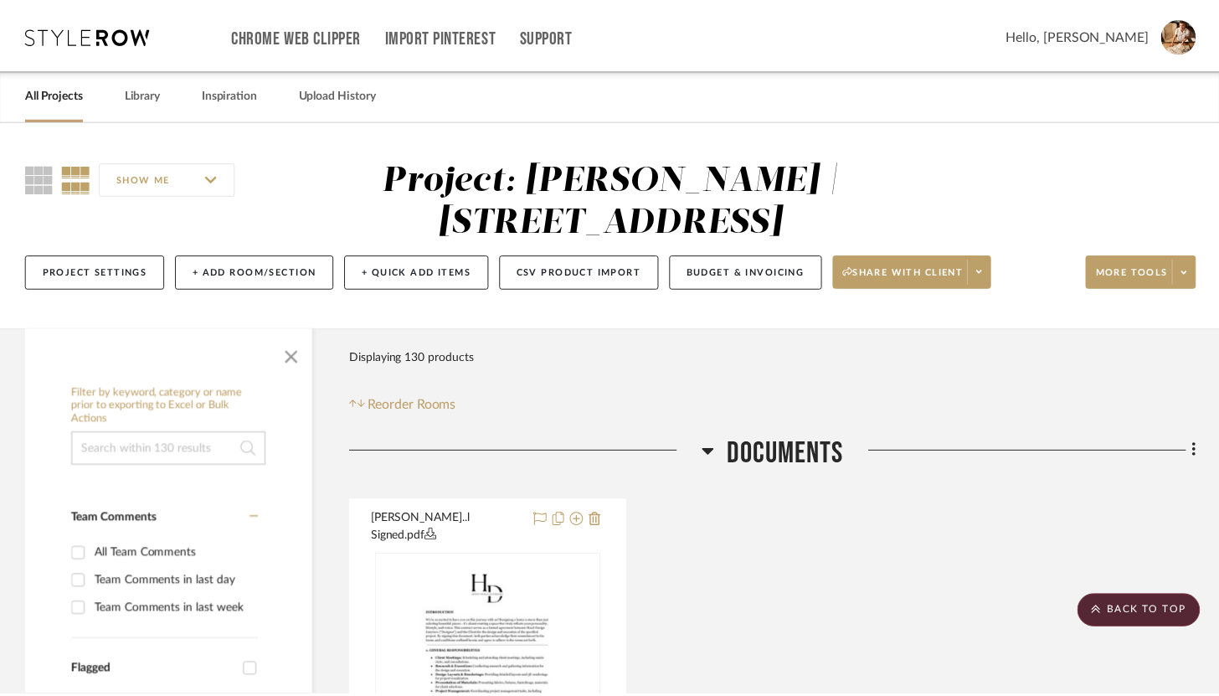
scroll to position [19632, 0]
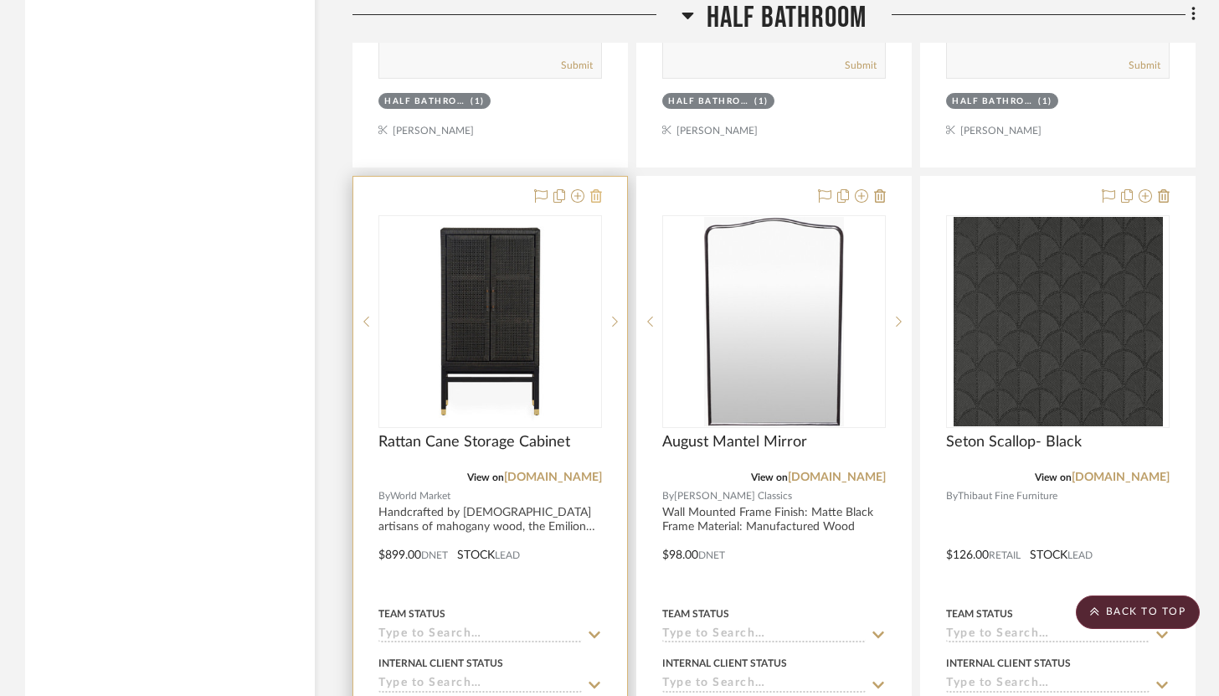
click at [598, 189] on icon at bounding box center [596, 195] width 12 height 13
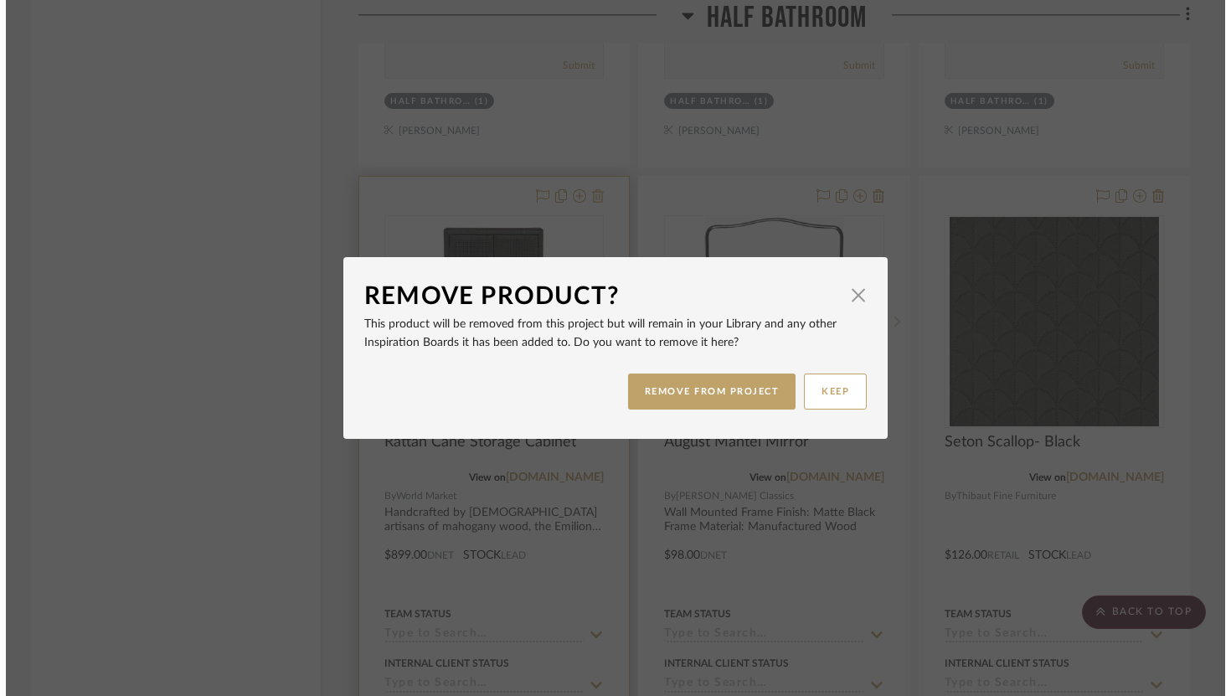
scroll to position [0, 0]
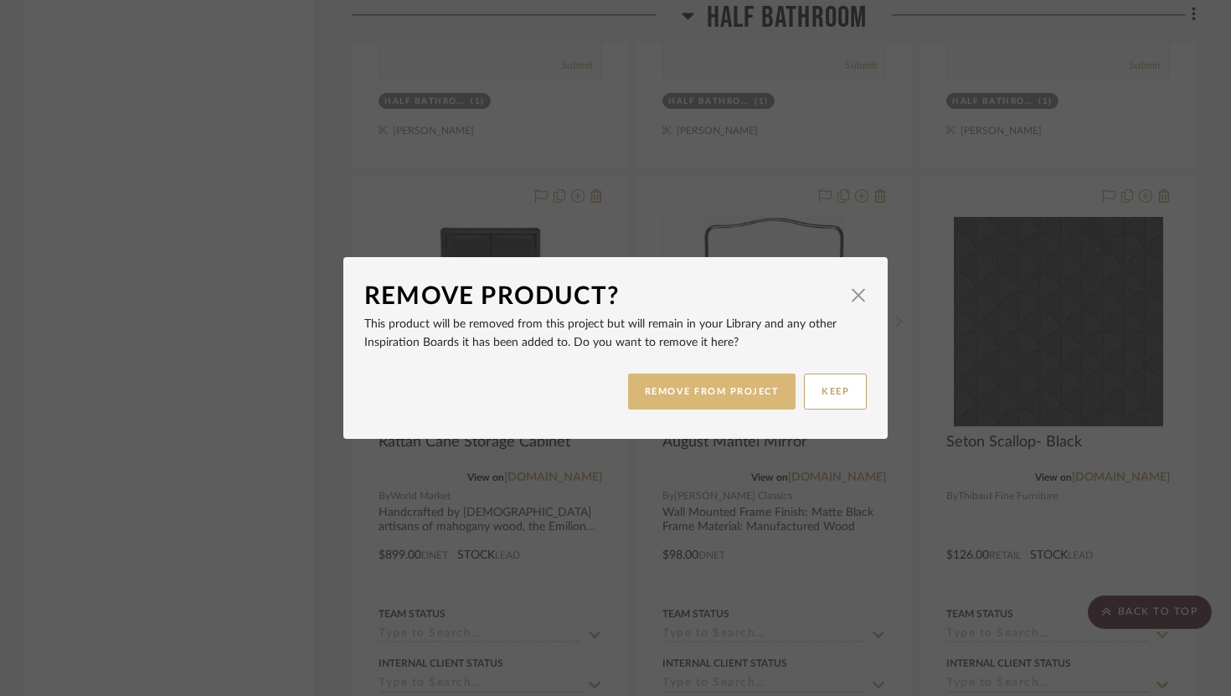
click at [711, 399] on button "REMOVE FROM PROJECT" at bounding box center [712, 391] width 168 height 36
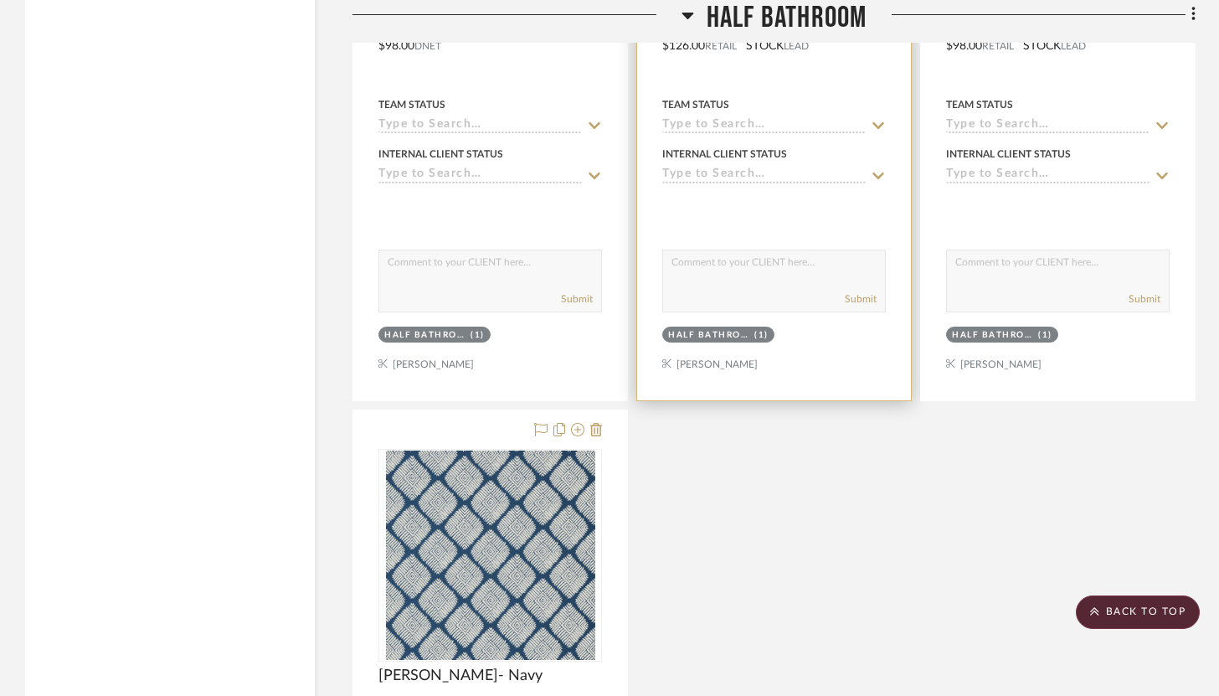
scroll to position [20319, 0]
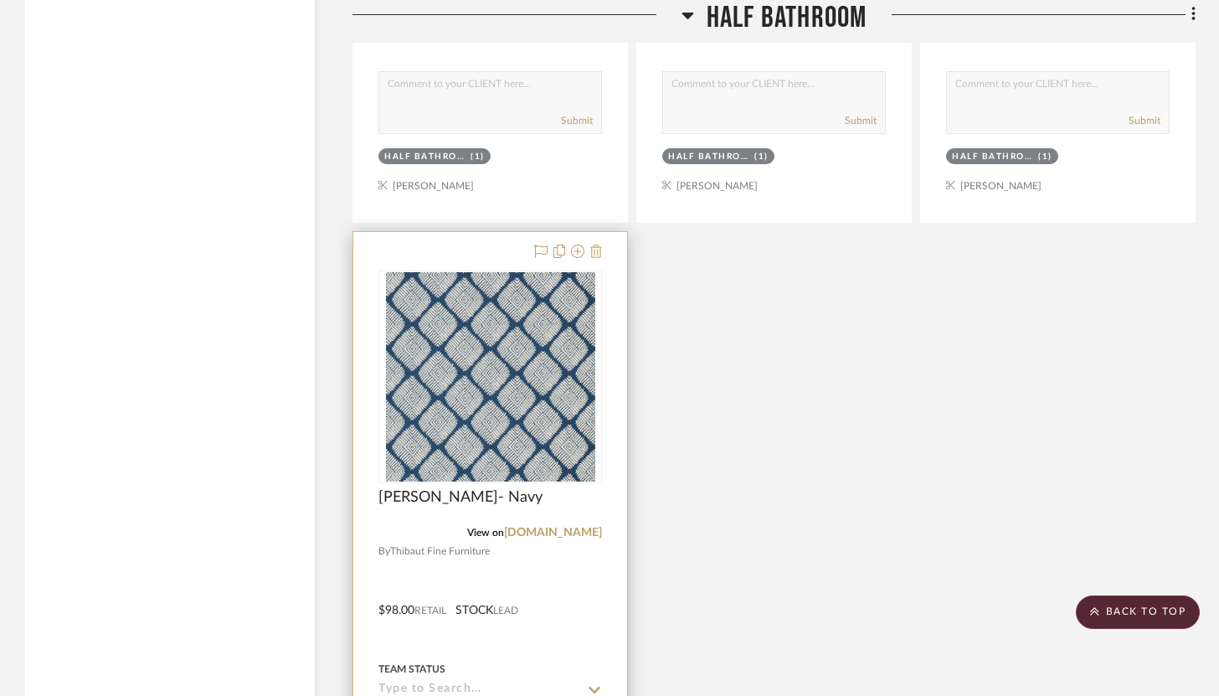
click at [597, 244] on icon at bounding box center [596, 250] width 12 height 13
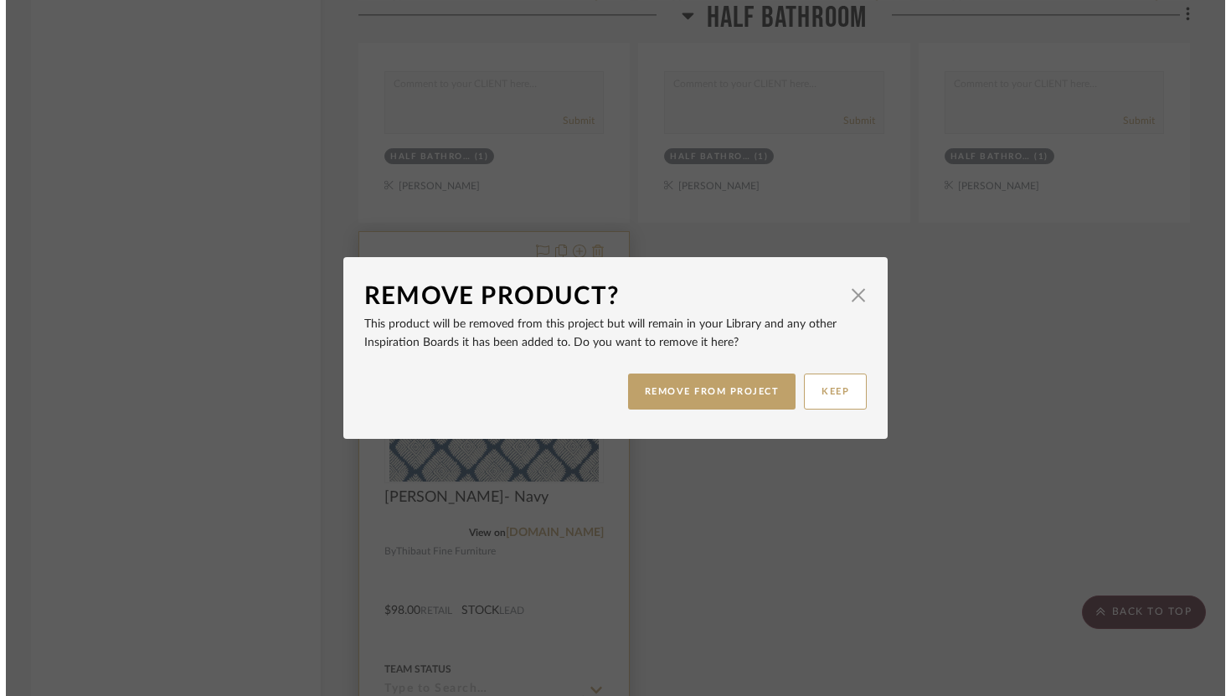
scroll to position [0, 0]
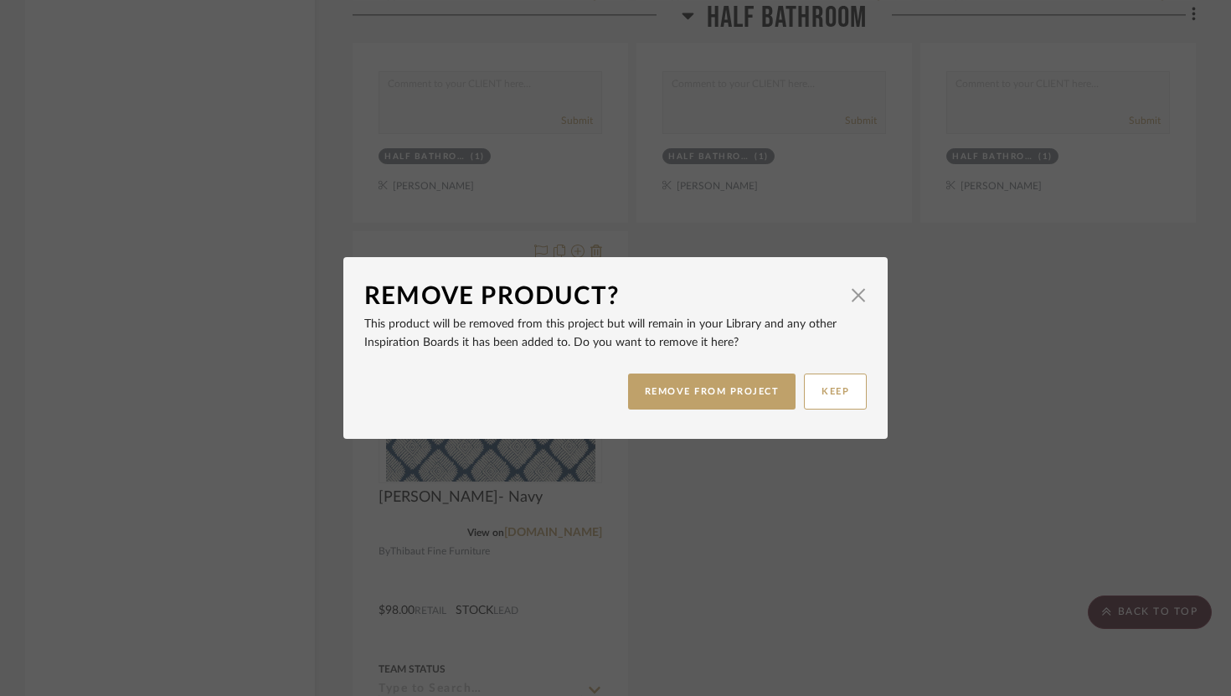
click at [677, 415] on div "REMOVE FROM PROJECT KEEP" at bounding box center [615, 391] width 502 height 53
click at [683, 392] on button "REMOVE FROM PROJECT" at bounding box center [712, 391] width 168 height 36
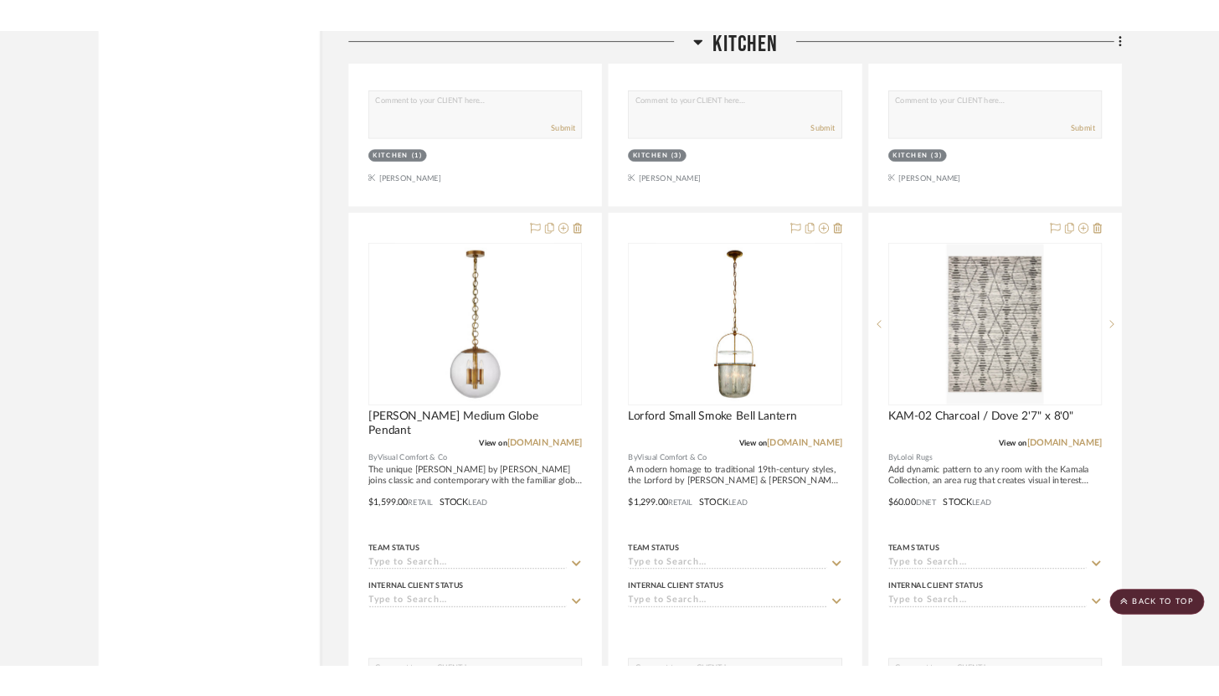
scroll to position [12770, 0]
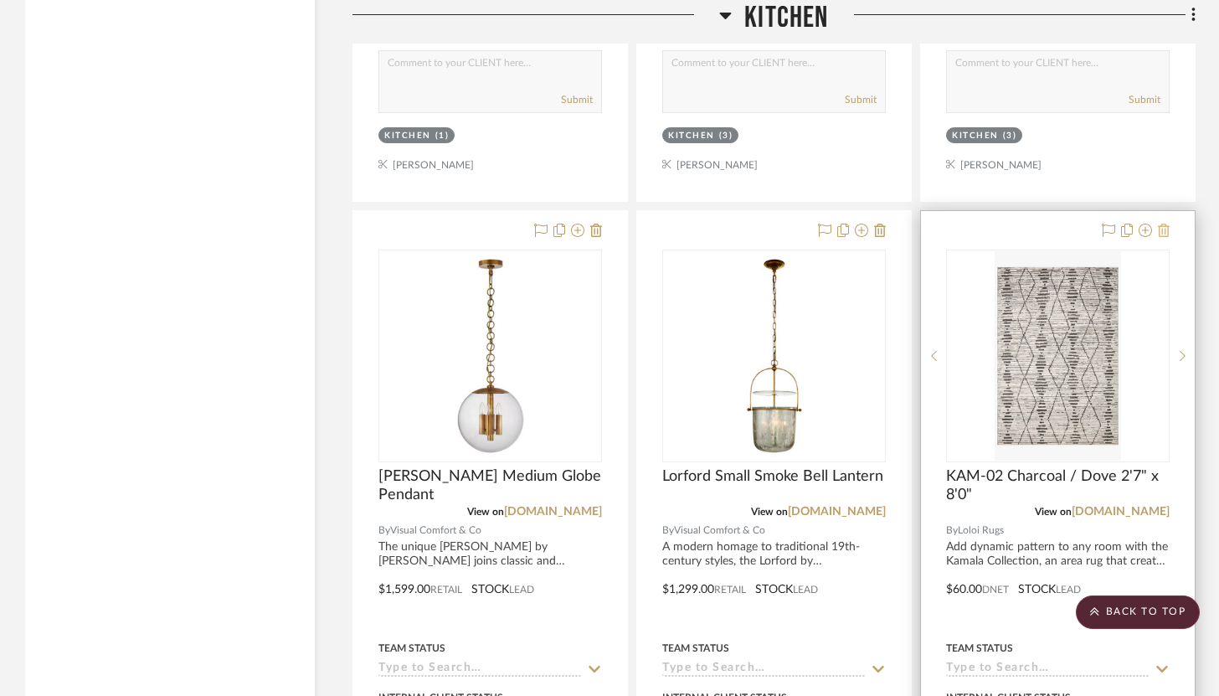
click at [1166, 224] on icon at bounding box center [1164, 230] width 12 height 13
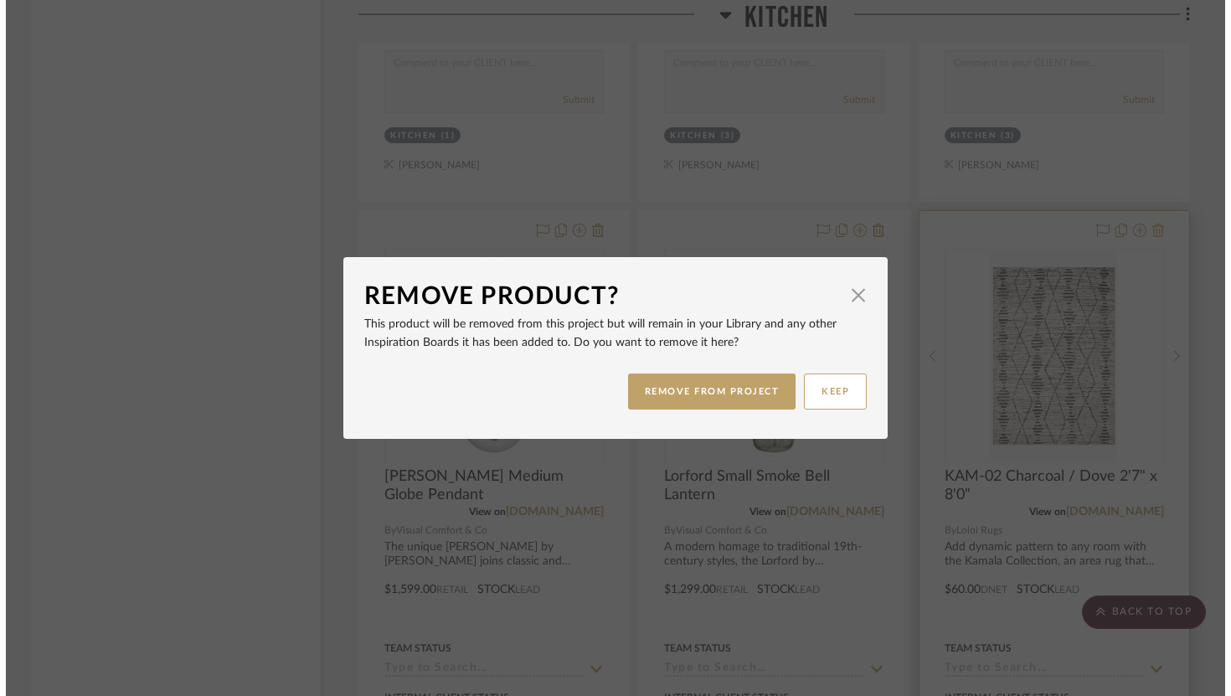
scroll to position [0, 0]
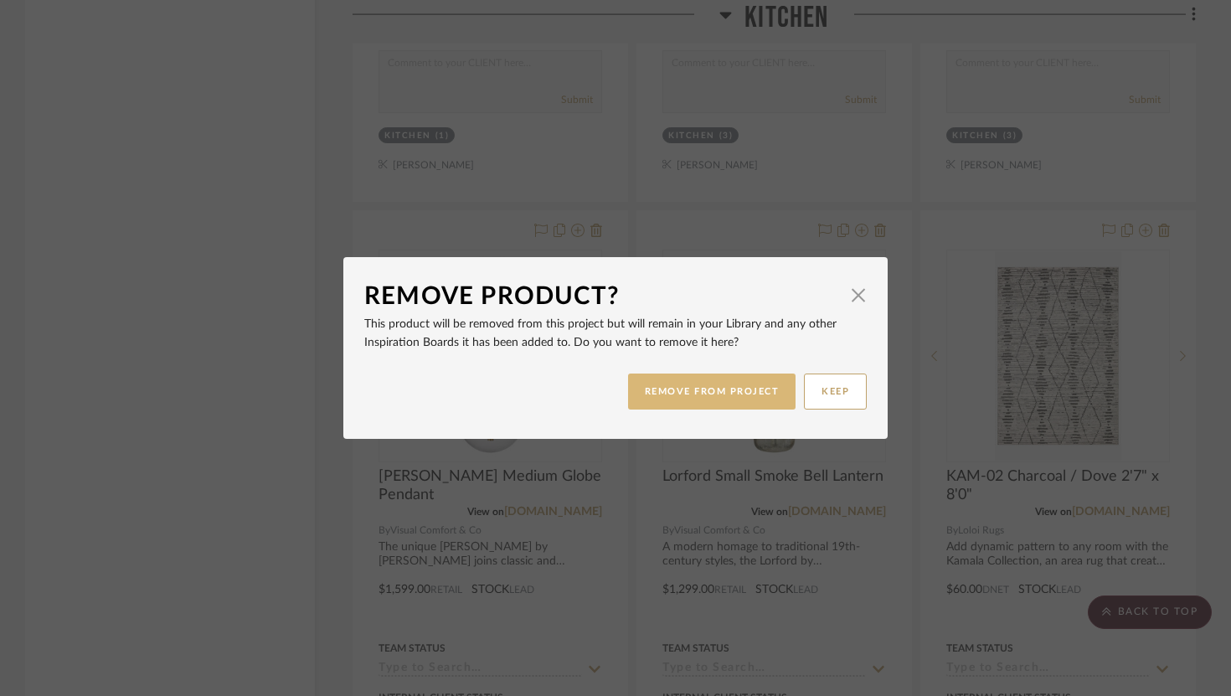
click at [733, 374] on button "REMOVE FROM PROJECT" at bounding box center [712, 391] width 168 height 36
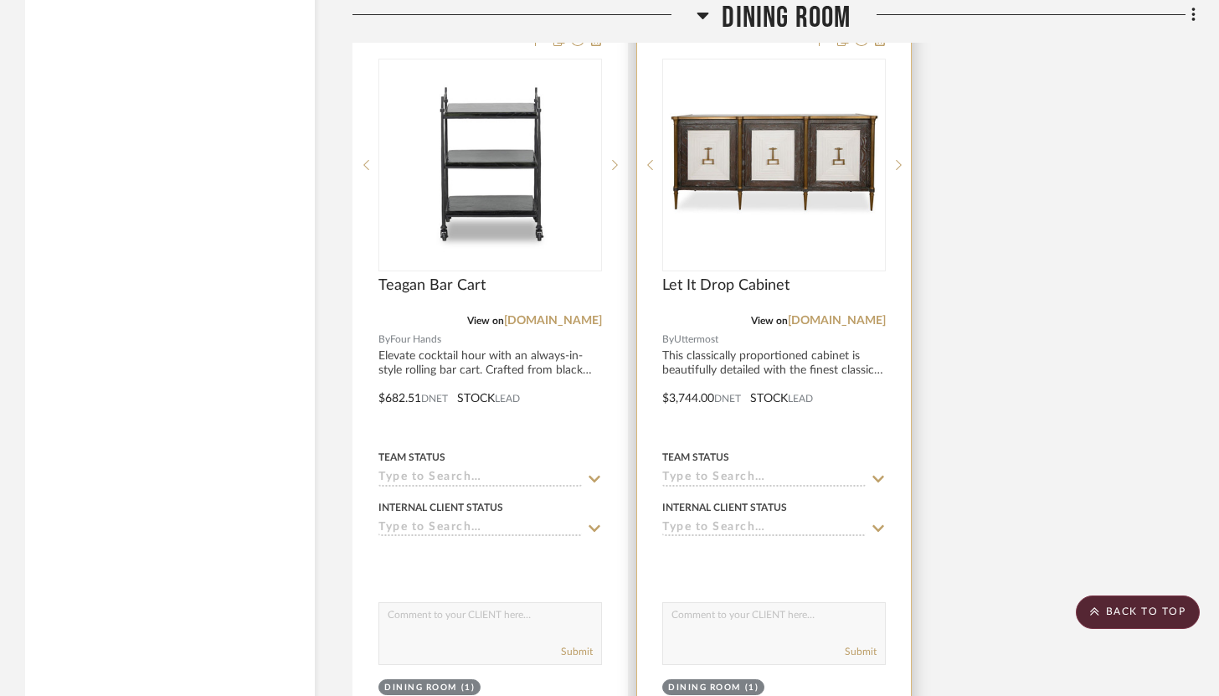
scroll to position [9723, 0]
